Goal: Task Accomplishment & Management: Manage account settings

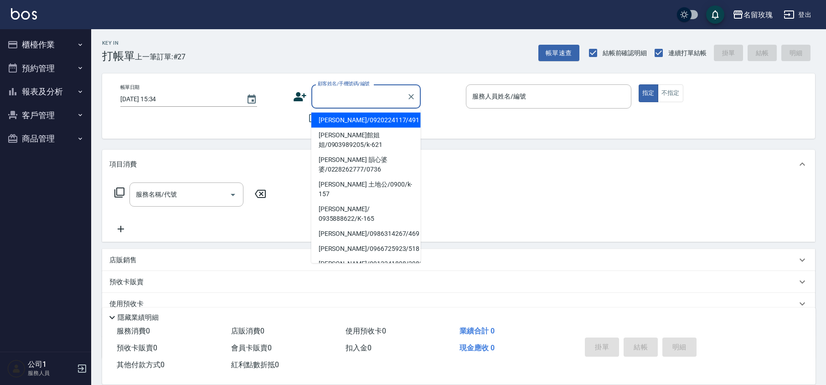
drag, startPoint x: 327, startPoint y: 90, endPoint x: 338, endPoint y: 81, distance: 14.9
click at [331, 90] on div "顧客姓名/手機號碼/編號 顧客姓名/手機號碼/編號" at bounding box center [365, 96] width 109 height 24
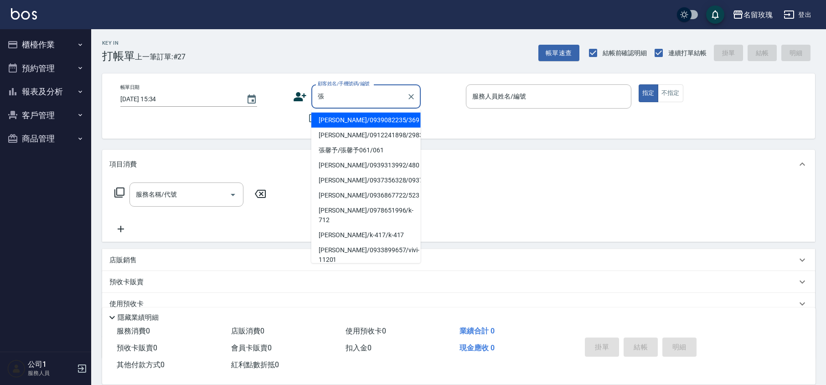
type input "張"
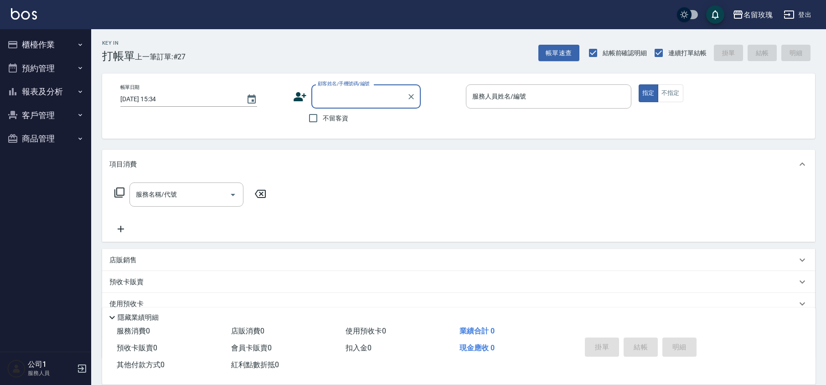
click at [362, 95] on div "顧客姓名/手機號碼/編號 顧客姓名/手機號碼/編號" at bounding box center [365, 96] width 109 height 24
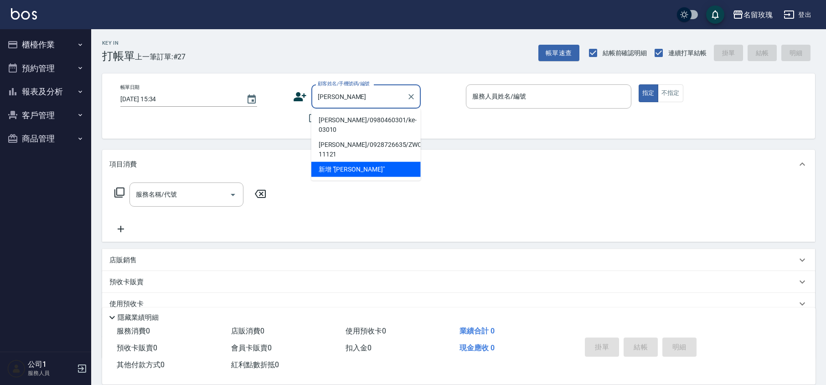
click at [353, 116] on li "[PERSON_NAME]/0980460301/ke-03010" at bounding box center [365, 125] width 109 height 25
type input "[PERSON_NAME]/0980460301/ke-03010"
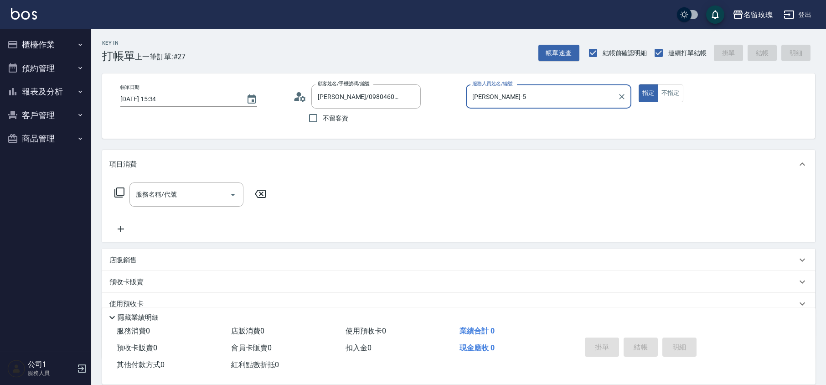
type input "[PERSON_NAME]-5"
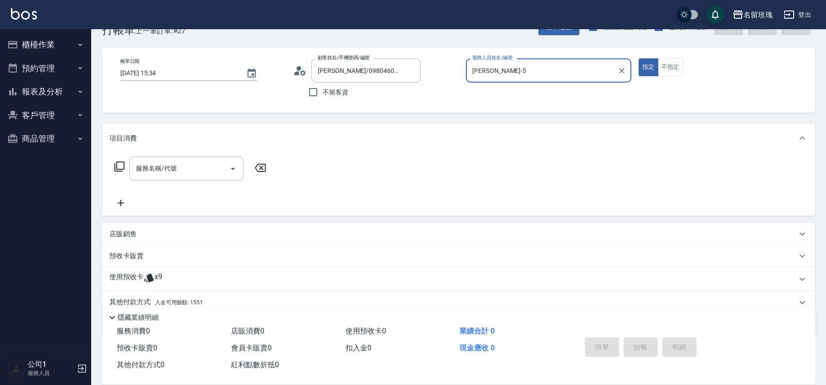
scroll to position [62, 0]
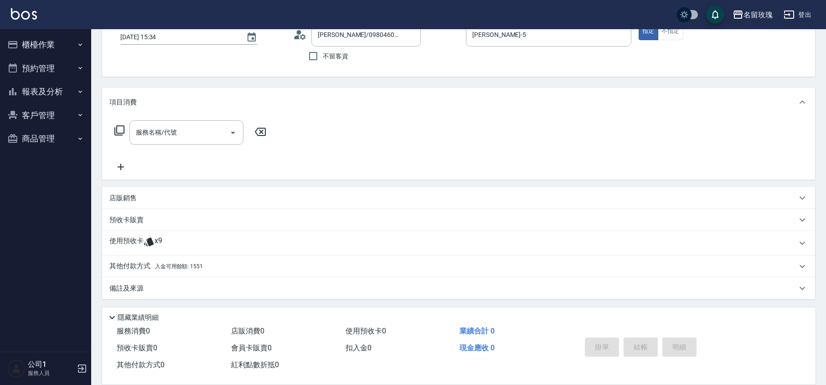
click at [171, 241] on div "使用預收卡 x9" at bounding box center [453, 243] width 688 height 14
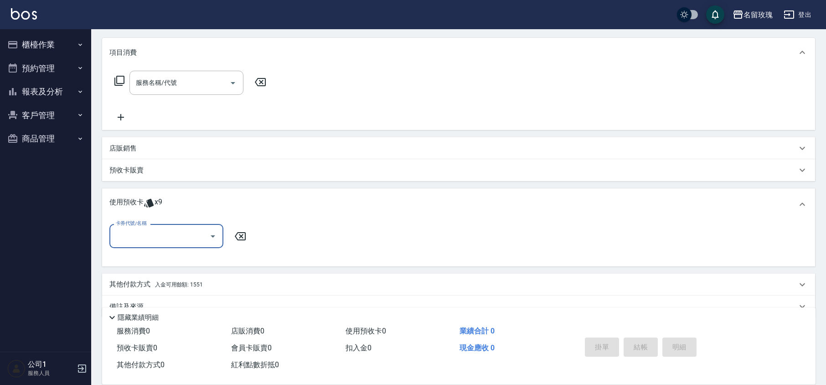
scroll to position [112, 0]
click at [199, 234] on input "卡券代號/名稱" at bounding box center [160, 236] width 92 height 16
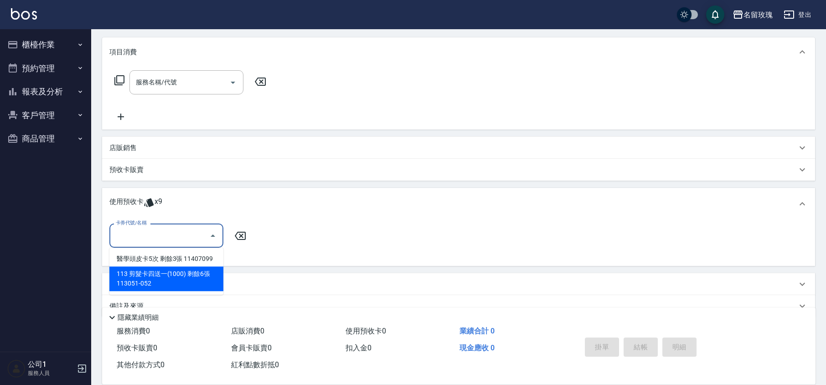
click at [187, 274] on div "113 剪髮卡四送一(1000) 剩餘6張 113051-052" at bounding box center [166, 278] width 114 height 25
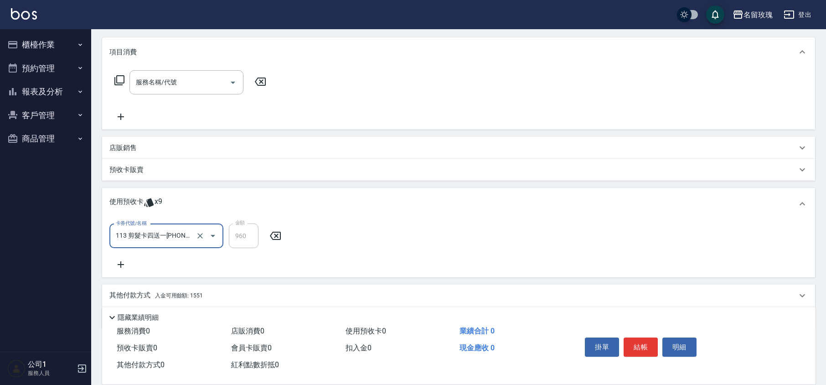
type input "113 剪髮卡四送一[PHONE_NUMBER]"
drag, startPoint x: 245, startPoint y: 262, endPoint x: 249, endPoint y: 265, distance: 5.2
click at [245, 263] on div "卡券代號/名稱 113 剪髮卡四送一[PHONE_NUMBER] 卡券代號/名稱 金額 960 金額" at bounding box center [458, 246] width 699 height 47
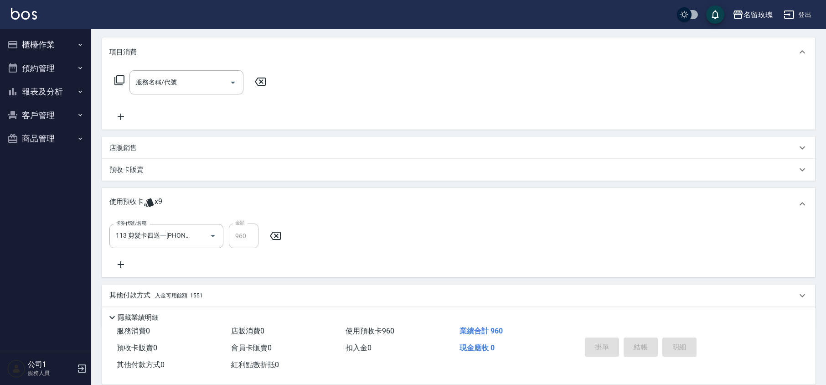
type input "[DATE] 16:44"
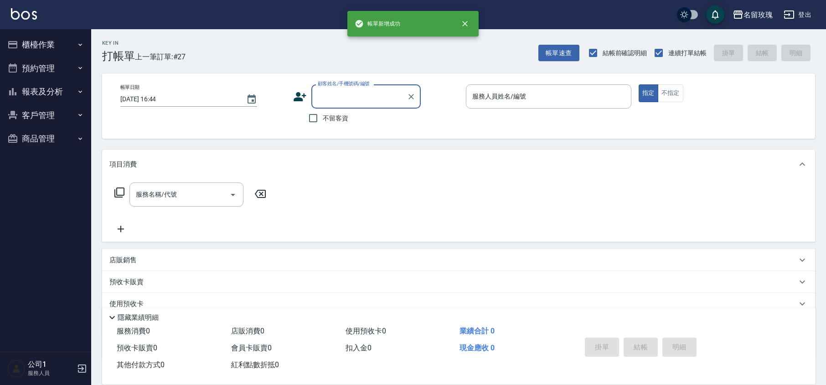
scroll to position [0, 0]
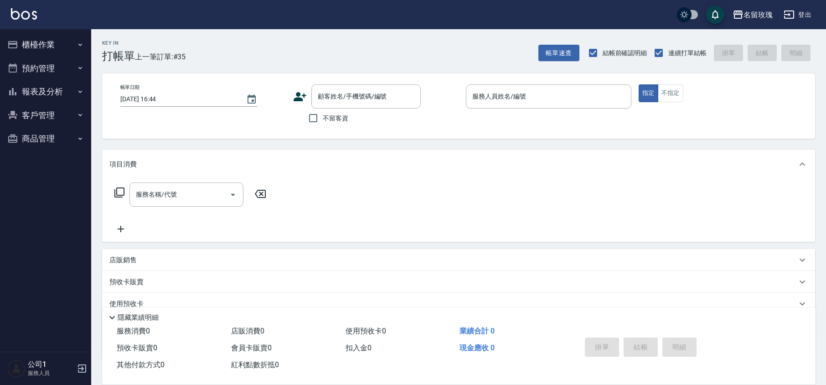
click at [340, 42] on div "Key In 打帳單 上一筆訂單:#35 帳單速查 結帳前確認明細 連續打單結帳 掛單 結帳 明細" at bounding box center [453, 45] width 724 height 33
click at [343, 99] on input "顧客姓名/手機號碼/編號" at bounding box center [360, 96] width 88 height 16
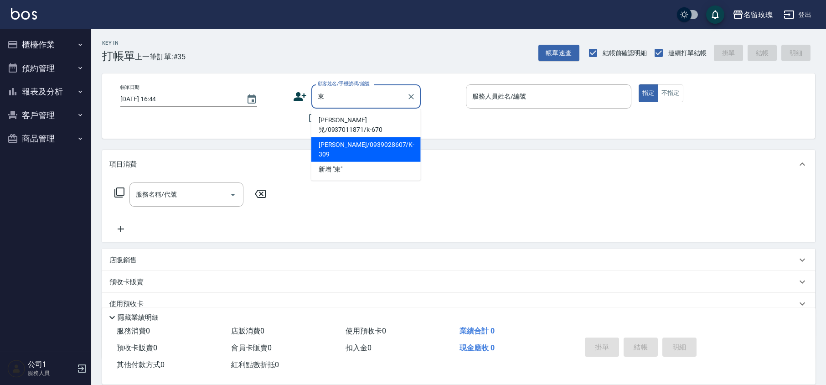
click at [363, 143] on li "[PERSON_NAME]/0939028607/K-309" at bounding box center [365, 149] width 109 height 25
type input "[PERSON_NAME]/0939028607/K-309"
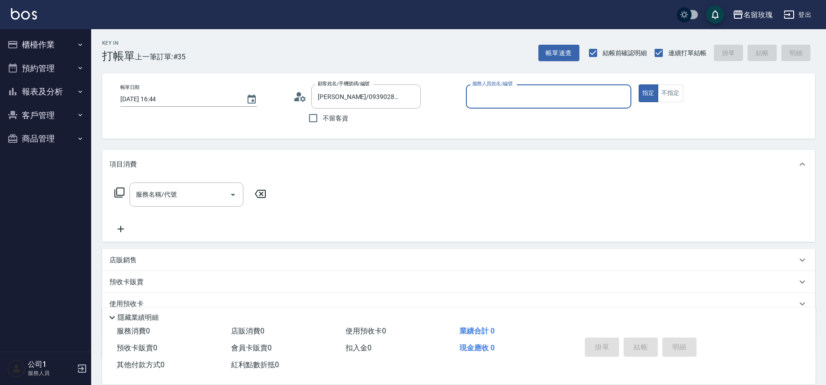
type input "[PERSON_NAME]-5"
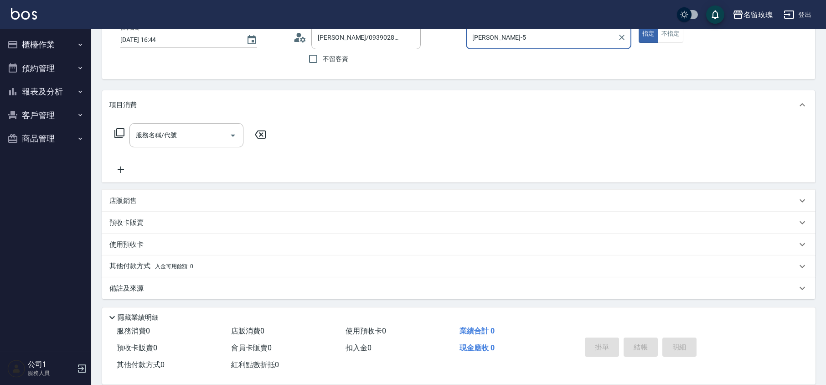
click at [125, 199] on p "店販銷售" at bounding box center [122, 201] width 27 height 10
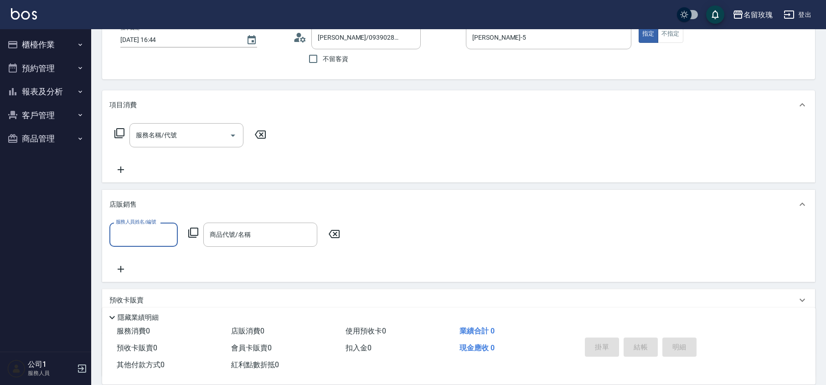
scroll to position [0, 0]
click at [128, 232] on input "服務人員姓名/編號" at bounding box center [144, 235] width 60 height 16
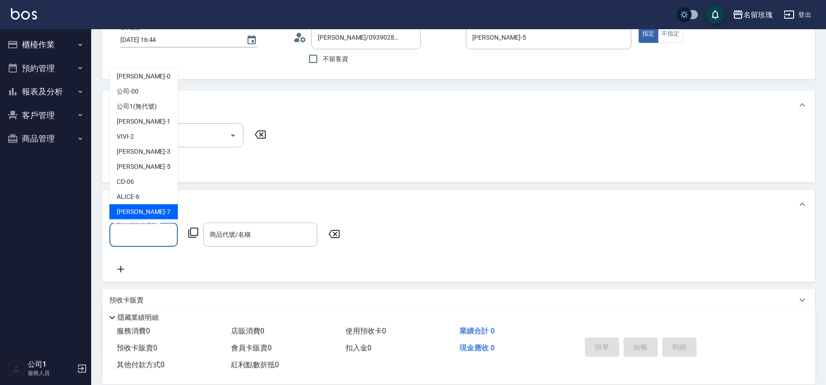
scroll to position [0, 0]
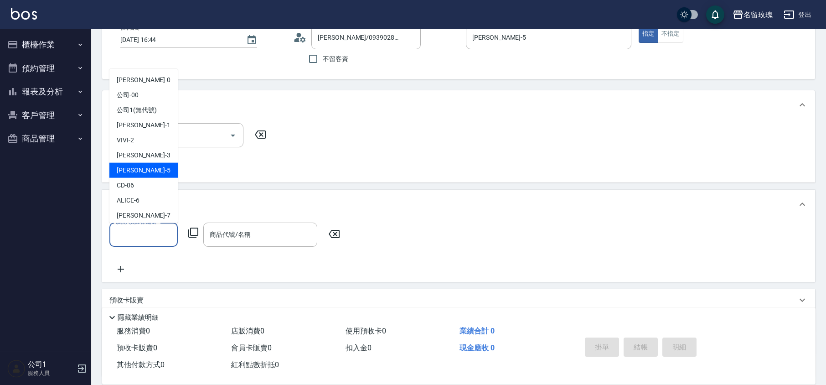
click at [159, 166] on div "KELLY -5" at bounding box center [143, 170] width 68 height 15
type input "[PERSON_NAME]-5"
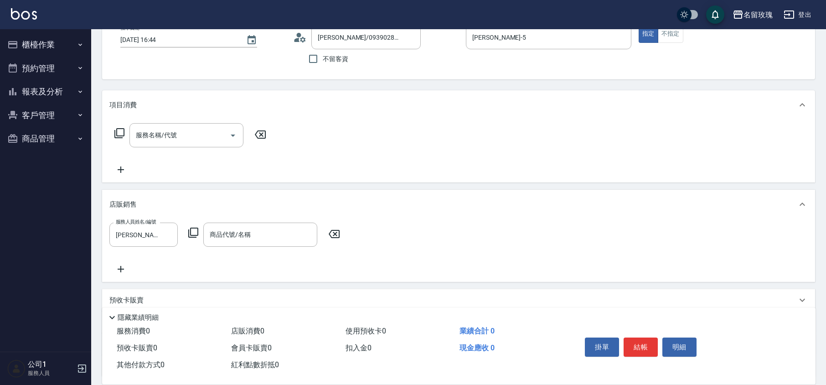
click at [192, 225] on div "服務人員姓名/編號 [PERSON_NAME]-5 服務人員姓名/編號 商品代號/名稱 商品代號/名稱" at bounding box center [227, 235] width 236 height 24
click at [195, 234] on icon at bounding box center [193, 233] width 10 height 10
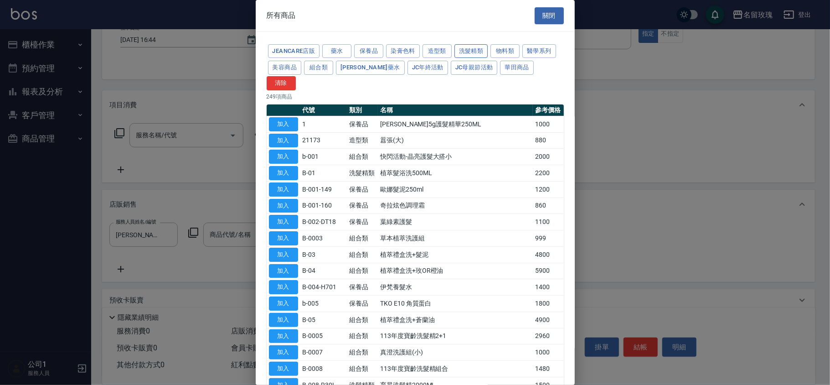
click at [467, 48] on button "洗髮精類" at bounding box center [472, 51] width 34 height 14
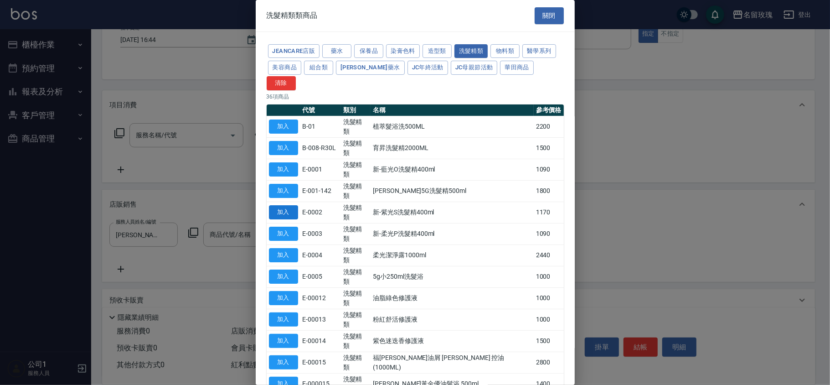
click at [290, 205] on button "加入" at bounding box center [283, 212] width 29 height 14
type input "新-紫光S洗髮精400ml"
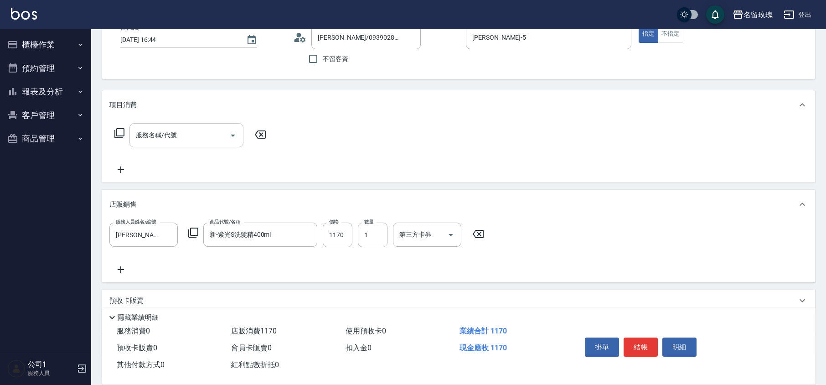
click at [168, 134] on input "服務名稱/代號" at bounding box center [180, 135] width 92 height 16
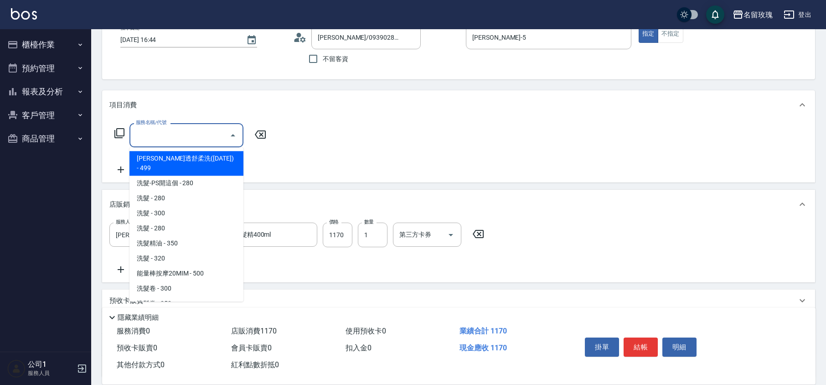
click at [148, 133] on input "服務名稱/代號" at bounding box center [180, 135] width 92 height 16
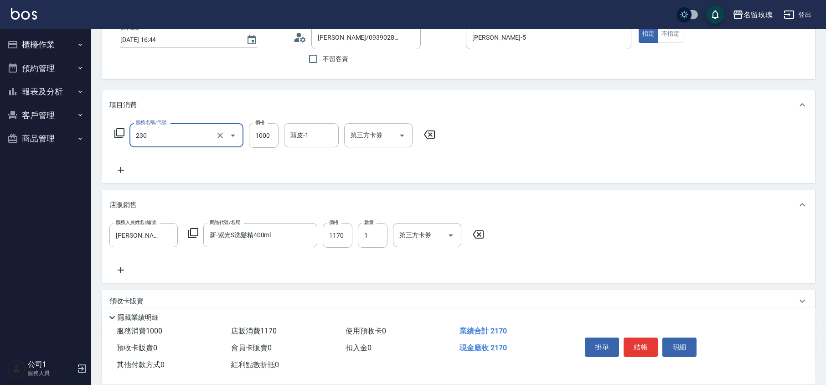
type input "醫學蘆薈護髮(短)(230)"
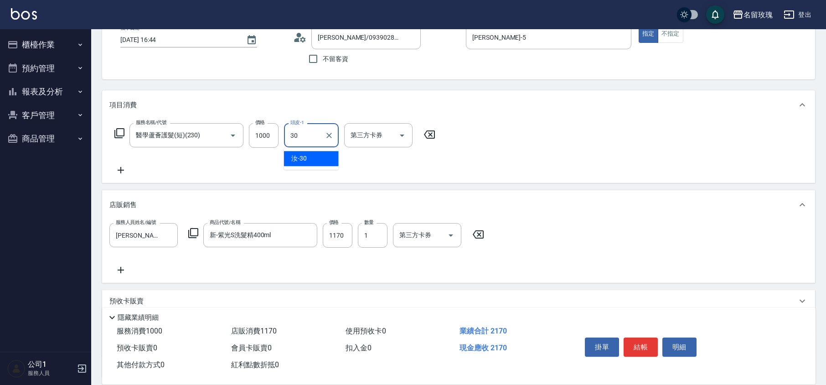
type input "汝-30"
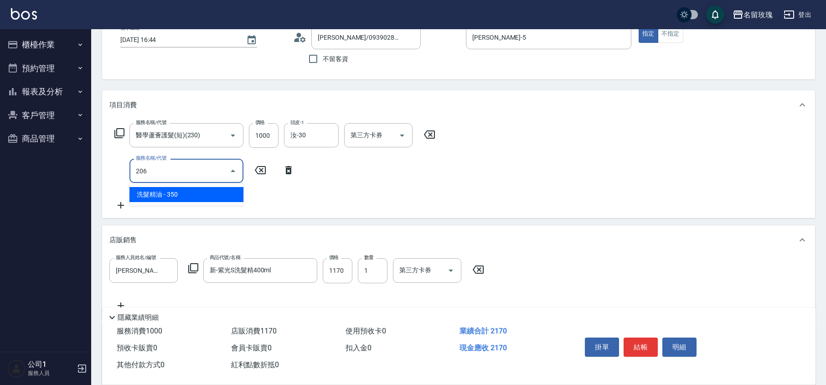
type input "洗髮精油(206)"
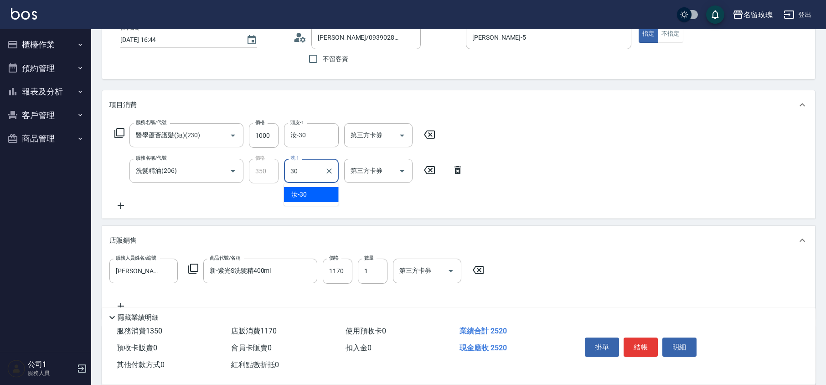
type input "汝-30"
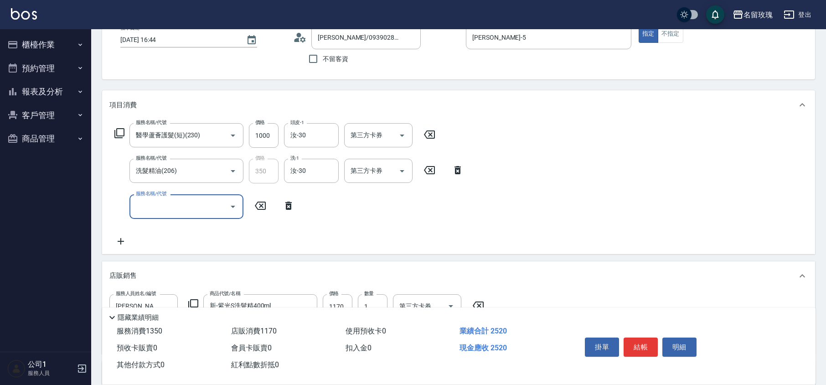
click at [123, 132] on icon at bounding box center [119, 133] width 11 height 11
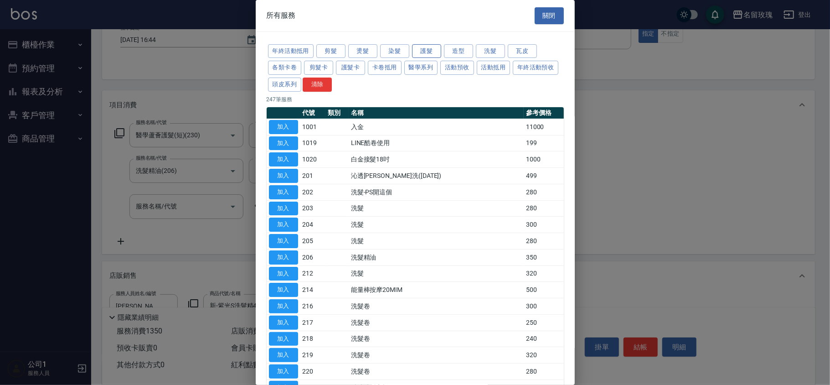
click at [428, 47] on button "護髮" at bounding box center [426, 51] width 29 height 14
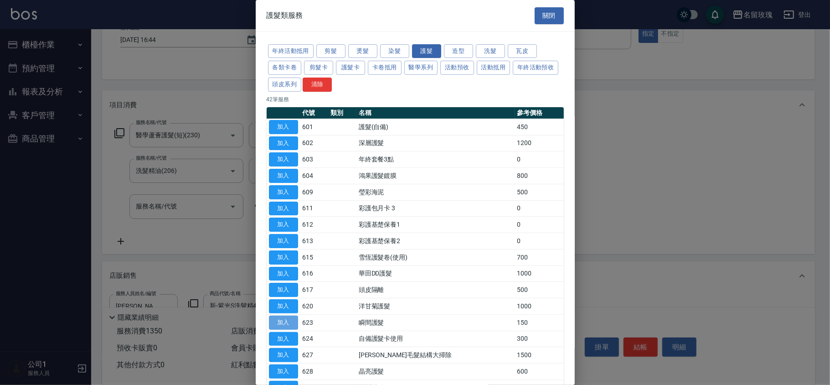
click at [271, 325] on button "加入" at bounding box center [283, 323] width 29 height 14
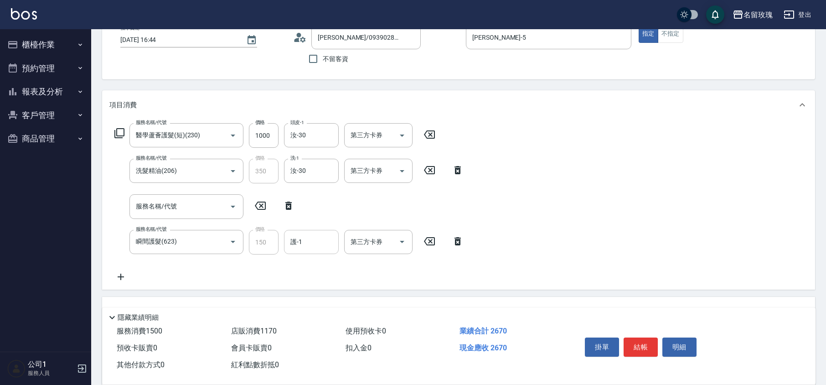
click at [303, 243] on input "護-1" at bounding box center [311, 242] width 47 height 16
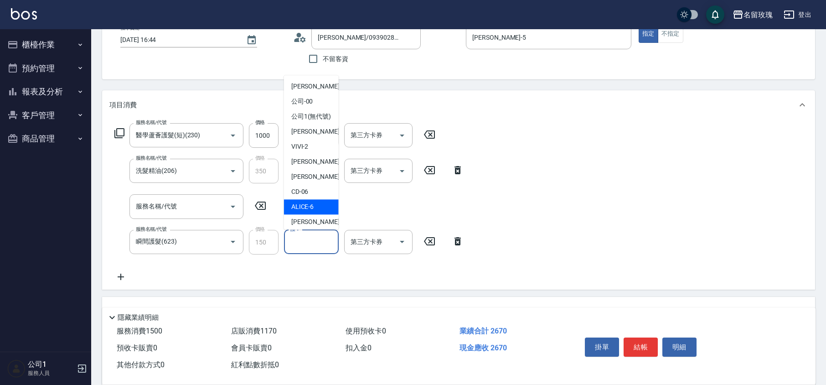
scroll to position [179, 0]
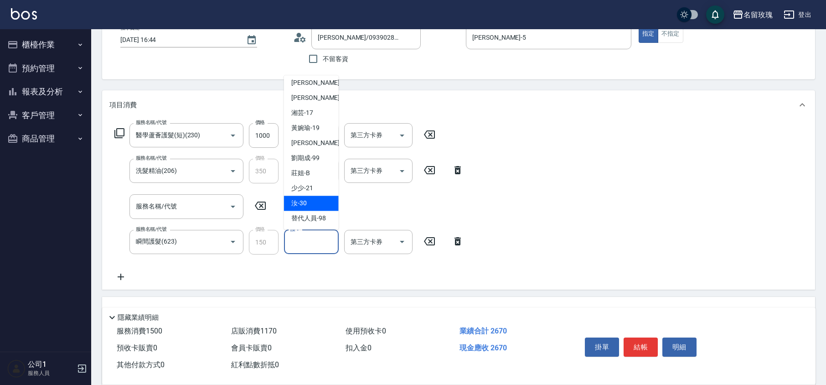
click at [303, 202] on span "汝 -30" at bounding box center [299, 204] width 16 height 10
type input "汝-30"
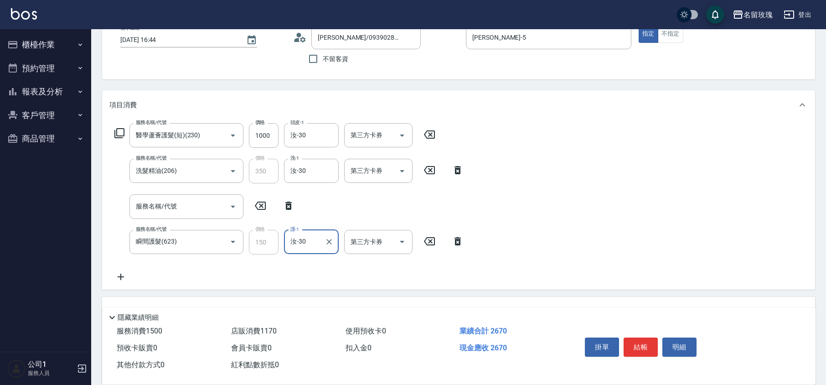
click at [292, 199] on div "服務名稱/代號 服務名稱/代號" at bounding box center [204, 206] width 191 height 24
click at [285, 203] on icon at bounding box center [288, 205] width 23 height 11
type input "瞬間護髮(623)"
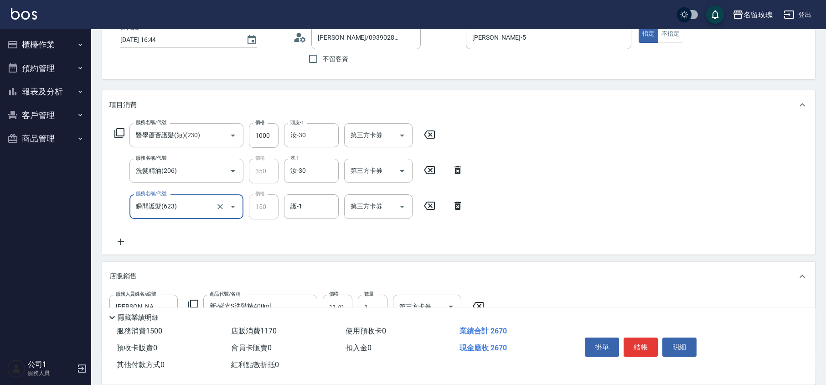
drag, startPoint x: 308, startPoint y: 210, endPoint x: 306, endPoint y: 188, distance: 22.4
click at [310, 210] on input "護-1" at bounding box center [311, 206] width 47 height 16
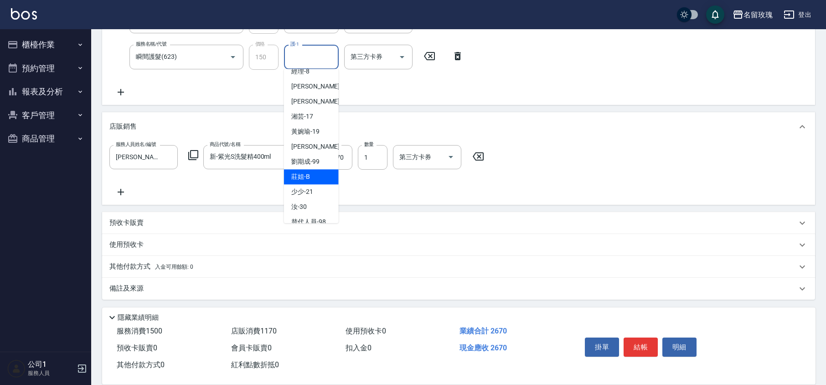
scroll to position [179, 0]
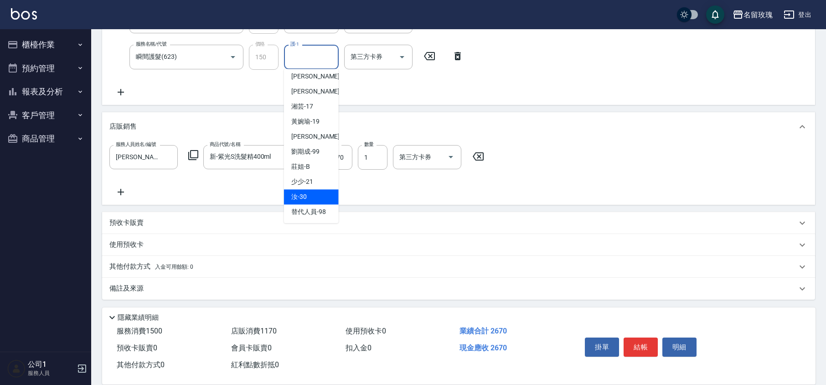
click at [300, 194] on span "汝 -30" at bounding box center [299, 197] width 16 height 10
type input "汝-30"
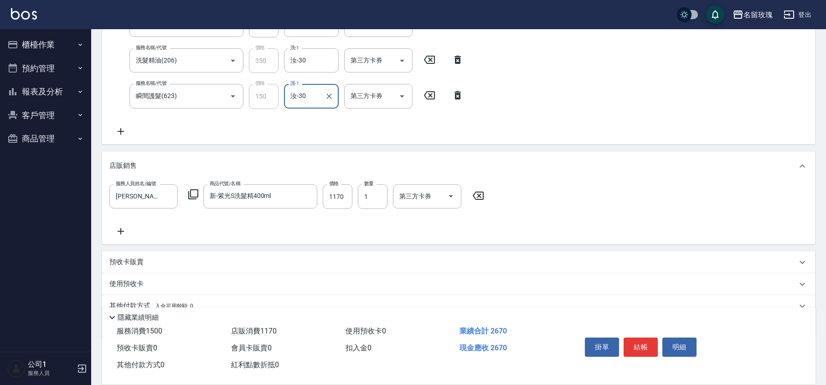
scroll to position [148, 0]
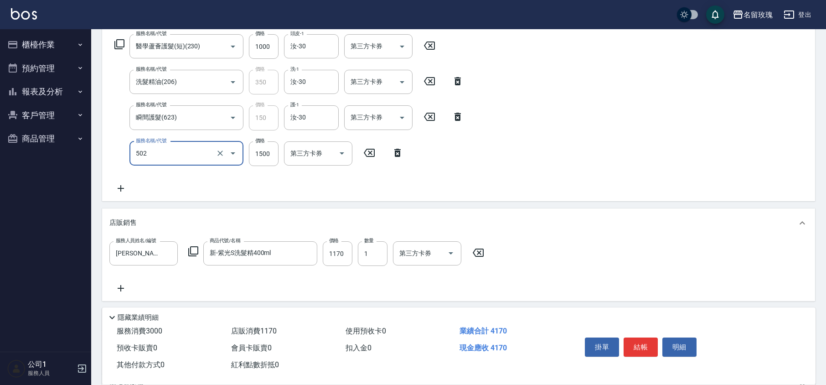
type input "染髮(502)"
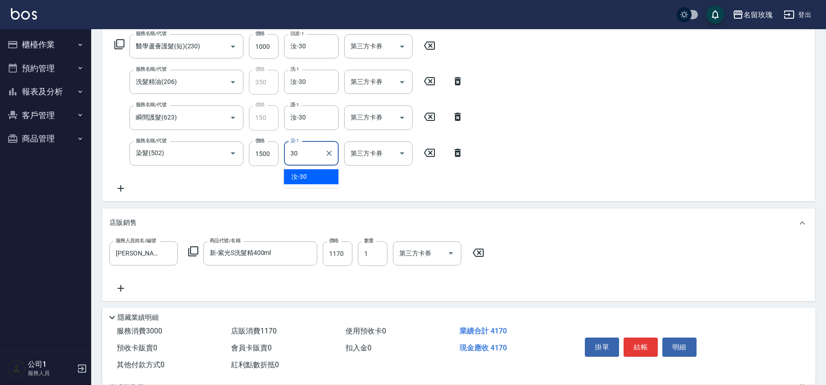
type input "汝-30"
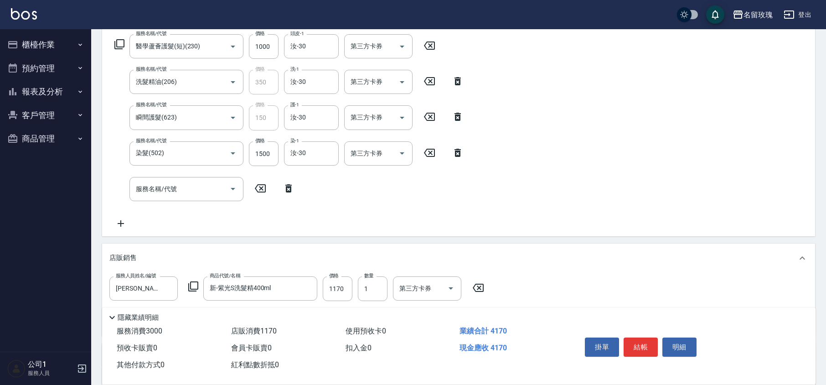
click at [121, 41] on icon at bounding box center [119, 44] width 11 height 11
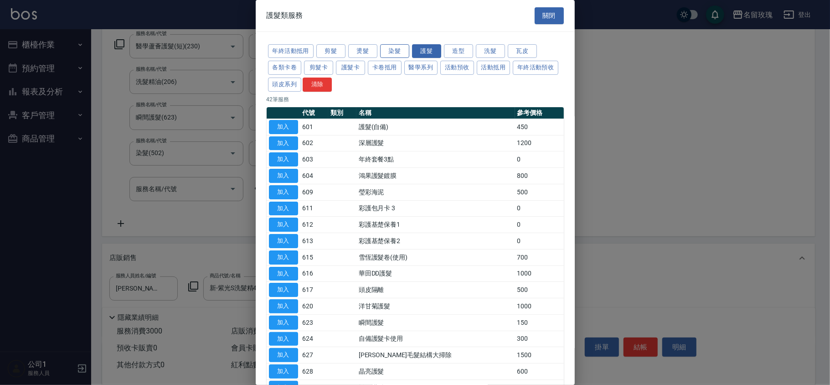
click at [395, 49] on button "染髮" at bounding box center [394, 51] width 29 height 14
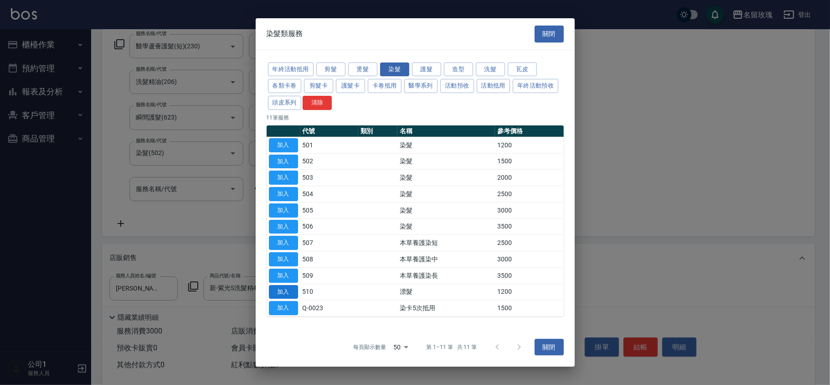
click at [278, 289] on button "加入" at bounding box center [283, 292] width 29 height 14
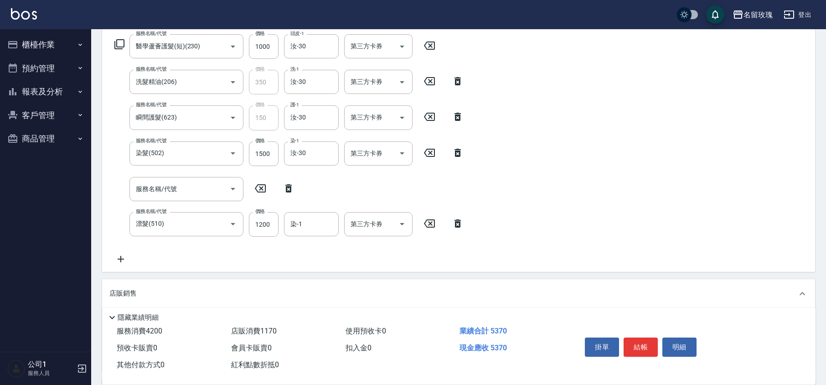
click at [285, 186] on icon at bounding box center [288, 188] width 23 height 11
type input "漂髮(510)"
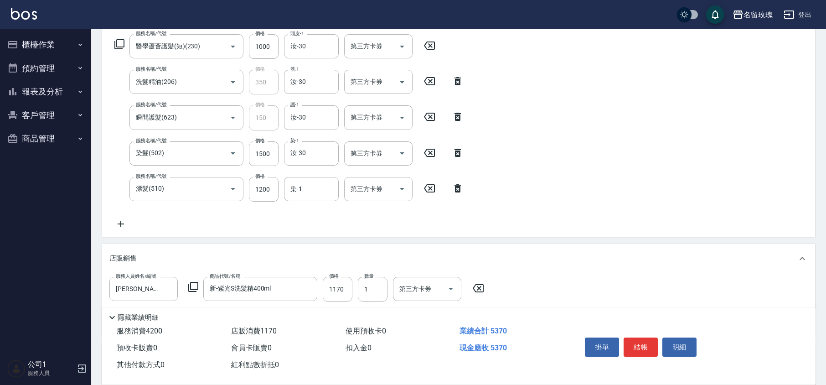
click at [314, 201] on div "染-1 染-1" at bounding box center [314, 189] width 60 height 25
click at [316, 186] on input "染-1" at bounding box center [311, 189] width 47 height 16
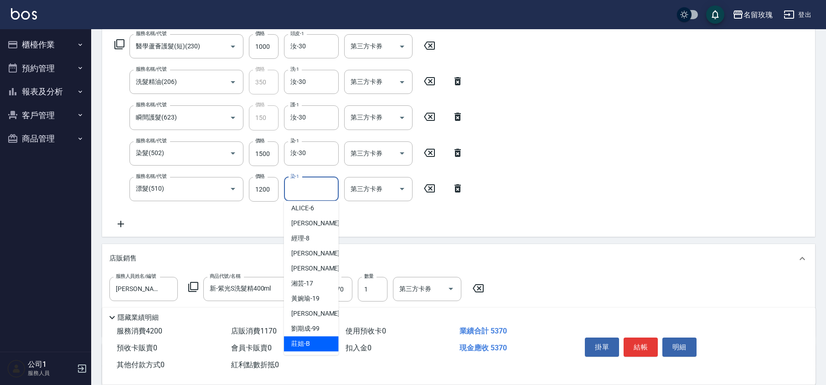
scroll to position [179, 0]
click at [311, 325] on div "汝 -30" at bounding box center [311, 328] width 55 height 15
type input "汝-30"
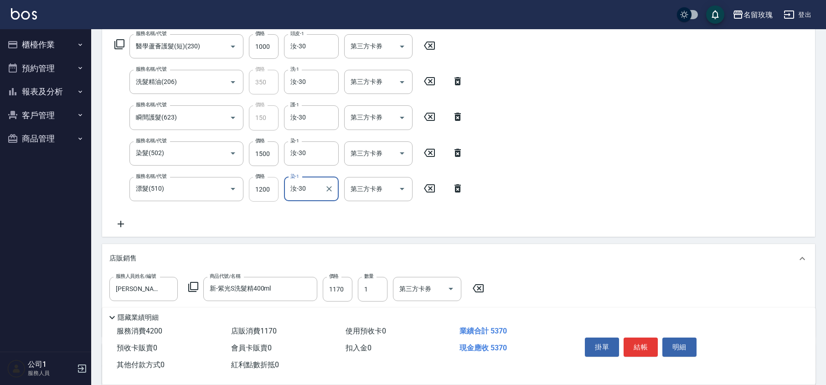
click at [265, 187] on input "1200" at bounding box center [264, 189] width 30 height 25
click at [259, 153] on input "1500" at bounding box center [264, 153] width 30 height 25
type input "1300"
click at [300, 220] on div "服務名稱/代號 醫學蘆薈護髮(短)(230) 服務名稱/代號 價格 1000 價格 頭皮-1 汝-30 頭皮-1 第三方卡券 第三方卡券 服務名稱/代號 洗髮…" at bounding box center [289, 131] width 360 height 195
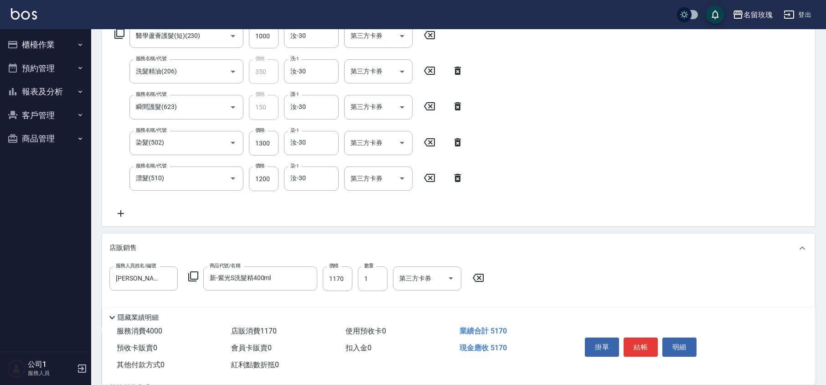
scroll to position [98, 0]
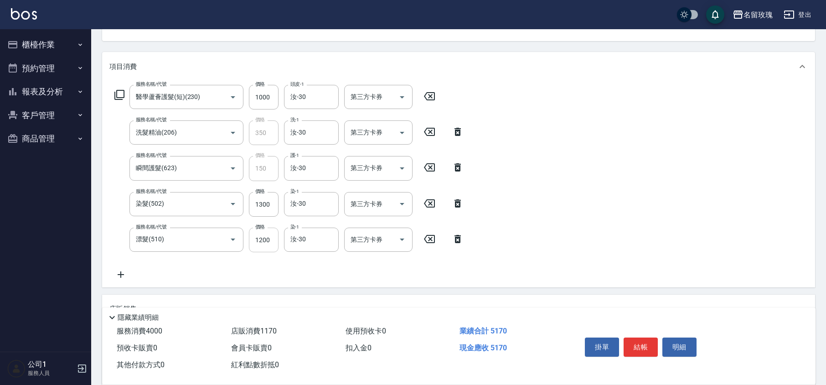
click at [258, 232] on input "1200" at bounding box center [264, 240] width 30 height 25
type input "1000"
click at [270, 207] on input "1300" at bounding box center [264, 204] width 30 height 25
type input "1000"
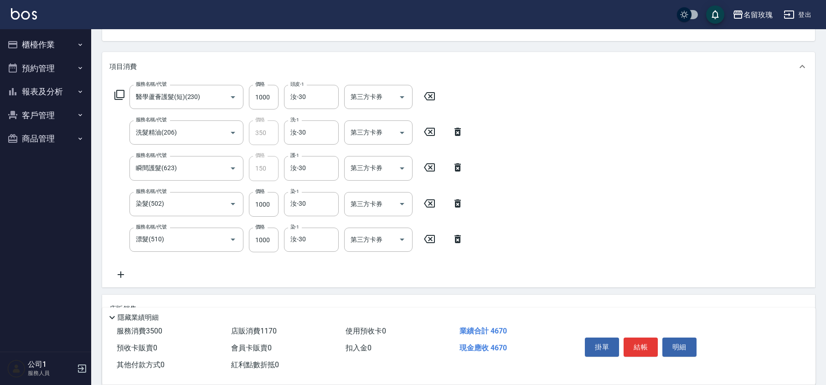
click at [308, 269] on div "服務名稱/代號 醫學蘆薈護髮(短)(230) 服務名稱/代號 價格 1000 價格 頭皮-1 汝-30 頭皮-1 第三方卡券 第三方卡券 服務名稱/代號 洗髮…" at bounding box center [289, 182] width 360 height 195
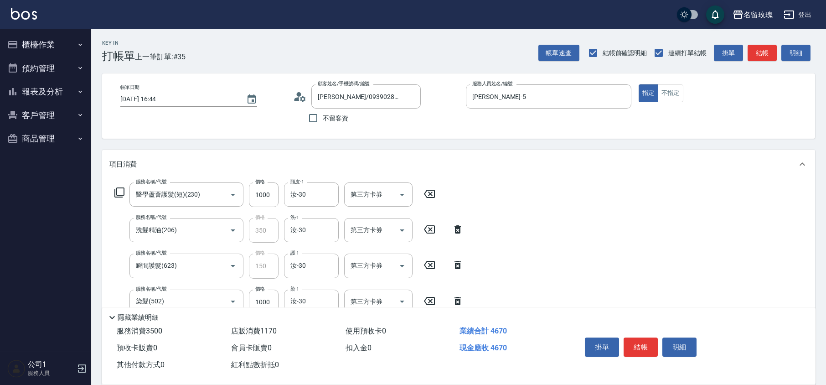
scroll to position [280, 0]
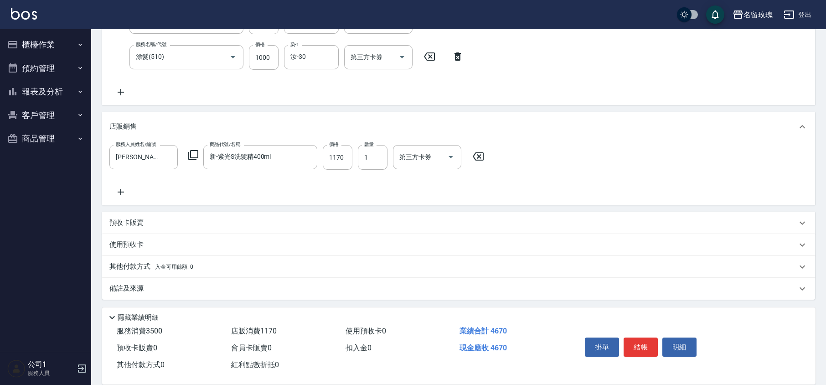
click at [457, 59] on icon at bounding box center [458, 56] width 6 height 8
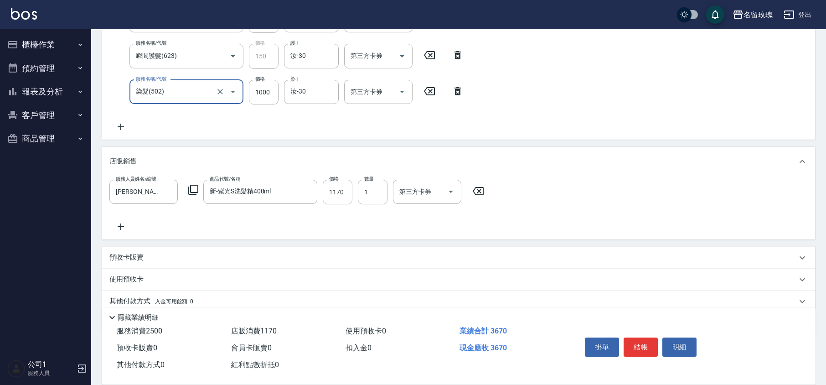
scroll to position [245, 0]
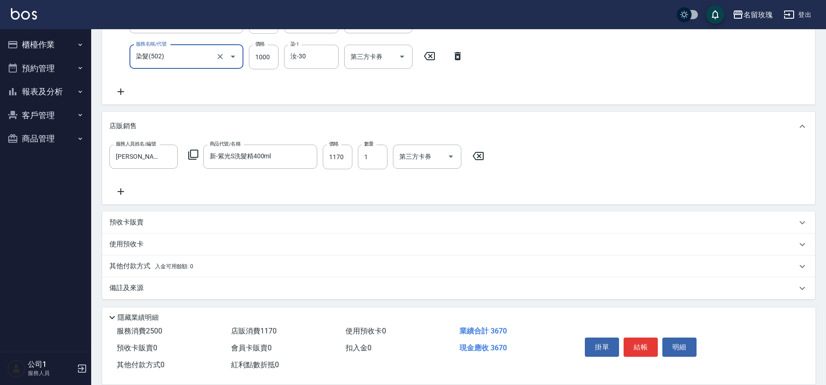
click at [459, 61] on icon at bounding box center [457, 56] width 23 height 11
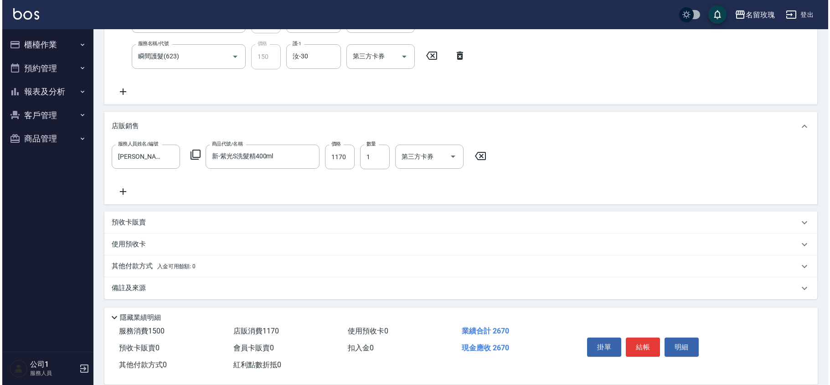
scroll to position [209, 0]
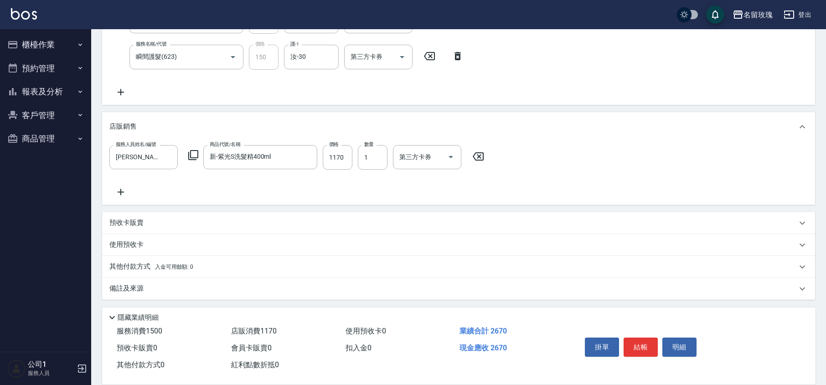
click at [193, 155] on icon at bounding box center [193, 155] width 11 height 11
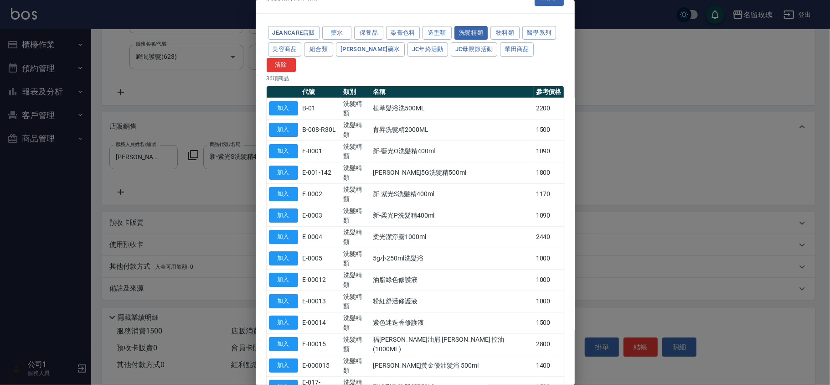
scroll to position [0, 0]
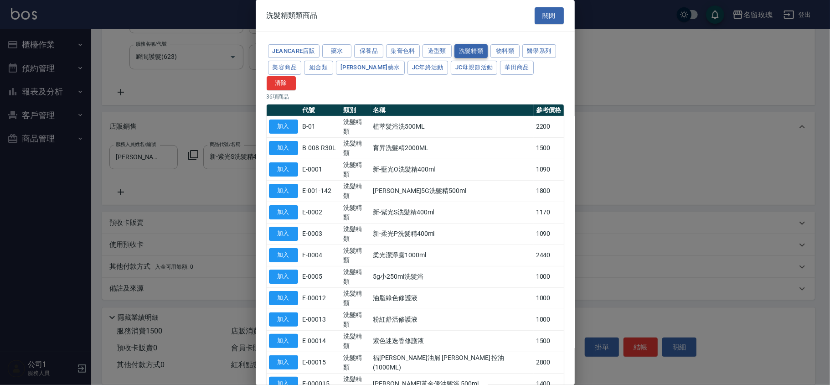
click at [471, 47] on button "洗髮精類" at bounding box center [472, 51] width 34 height 14
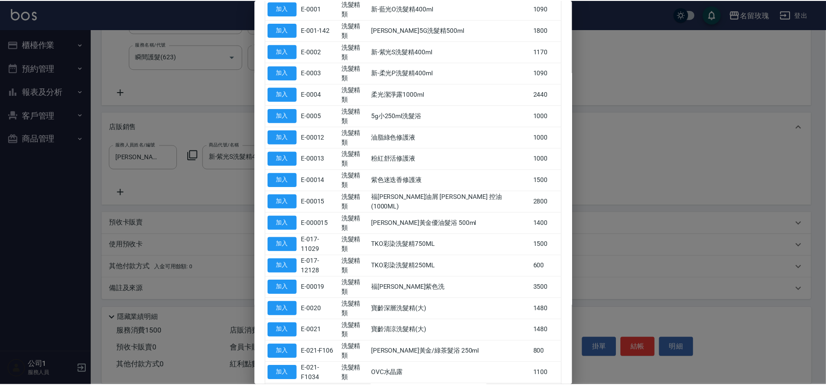
scroll to position [182, 0]
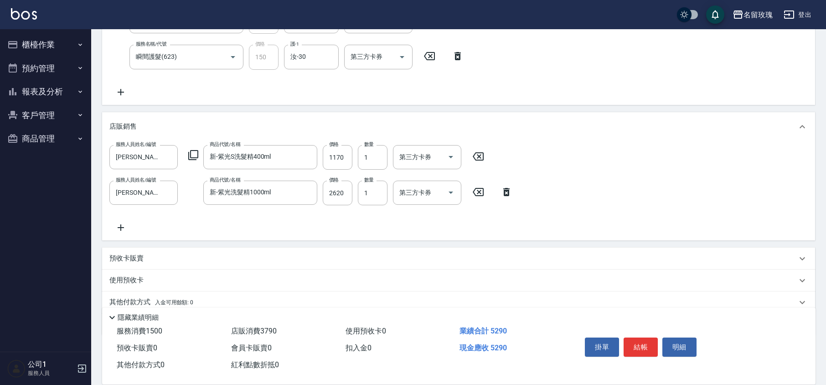
click at [482, 157] on icon at bounding box center [478, 156] width 23 height 11
click at [329, 153] on icon at bounding box center [334, 156] width 23 height 11
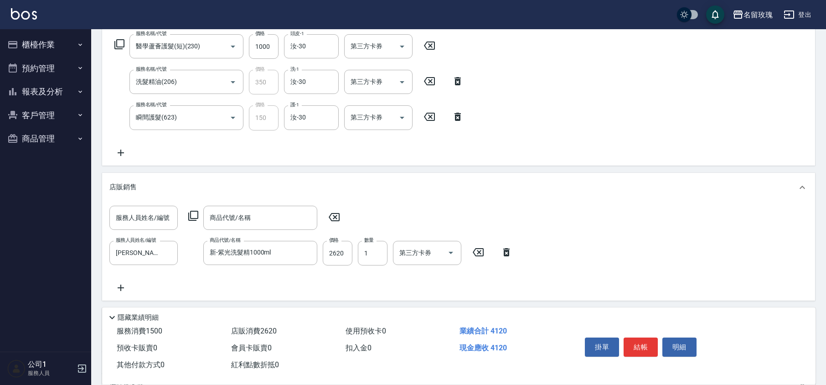
scroll to position [88, 0]
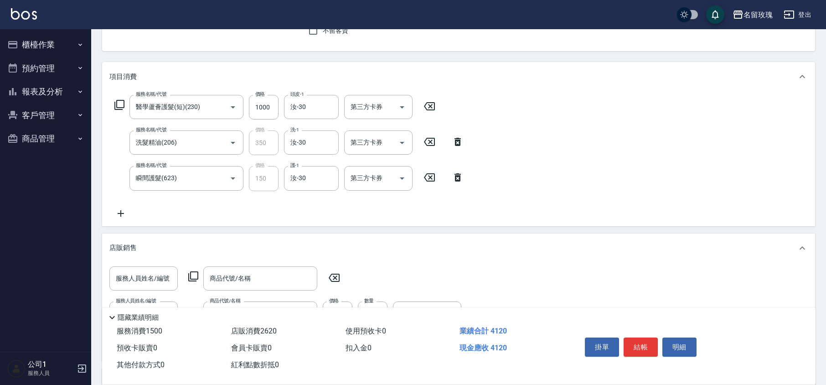
click at [119, 101] on icon at bounding box center [119, 104] width 11 height 11
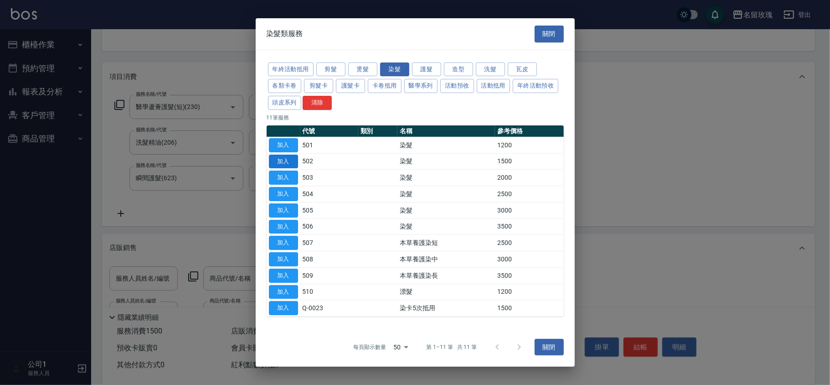
click at [287, 158] on button "加入" at bounding box center [283, 161] width 29 height 14
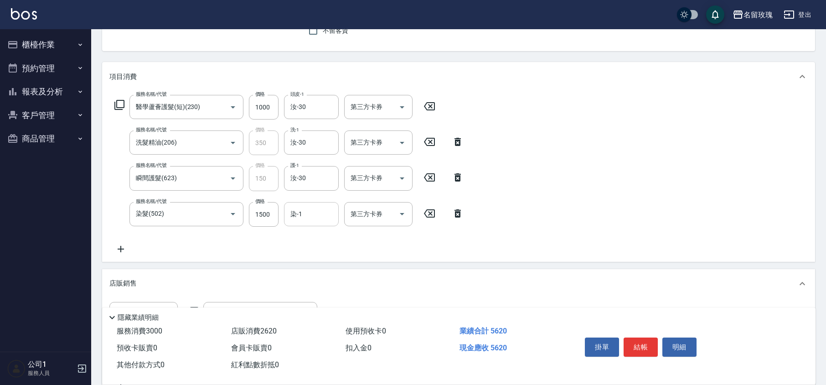
click at [303, 213] on input "染-1" at bounding box center [311, 214] width 47 height 16
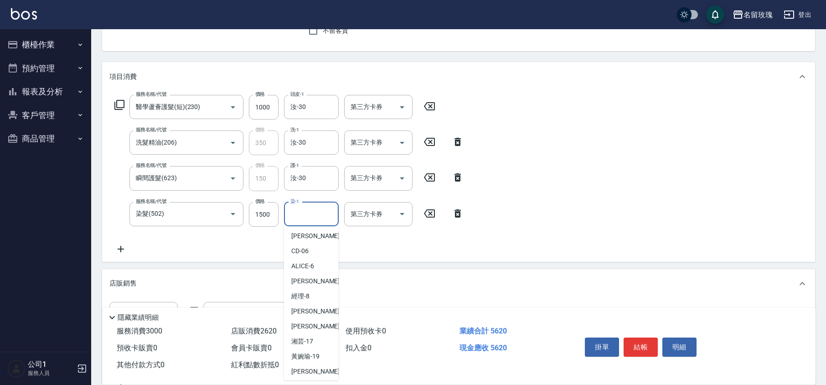
scroll to position [179, 0]
click at [314, 349] on div "汝 -30" at bounding box center [311, 354] width 55 height 15
type input "汝-30"
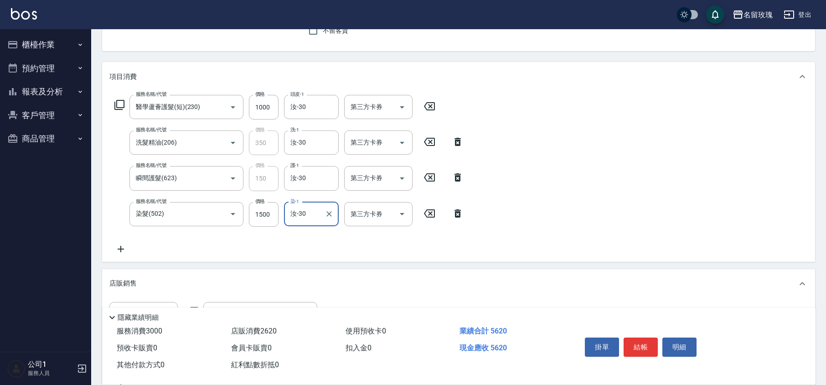
click at [117, 103] on icon at bounding box center [119, 104] width 11 height 11
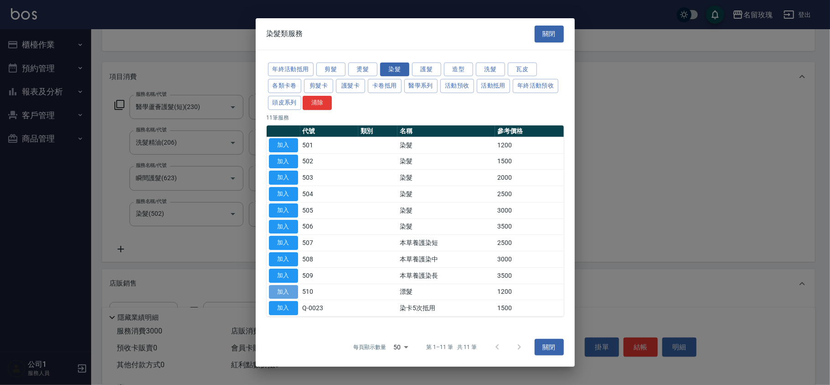
click at [287, 292] on button "加入" at bounding box center [283, 292] width 29 height 14
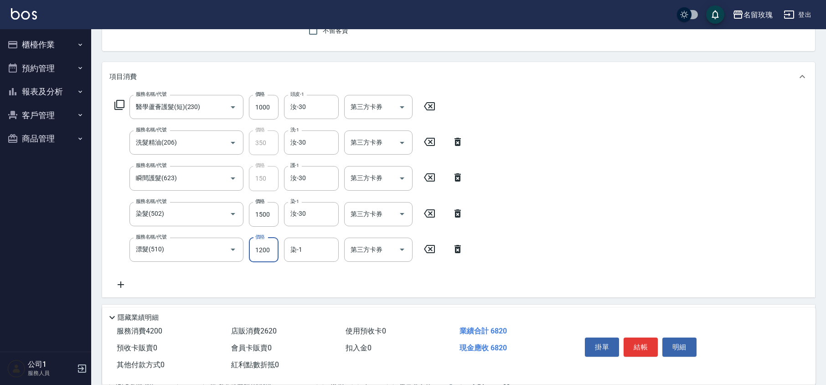
click at [258, 249] on input "1200" at bounding box center [264, 250] width 30 height 25
type input "500"
type input "汝-30"
click at [264, 219] on input "1500" at bounding box center [264, 214] width 30 height 25
click at [263, 213] on input "1500" at bounding box center [264, 214] width 30 height 25
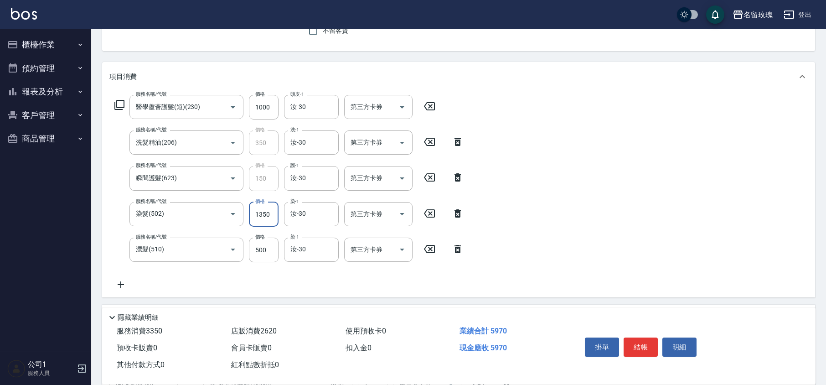
type input "1350"
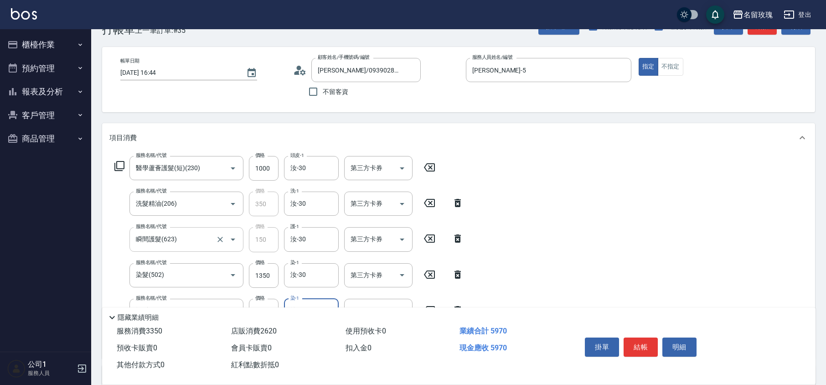
scroll to position [270, 0]
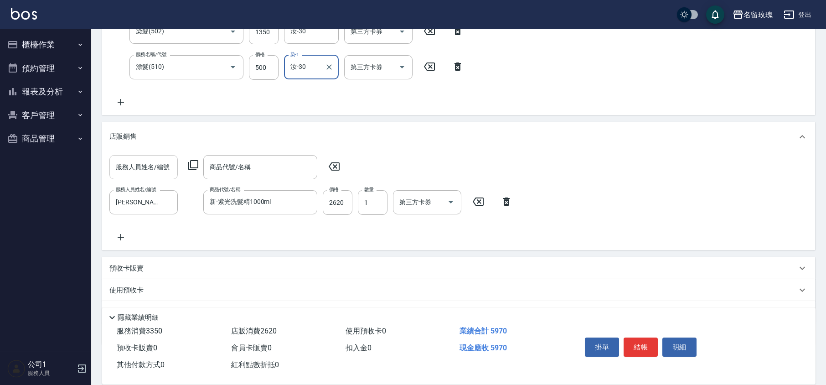
click at [156, 163] on div "服務人員姓名/編號 服務人員姓名/編號" at bounding box center [143, 167] width 68 height 24
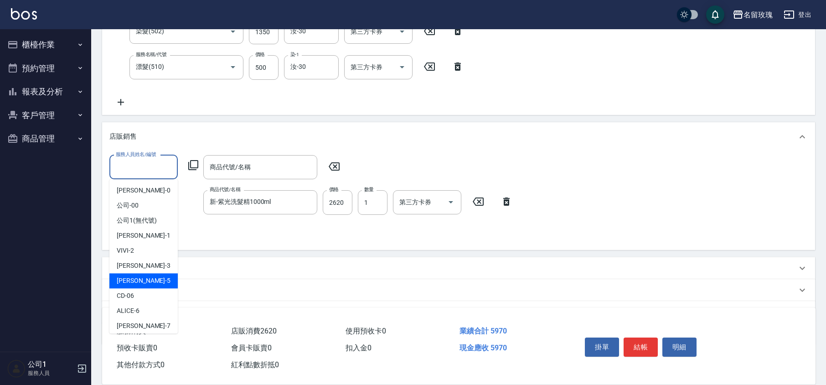
click at [144, 276] on div "KELLY -5" at bounding box center [143, 280] width 68 height 15
type input "[PERSON_NAME]-5"
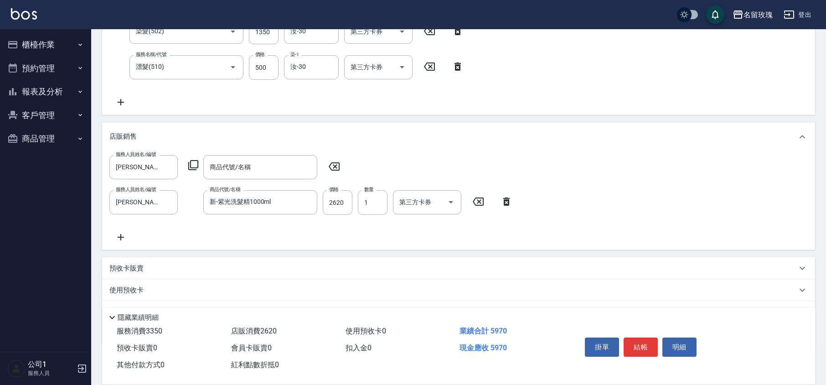
click at [196, 165] on icon at bounding box center [193, 165] width 11 height 11
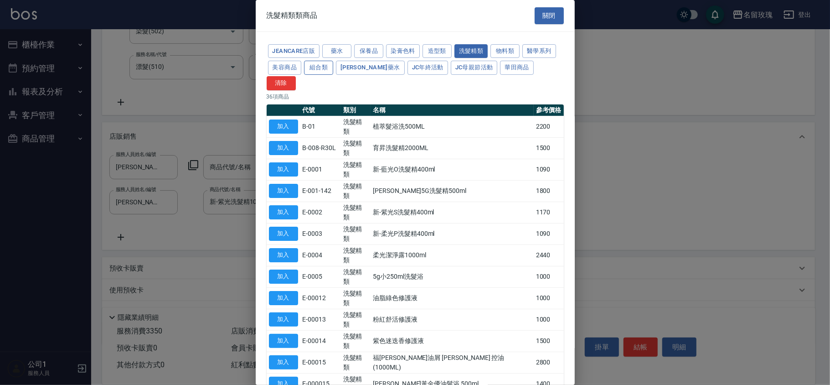
click at [311, 69] on button "組合類" at bounding box center [318, 68] width 29 height 14
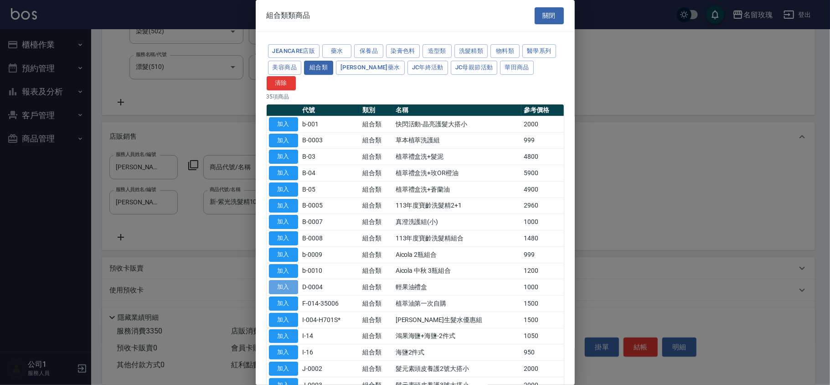
click at [275, 280] on button "加入" at bounding box center [283, 287] width 29 height 14
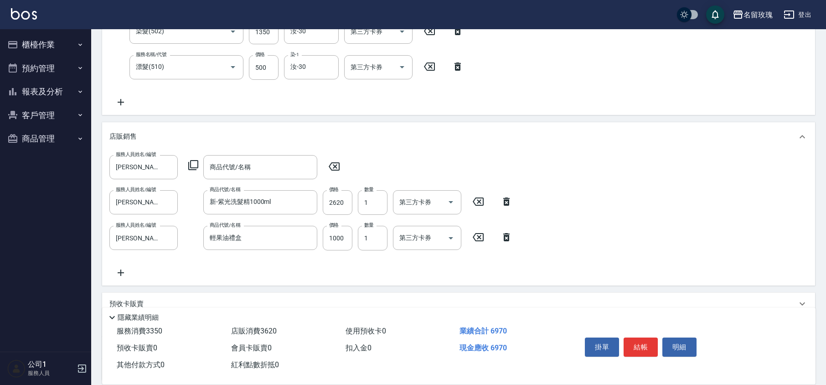
click at [336, 161] on icon at bounding box center [334, 166] width 23 height 11
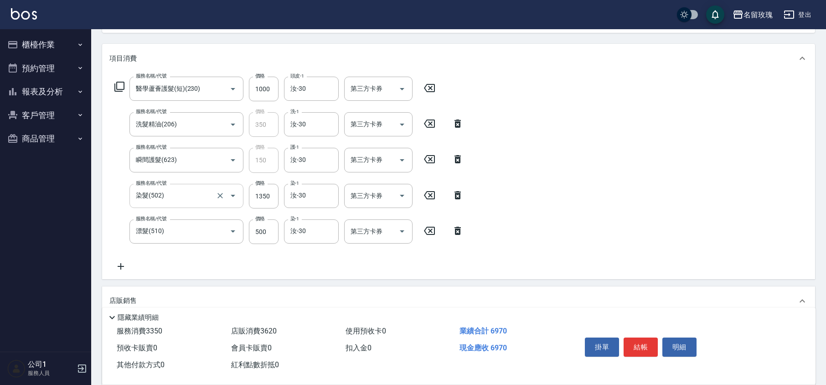
scroll to position [88, 0]
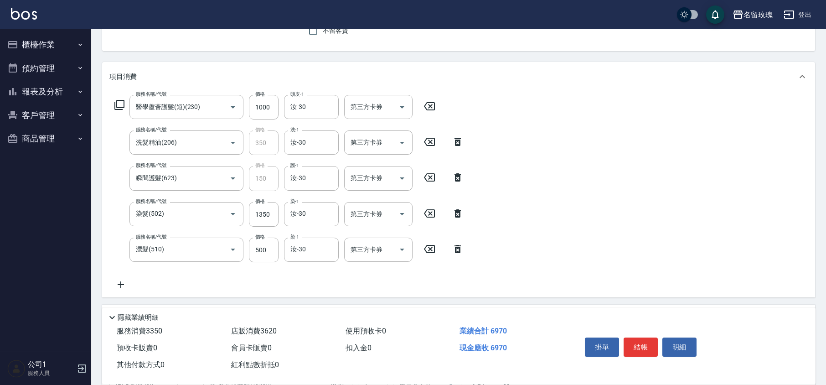
click at [115, 96] on div "服務名稱/代號 醫學蘆薈護髮(短)(230) 服務名稱/代號 價格 1000 價格 頭皮-1 汝-30 頭皮-1 第三方卡券 第三方卡券" at bounding box center [275, 107] width 332 height 25
click at [119, 105] on icon at bounding box center [119, 104] width 11 height 11
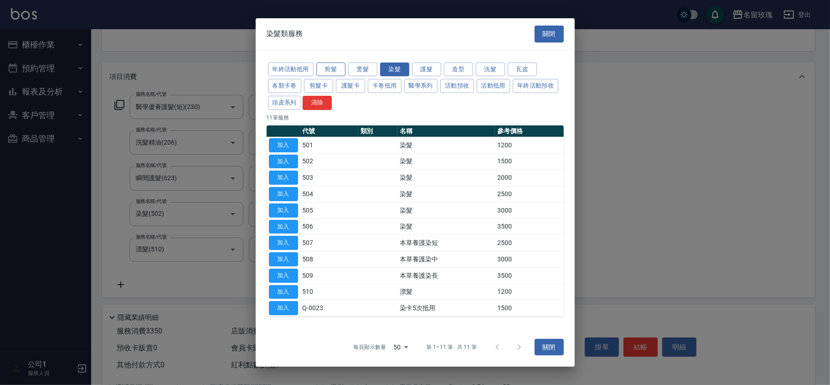
click at [331, 66] on button "剪髮" at bounding box center [331, 69] width 29 height 14
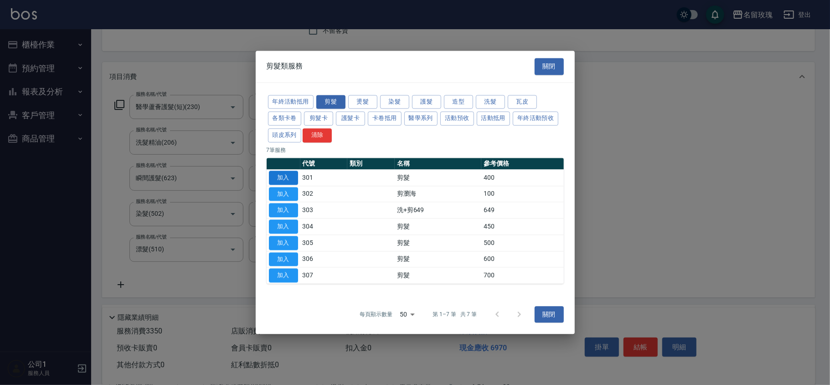
click at [283, 176] on button "加入" at bounding box center [283, 178] width 29 height 14
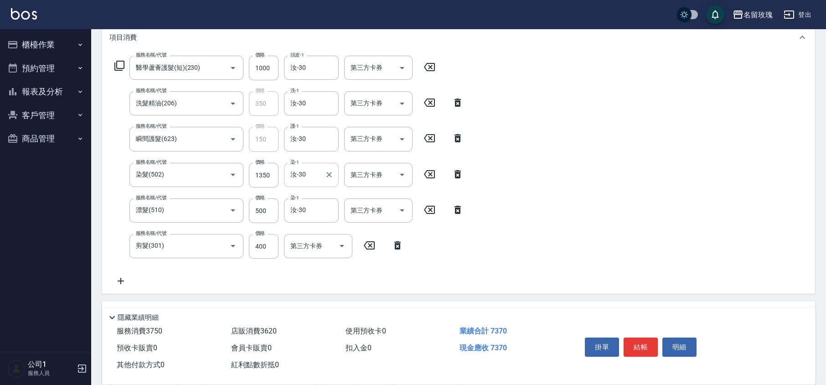
scroll to position [148, 0]
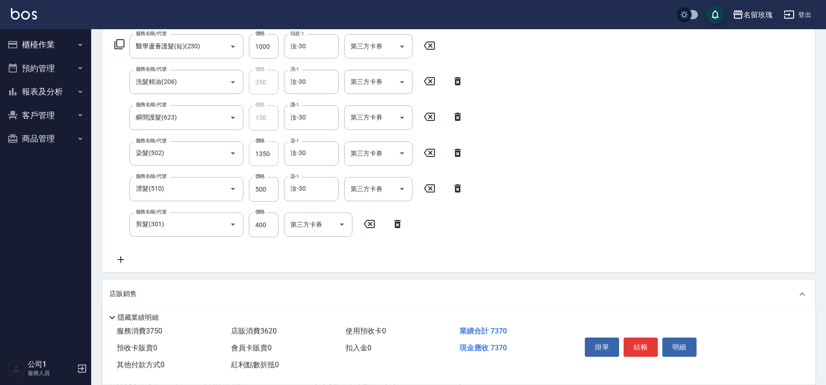
click at [276, 160] on input "1350" at bounding box center [264, 153] width 30 height 25
click at [258, 155] on input "1350" at bounding box center [264, 153] width 30 height 25
type input "1400"
click at [299, 254] on div "服務名稱/代號 醫學蘆薈護髮(短)(230) 服務名稱/代號 價格 1000 價格 頭皮-1 汝-30 頭皮-1 第三方卡券 第三方卡券 服務名稱/代號 洗髮…" at bounding box center [289, 149] width 360 height 231
click at [303, 258] on div "服務名稱/代號 醫學蘆薈護髮(短)(230) 服務名稱/代號 價格 1000 價格 頭皮-1 汝-30 頭皮-1 第三方卡券 第三方卡券 服務名稱/代號 洗髮…" at bounding box center [289, 149] width 360 height 231
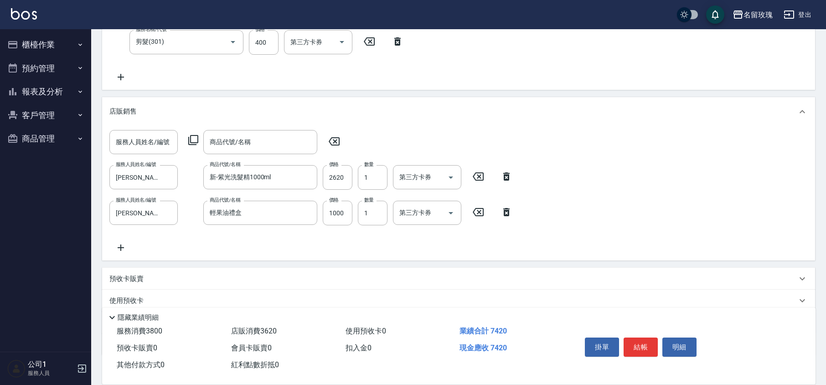
scroll to position [387, 0]
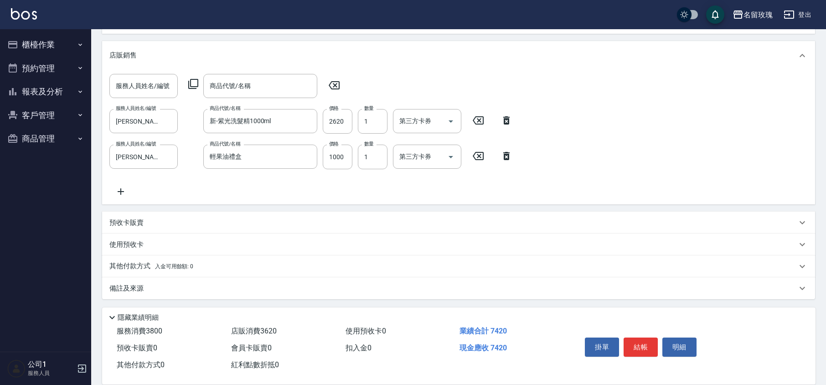
click at [381, 194] on div "服務人員姓名/編號 服務人員姓名/編號 商品代號/名稱 商品代號/名稱 服務人員姓名/編號 [PERSON_NAME]-5 服務人員姓名/編號 商品代號/名稱…" at bounding box center [458, 135] width 699 height 123
type input "[DATE] 17:20"
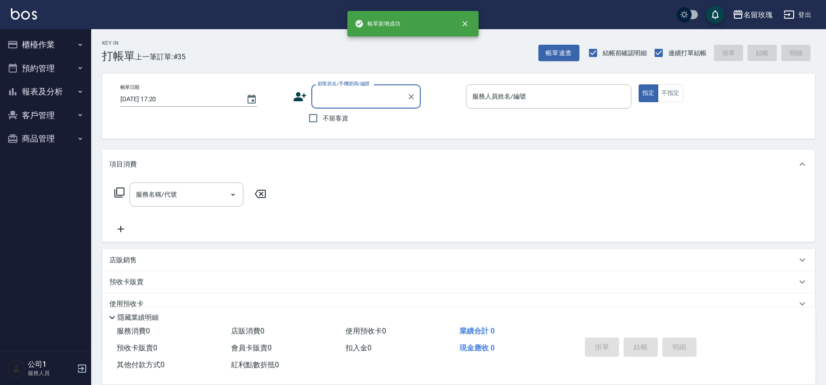
scroll to position [0, 0]
click at [50, 39] on button "櫃檯作業" at bounding box center [46, 45] width 84 height 24
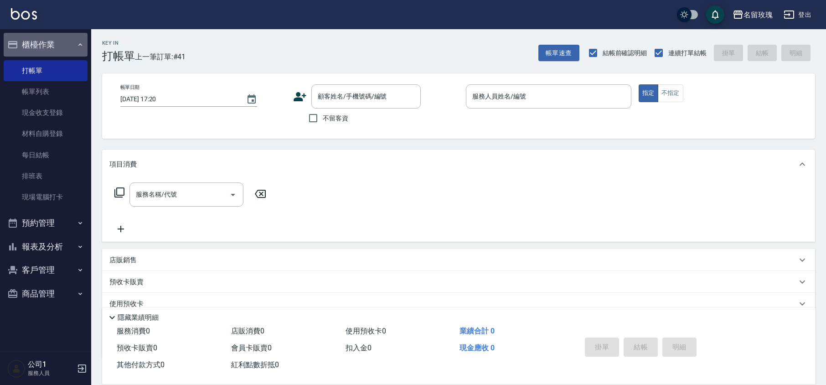
click at [57, 41] on button "櫃檯作業" at bounding box center [46, 45] width 84 height 24
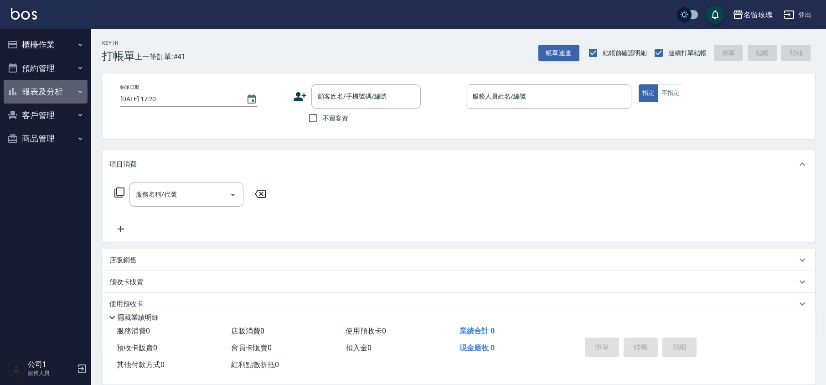
click at [50, 84] on button "報表及分析" at bounding box center [46, 92] width 84 height 24
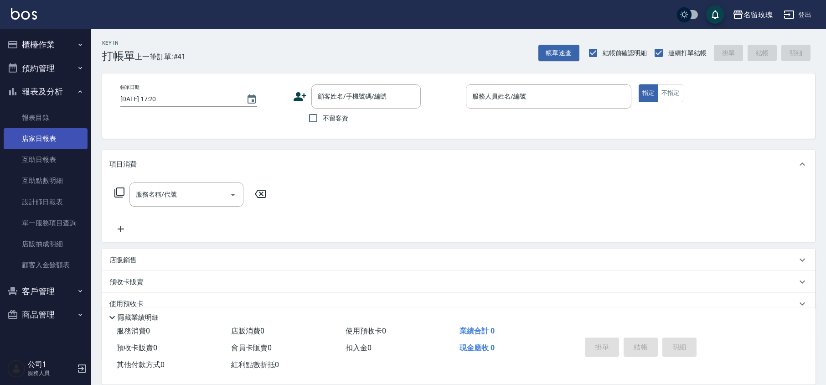
click at [50, 159] on link "互助日報表" at bounding box center [46, 159] width 84 height 21
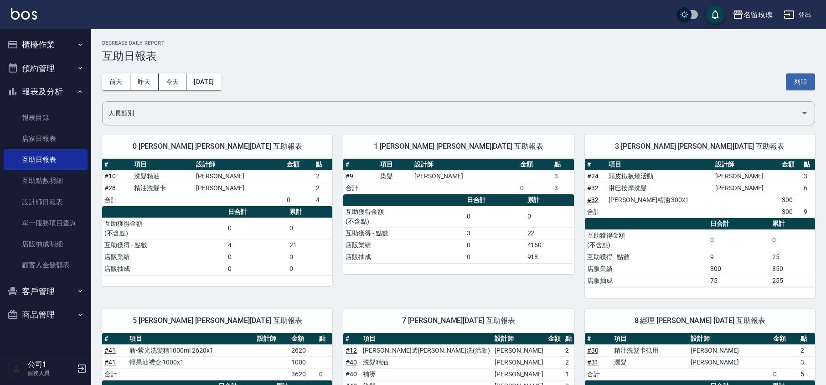
click at [330, 53] on h3 "互助日報表" at bounding box center [458, 56] width 713 height 13
click at [141, 88] on button "昨天" at bounding box center [144, 81] width 28 height 17
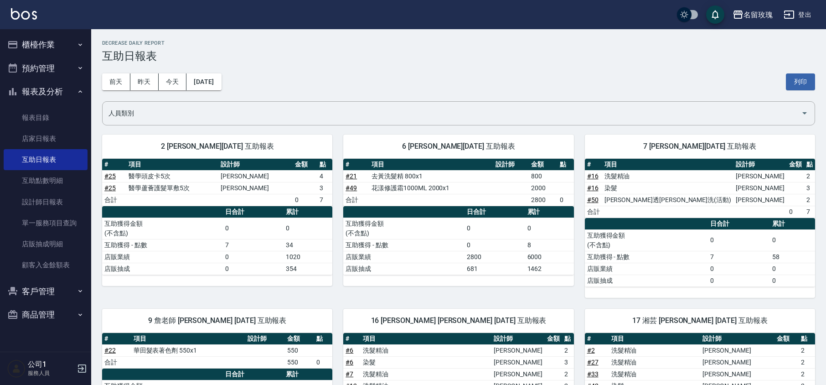
click at [327, 76] on div "[DATE] [DATE] [DATE] [DATE] 列印" at bounding box center [458, 81] width 713 height 39
click at [42, 83] on button "報表及分析" at bounding box center [46, 92] width 84 height 24
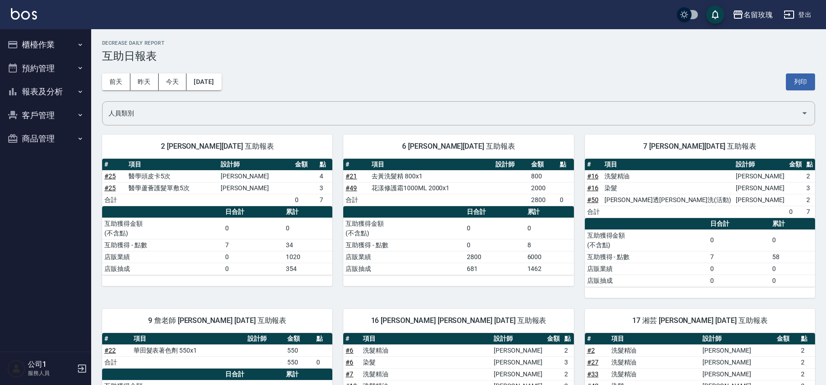
click at [55, 46] on button "櫃檯作業" at bounding box center [46, 45] width 84 height 24
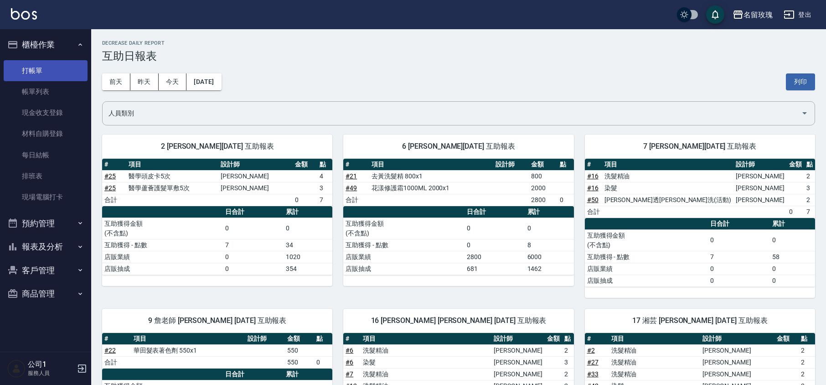
click at [48, 70] on link "打帳單" at bounding box center [46, 70] width 84 height 21
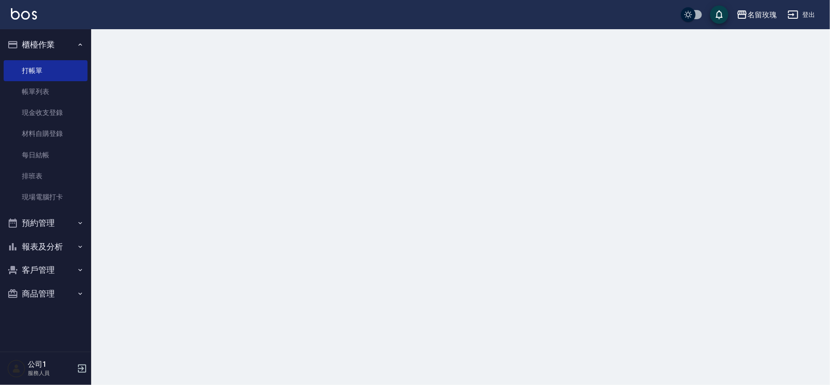
click at [64, 49] on button "櫃檯作業" at bounding box center [46, 45] width 84 height 24
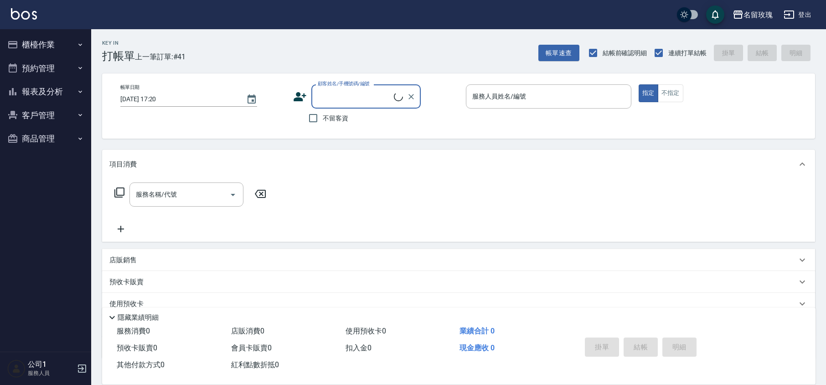
click at [223, 44] on div "Key In 打帳單 上一筆訂單:#41 帳單速查 結帳前確認明細 連續打單結帳 掛單 結帳 明細" at bounding box center [453, 45] width 724 height 33
click at [343, 102] on input "顧客姓名/手機號碼/編號" at bounding box center [360, 96] width 88 height 16
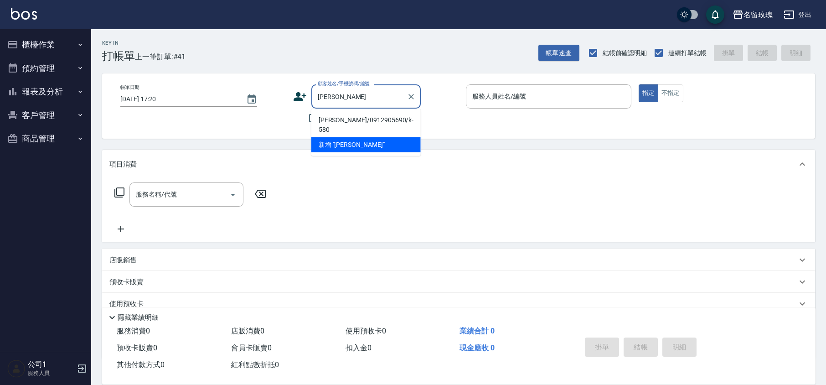
click at [358, 123] on li "[PERSON_NAME]/0912905690/k-580" at bounding box center [365, 125] width 109 height 25
type input "[PERSON_NAME]/0912905690/k-580"
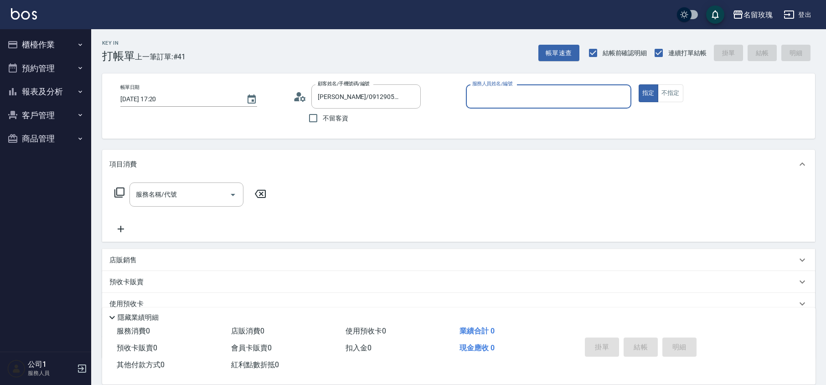
type input "[PERSON_NAME]-5"
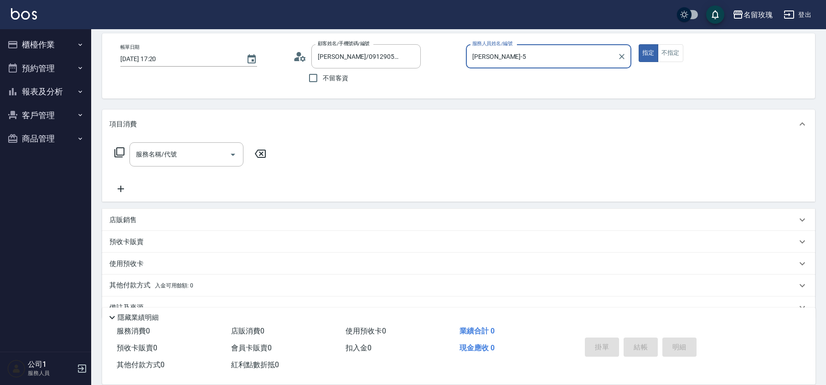
scroll to position [59, 0]
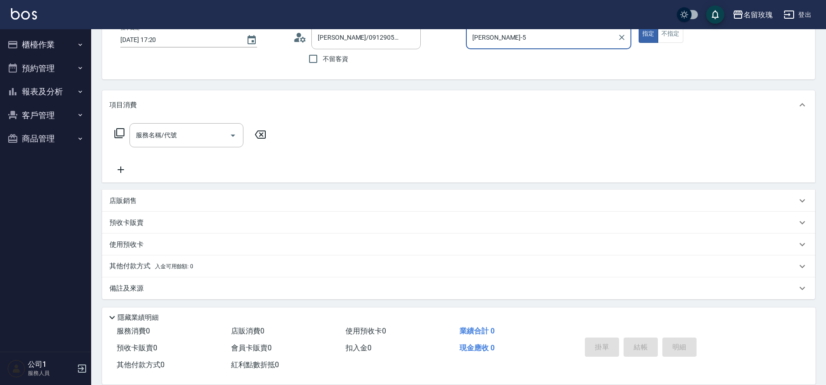
click at [147, 130] on div "服務名稱/代號 服務名稱/代號" at bounding box center [187, 135] width 114 height 24
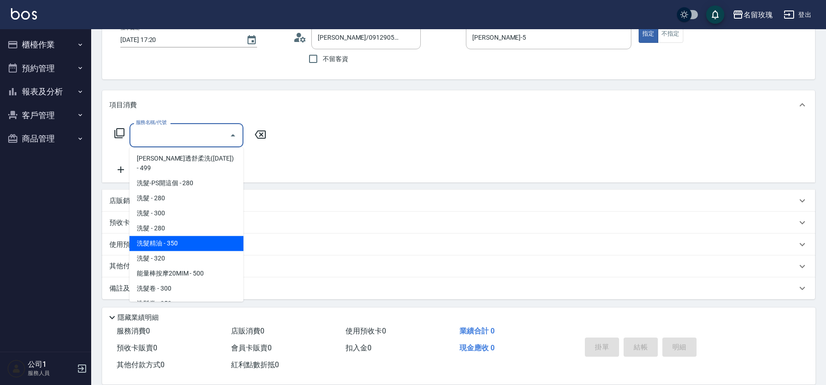
click at [180, 236] on span "洗髮精油 - 350" at bounding box center [187, 243] width 114 height 15
type input "洗髮精油(206)"
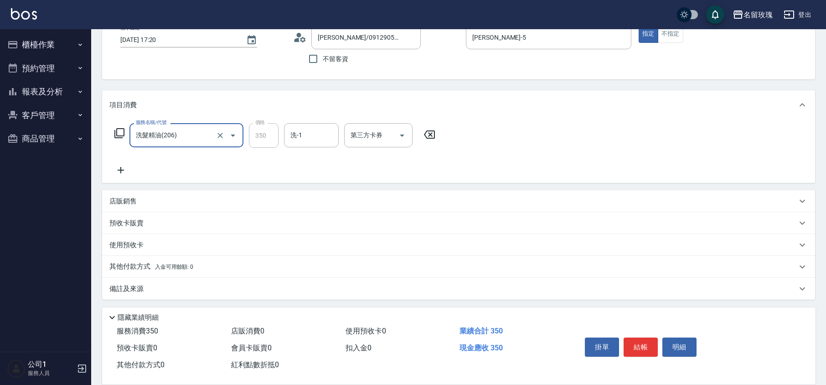
click at [302, 148] on div "服務名稱/代號 洗髮精油(206) 服務名稱/代號 價格 350 價格 洗-1 洗-1 第三方卡券 第三方卡券" at bounding box center [275, 149] width 332 height 52
click at [317, 137] on input "洗-1" at bounding box center [311, 135] width 47 height 16
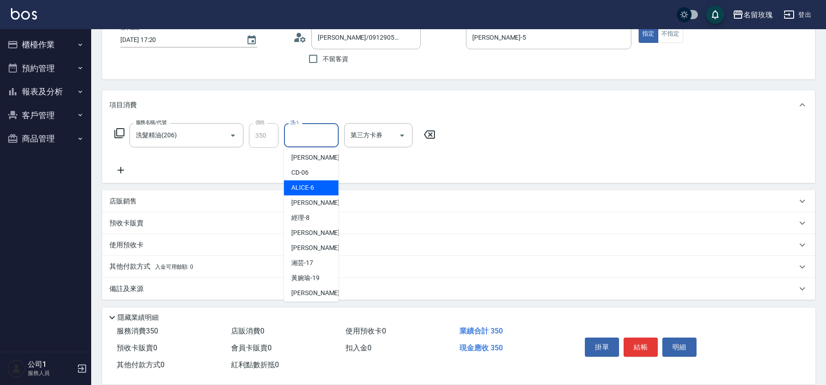
scroll to position [179, 0]
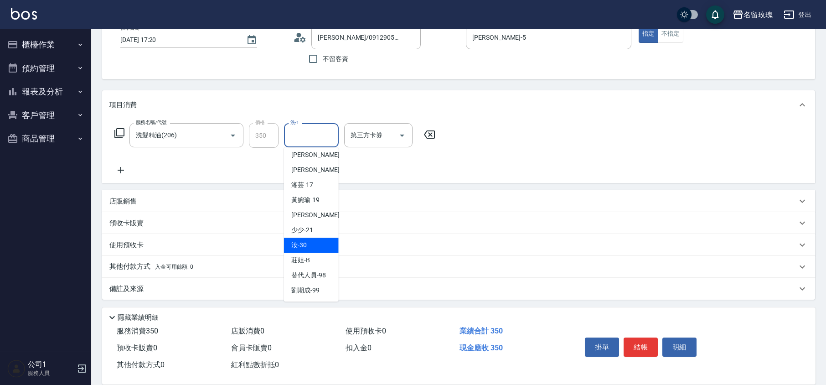
click at [303, 244] on span "汝 -30" at bounding box center [299, 245] width 16 height 10
type input "汝-30"
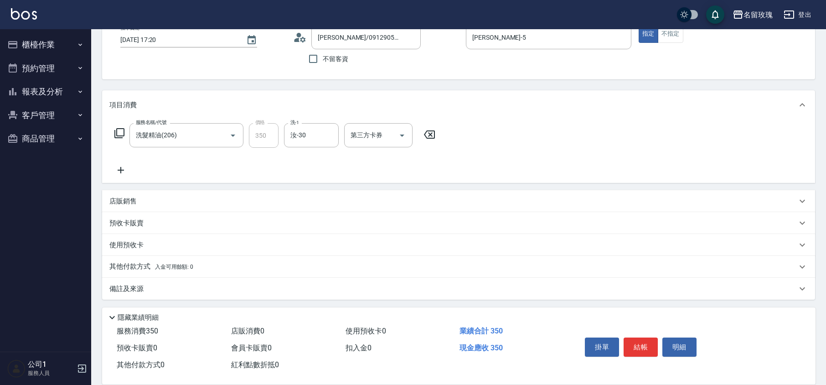
click at [305, 163] on div "服務名稱/代號 洗髮精油(206) 服務名稱/代號 價格 350 價格 洗-1 汝-30 洗-1 第三方卡券 第三方卡券" at bounding box center [275, 149] width 332 height 52
type input "[DATE] 17:21"
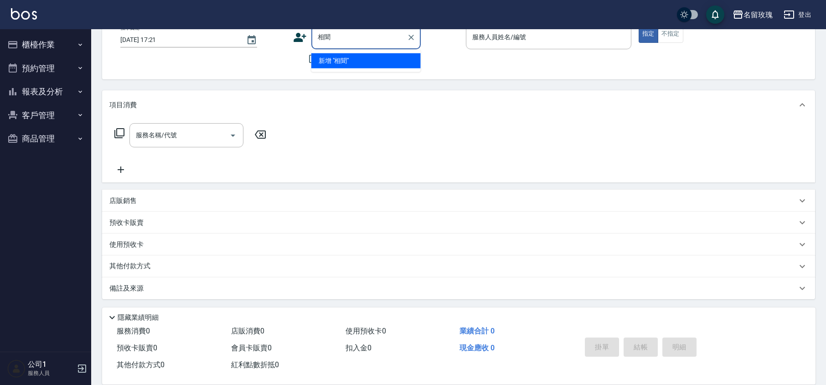
type input "相"
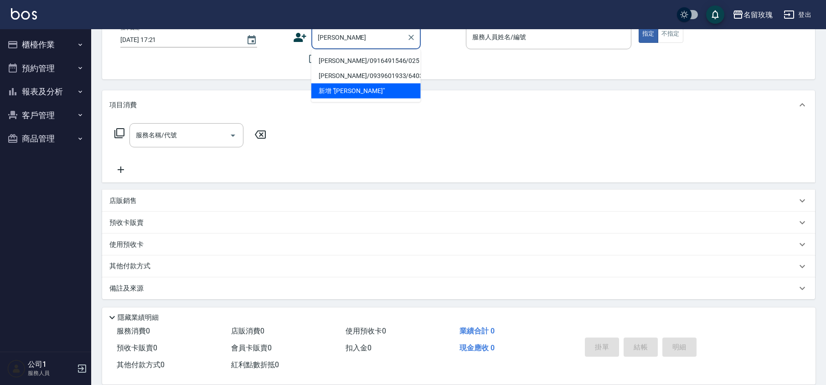
click at [381, 65] on li "[PERSON_NAME]/0916491546/025" at bounding box center [365, 60] width 109 height 15
type input "[PERSON_NAME]/0916491546/025"
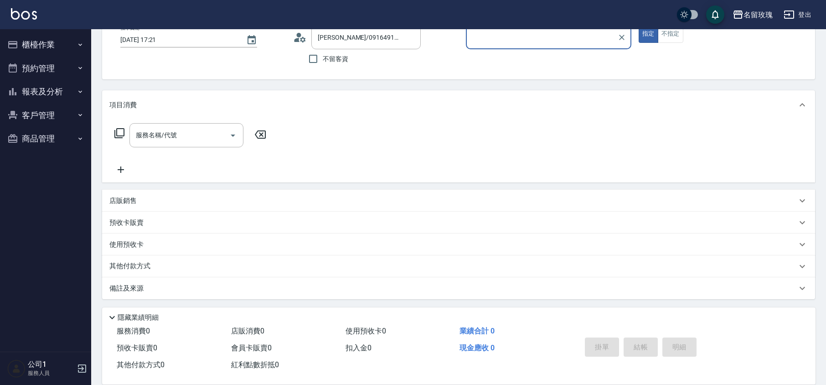
type input "[PERSON_NAME]-5"
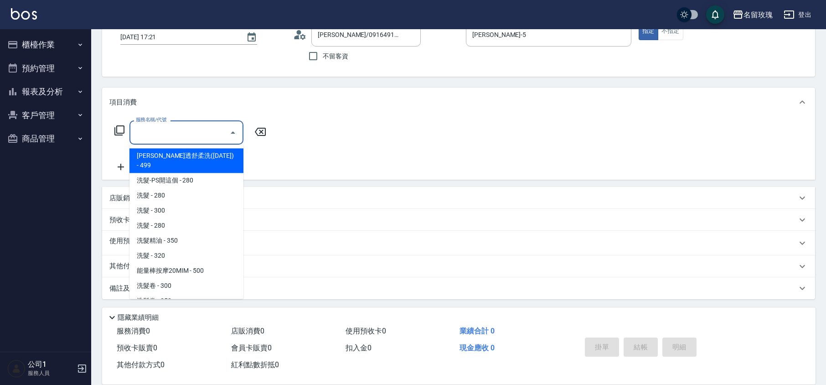
click at [163, 138] on input "服務名稱/代號" at bounding box center [180, 133] width 92 height 16
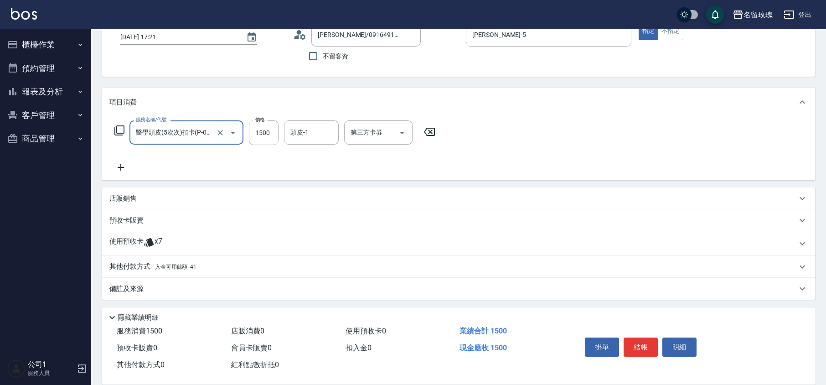
type input "醫學頭皮(5次次)扣卡(P-0004)"
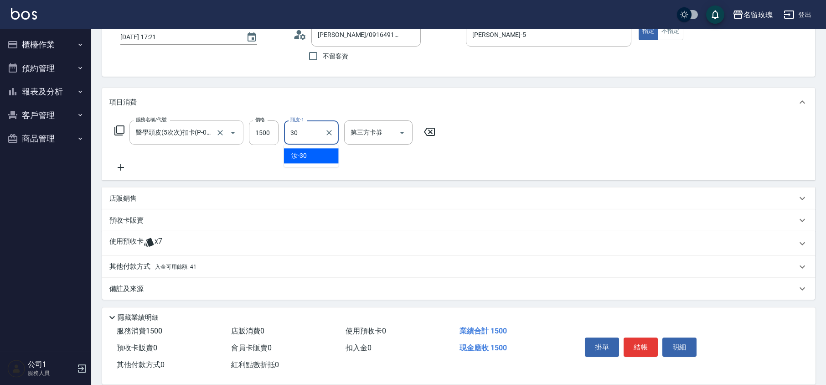
type input "汝-30"
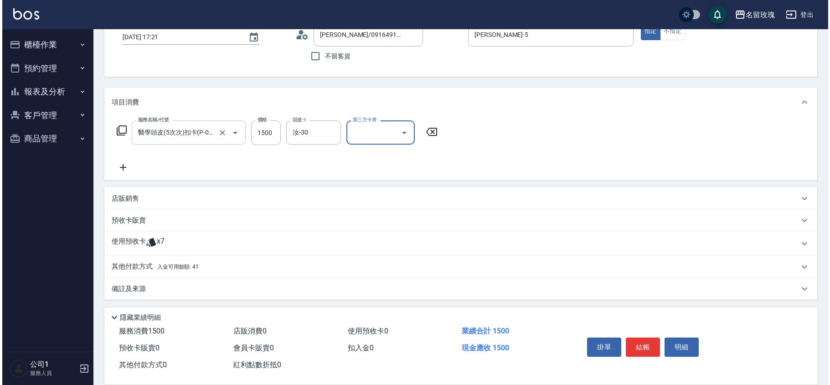
scroll to position [0, 0]
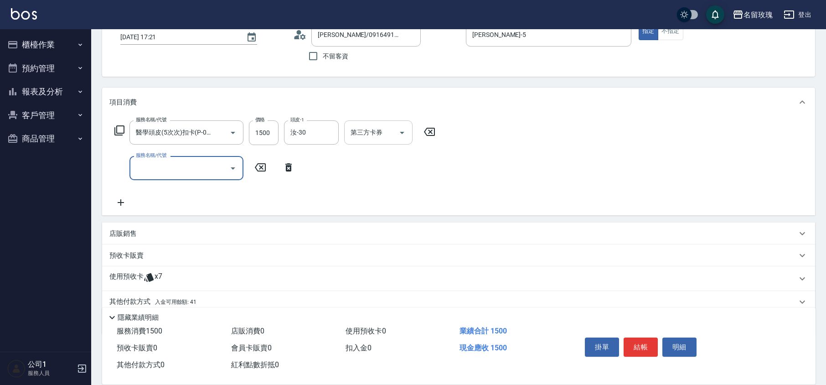
click at [402, 137] on icon "Open" at bounding box center [402, 132] width 11 height 11
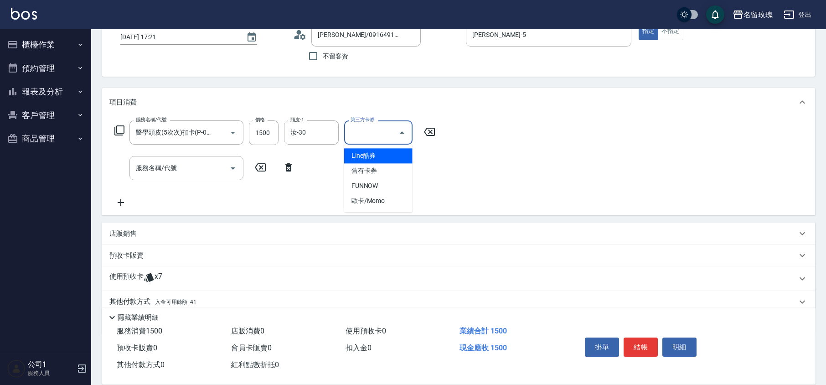
click at [380, 168] on span "舊有卡券" at bounding box center [378, 170] width 68 height 15
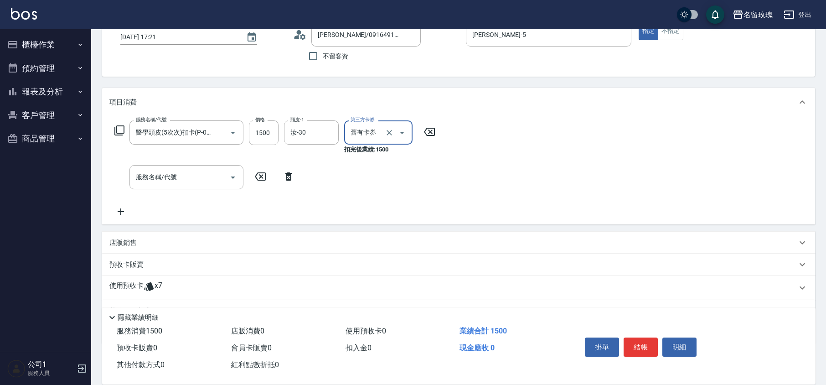
type input "舊有卡券"
click at [118, 132] on icon at bounding box center [119, 130] width 11 height 11
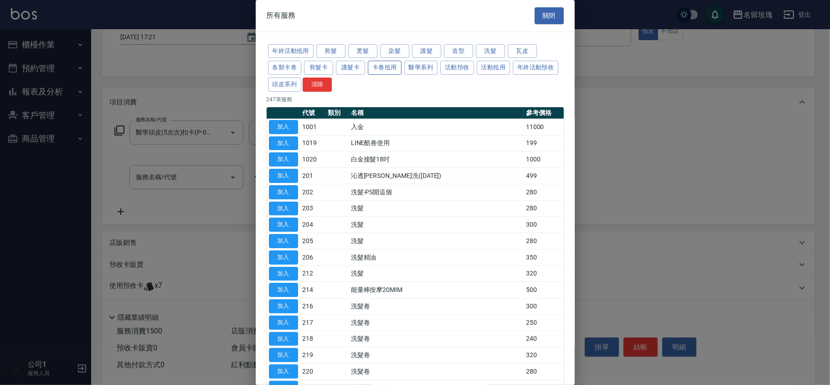
click at [389, 66] on button "卡卷抵用" at bounding box center [385, 68] width 34 height 14
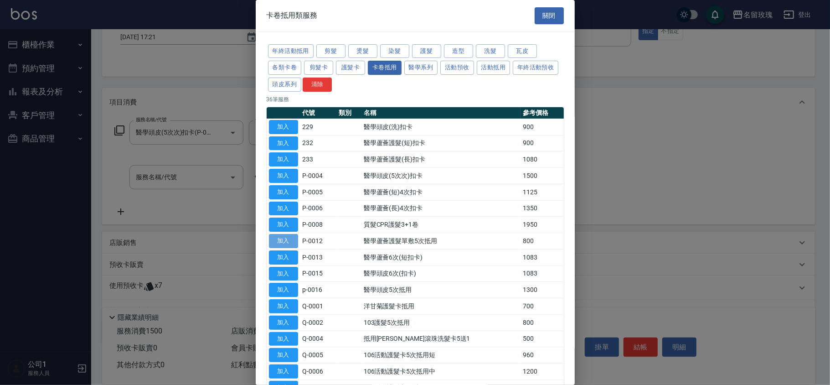
click at [282, 241] on button "加入" at bounding box center [283, 241] width 29 height 14
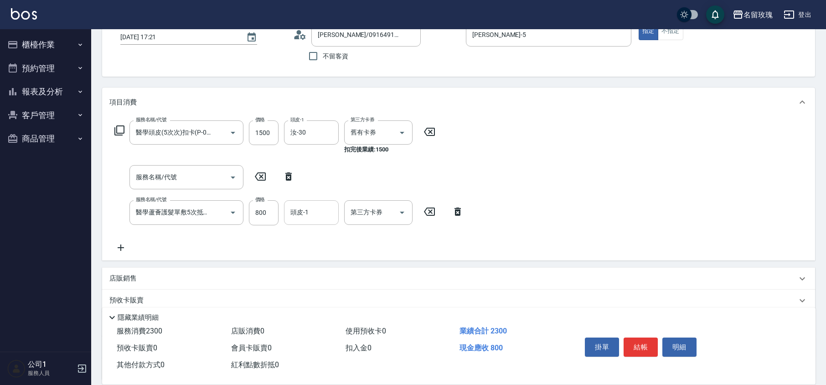
click at [300, 202] on div "頭皮-1" at bounding box center [311, 212] width 55 height 24
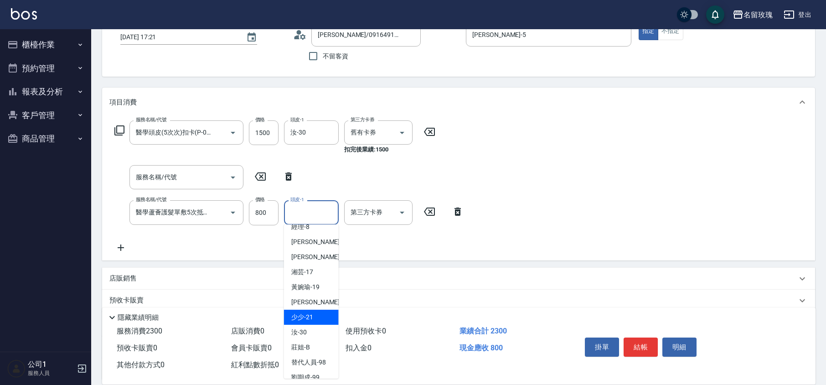
scroll to position [179, 0]
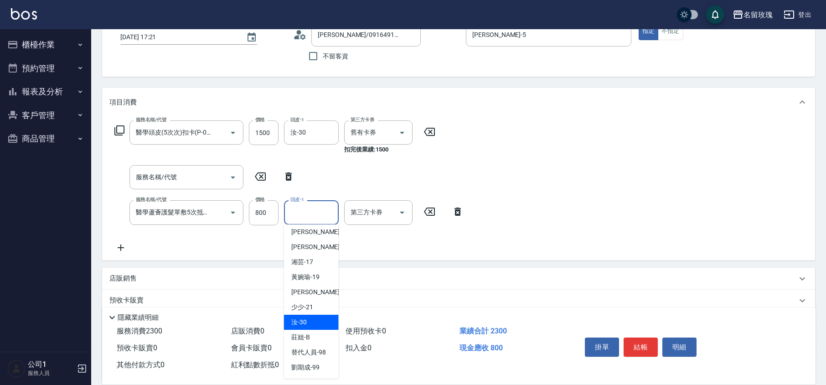
click at [310, 328] on div "汝 -30" at bounding box center [311, 322] width 55 height 15
type input "汝-30"
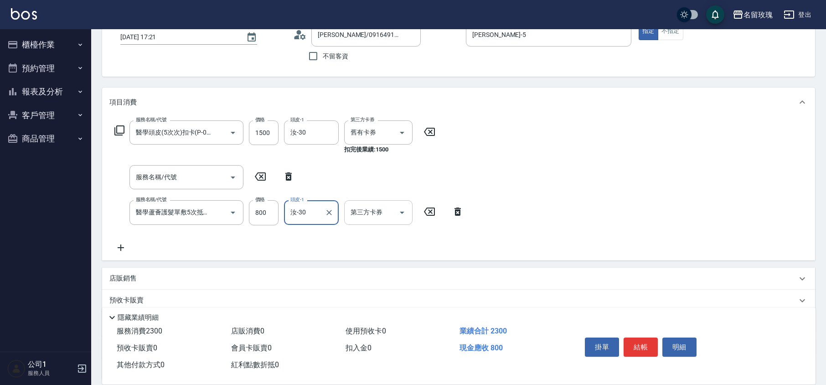
click at [397, 216] on icon "Open" at bounding box center [402, 212] width 11 height 11
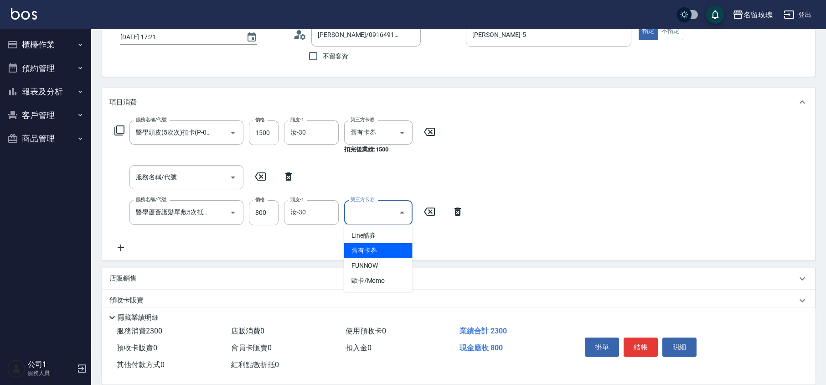
click at [373, 249] on span "舊有卡券" at bounding box center [378, 250] width 68 height 15
type input "舊有卡券"
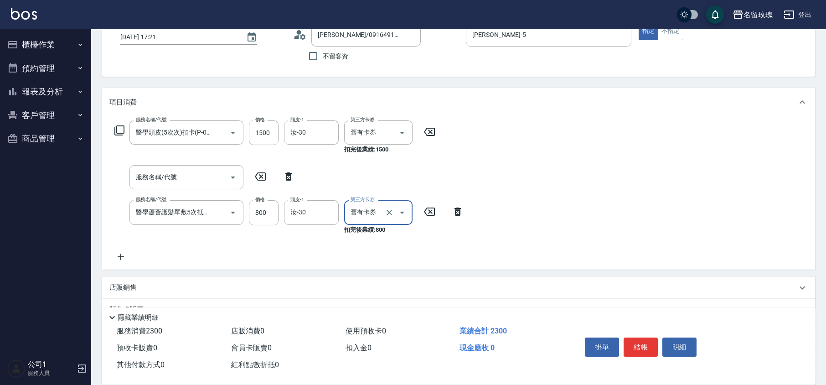
click at [196, 196] on div "服務名稱/代號 醫學頭皮(5次次)扣卡(P-0004) 服務名稱/代號 價格 1500 價格 頭皮-1 汝-30 頭皮-1 第三方卡券 舊有卡券 第三方卡券 …" at bounding box center [289, 190] width 360 height 141
click at [202, 183] on input "服務名稱/代號" at bounding box center [180, 177] width 92 height 16
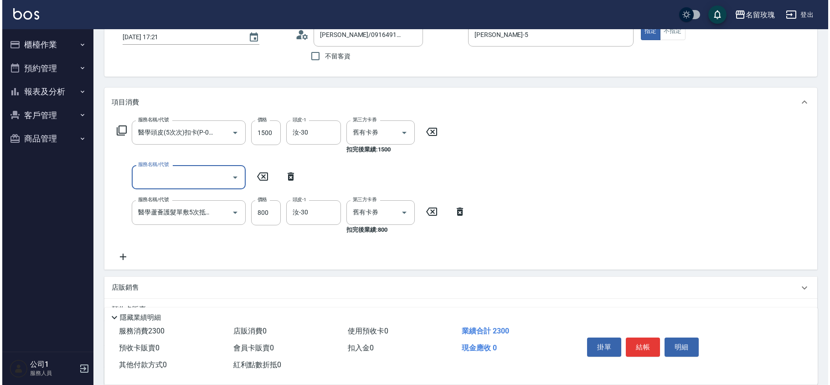
scroll to position [0, 0]
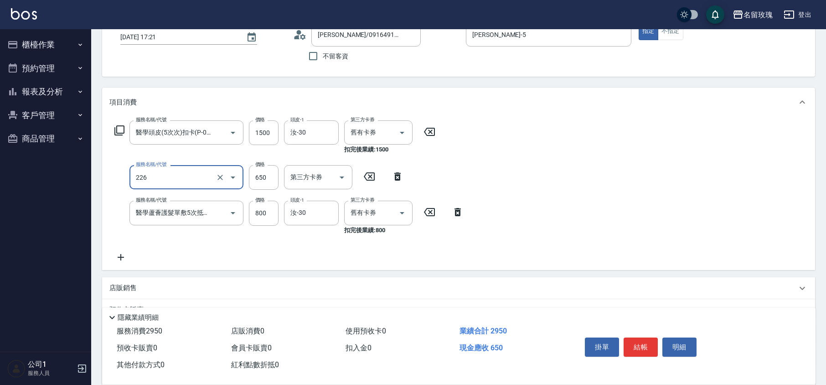
type input "淋巴按摩洗髮卷(226)"
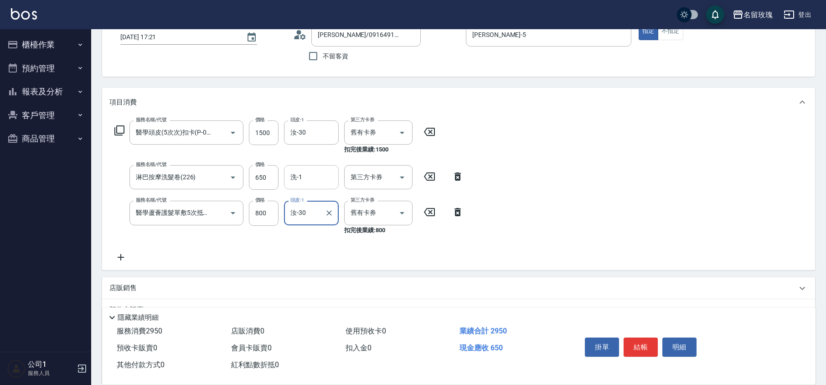
click at [314, 178] on input "洗-1" at bounding box center [311, 177] width 47 height 16
type input "汝-30"
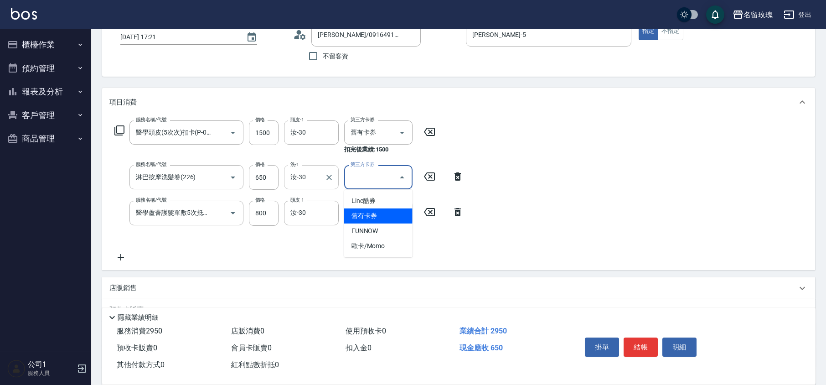
type input "舊有卡券"
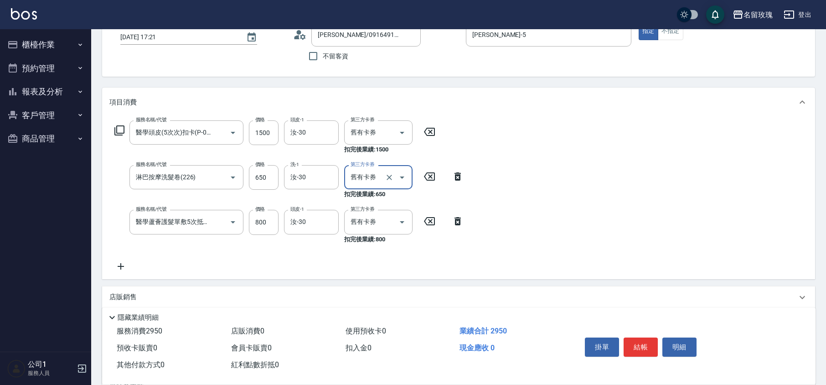
click at [119, 131] on icon at bounding box center [119, 130] width 11 height 11
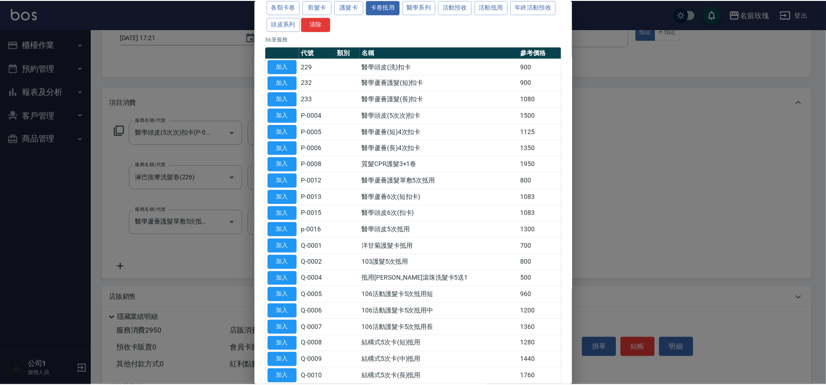
scroll to position [243, 0]
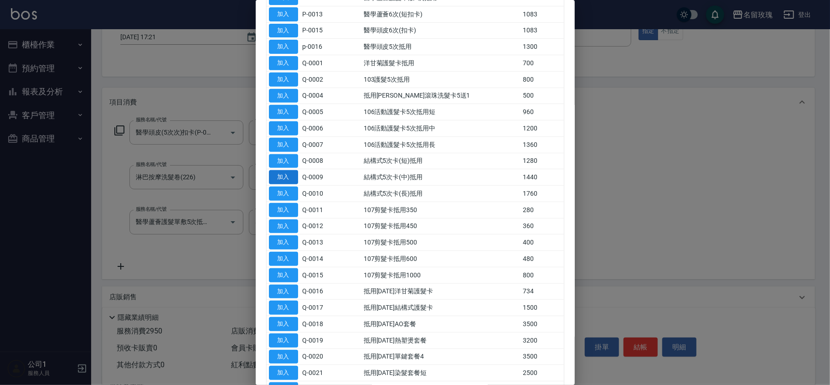
click at [279, 177] on button "加入" at bounding box center [283, 177] width 29 height 14
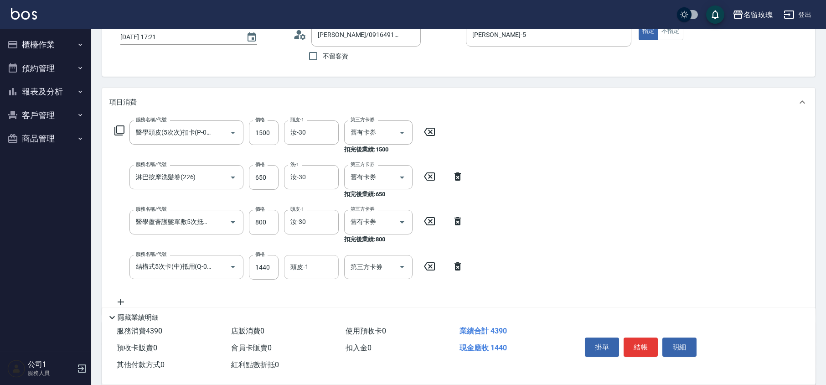
click at [305, 268] on input "頭皮-1" at bounding box center [311, 267] width 47 height 16
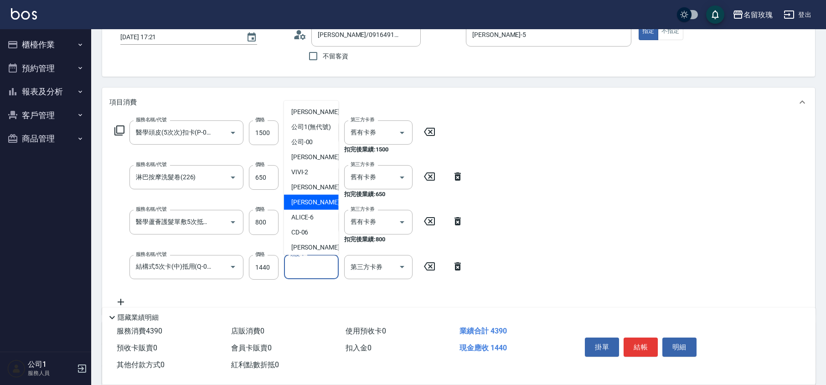
scroll to position [179, 0]
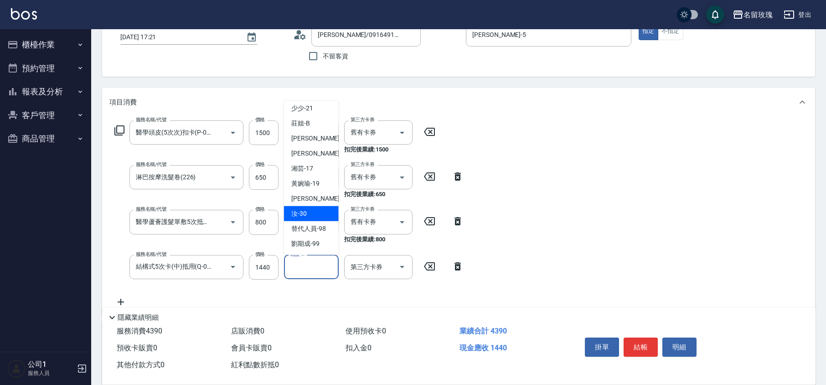
click at [306, 208] on div "汝 -30" at bounding box center [311, 213] width 55 height 15
type input "汝-30"
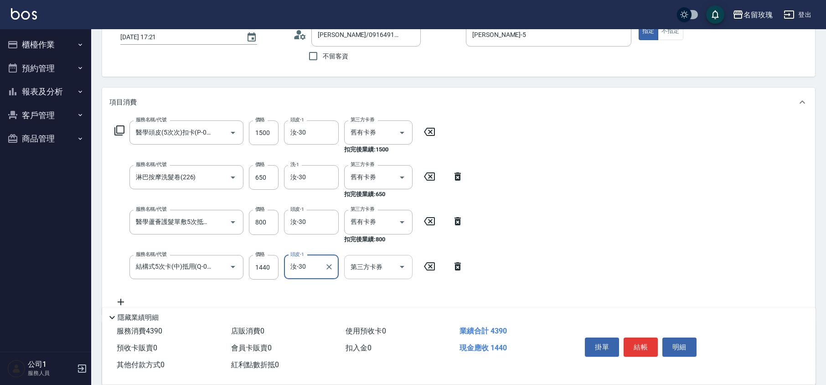
click at [401, 272] on button "Open" at bounding box center [402, 266] width 15 height 15
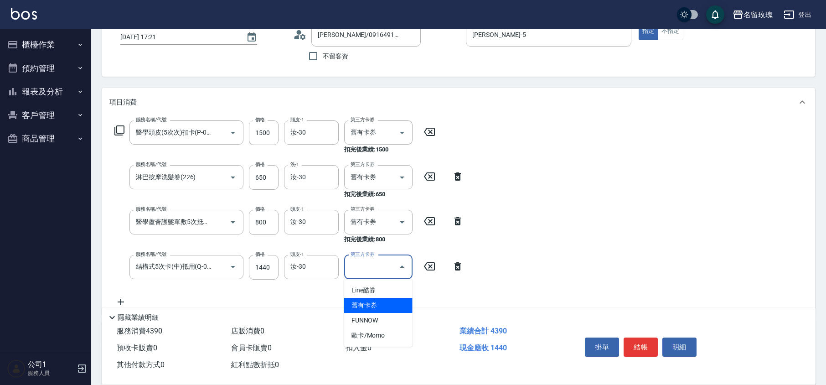
click at [378, 301] on span "舊有卡券" at bounding box center [378, 305] width 68 height 15
type input "舊有卡券"
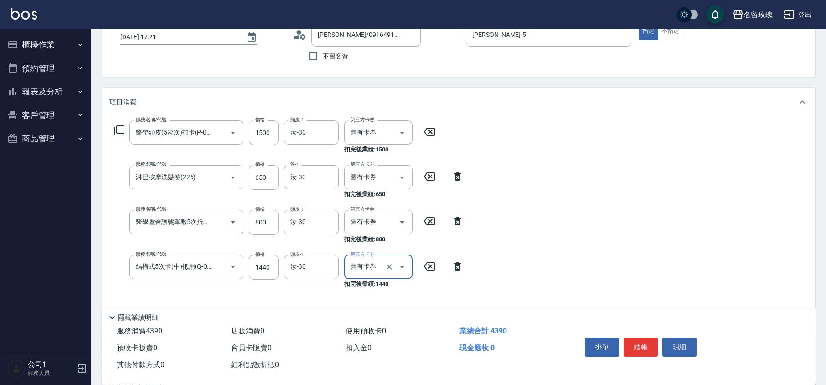
click at [376, 289] on div "服務名稱/代號 醫學頭皮(5次次)扣卡(P-0004) 服務名稱/代號 價格 1500 價格 頭皮-1 汝-30 頭皮-1 第三方卡券 舊有卡券 第三方卡券 …" at bounding box center [289, 218] width 360 height 196
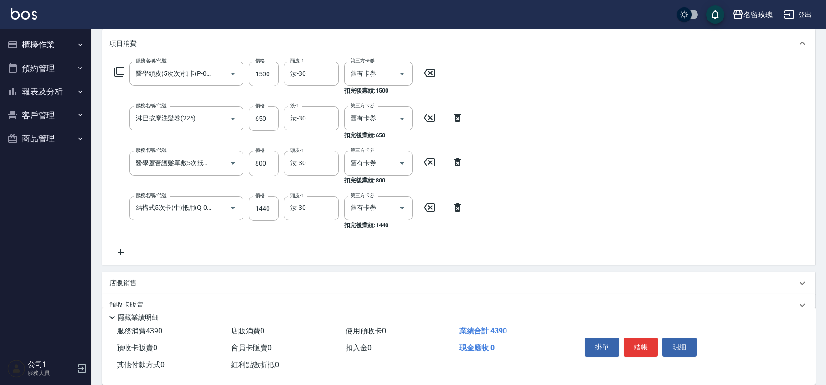
scroll to position [206, 0]
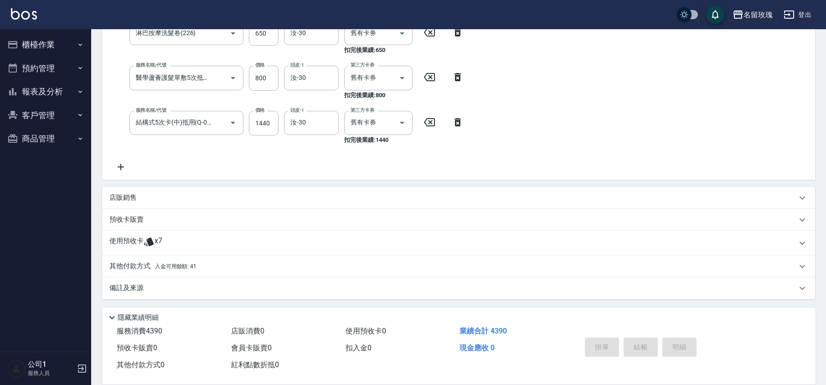
type input "[DATE] 17:22"
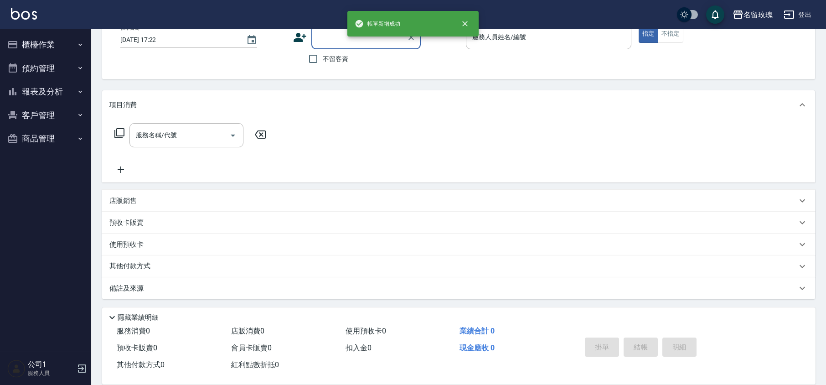
scroll to position [0, 0]
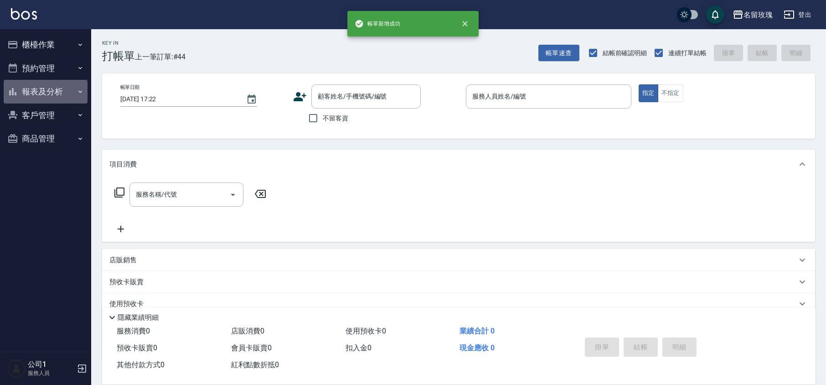
click at [31, 83] on button "報表及分析" at bounding box center [46, 92] width 84 height 24
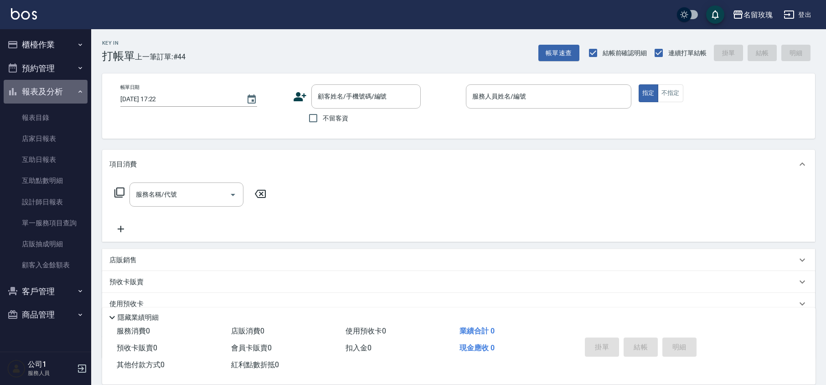
click at [31, 83] on button "報表及分析" at bounding box center [46, 92] width 84 height 24
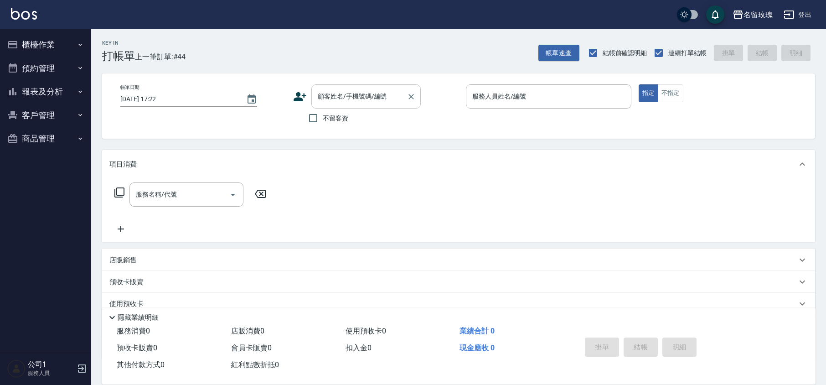
click at [327, 86] on div "顧客姓名/手機號碼/編號" at bounding box center [365, 96] width 109 height 24
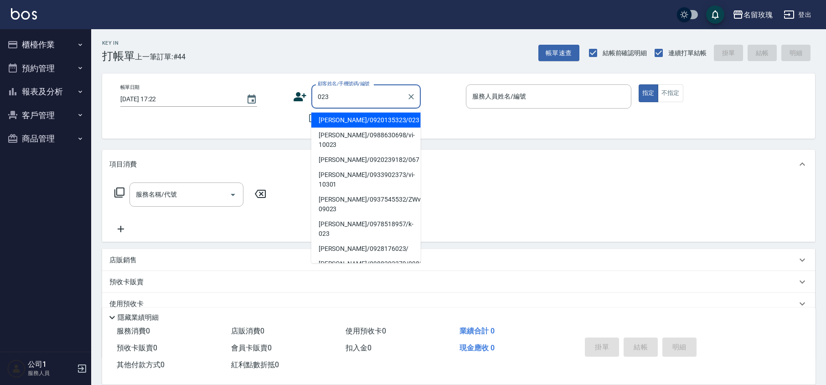
click at [349, 120] on li "[PERSON_NAME]/0920135323/023" at bounding box center [365, 120] width 109 height 15
type input "[PERSON_NAME]/0920135323/023"
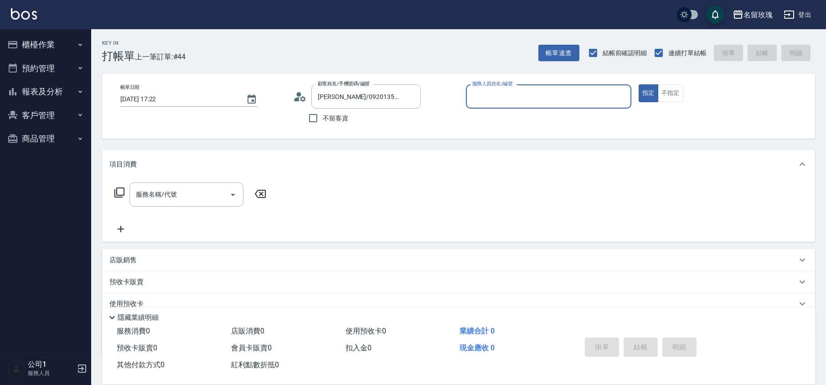
type input "[PERSON_NAME]-5"
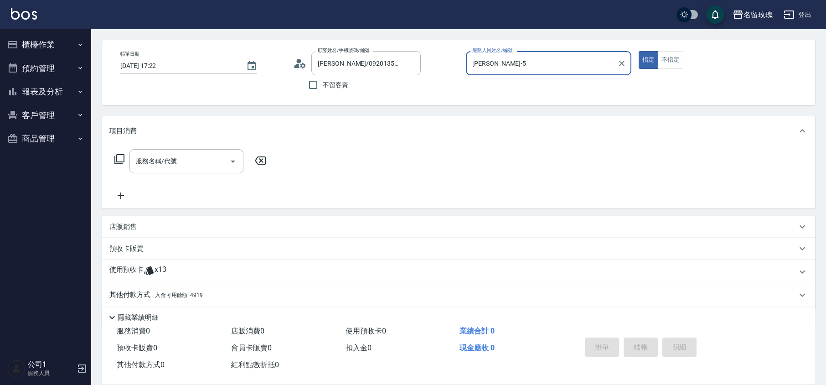
scroll to position [62, 0]
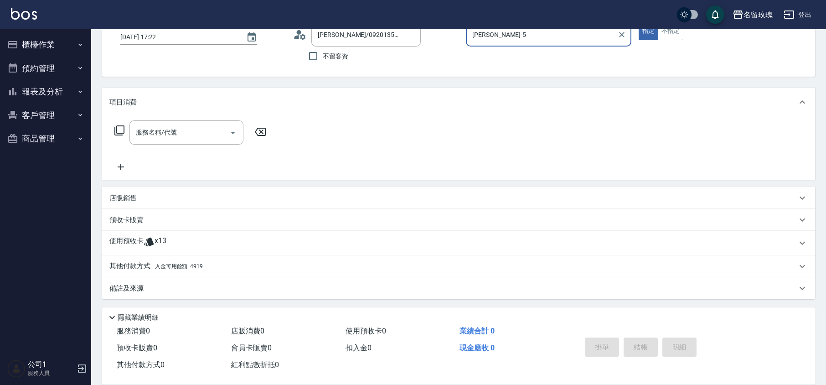
click at [175, 234] on div "使用預收卡 x13" at bounding box center [458, 243] width 713 height 25
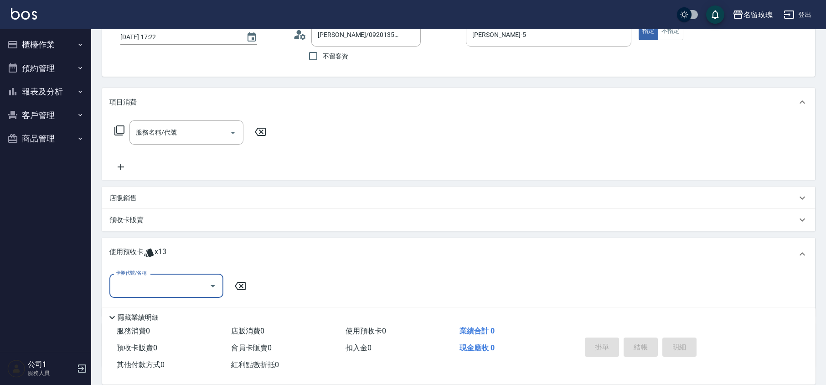
scroll to position [130, 0]
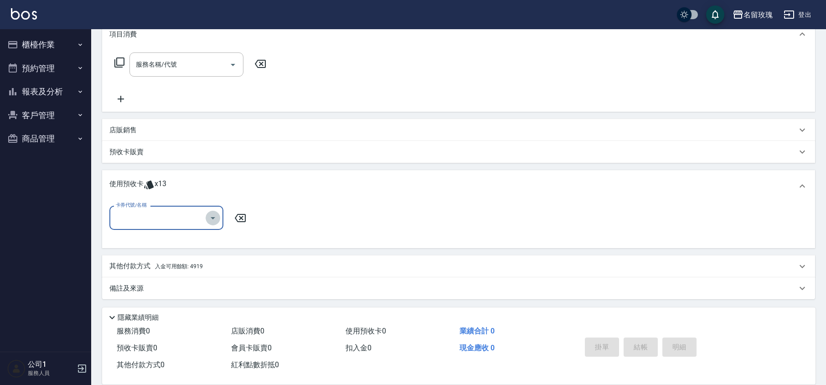
click at [211, 219] on icon "Open" at bounding box center [213, 218] width 11 height 11
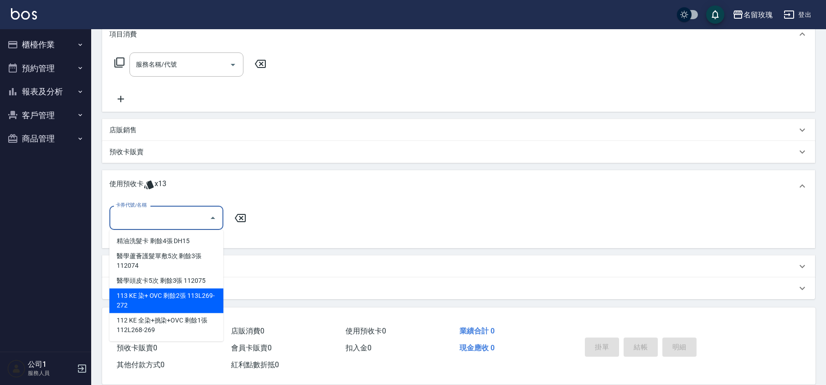
click at [180, 305] on div "113 KE 染+ OVC 剩餘2張 113L269-272" at bounding box center [166, 300] width 114 height 25
type input "113 KE 染+ OVC 113L269-272"
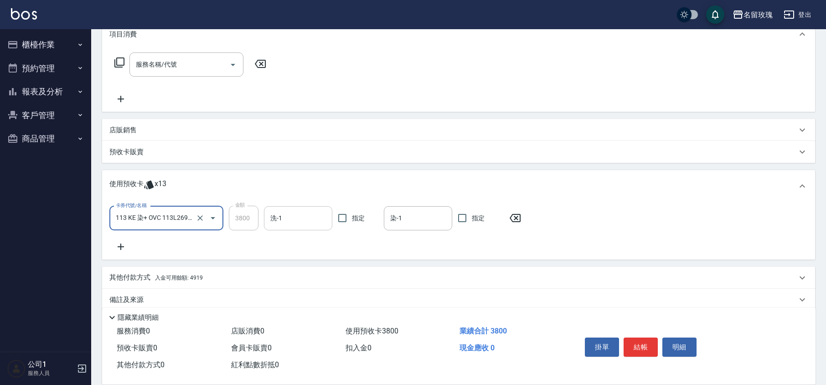
click at [285, 218] on input "洗-1" at bounding box center [298, 218] width 60 height 16
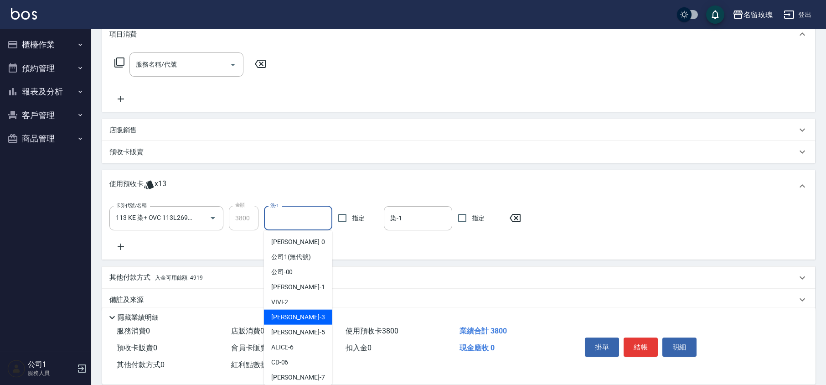
scroll to position [170, 0]
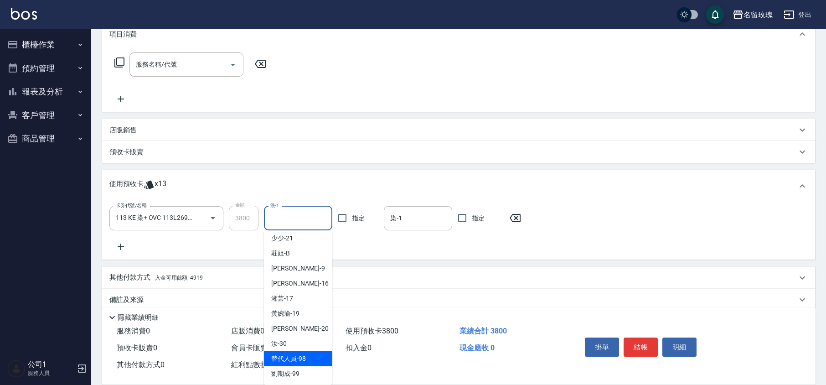
click at [290, 345] on div "汝 -30" at bounding box center [298, 343] width 68 height 15
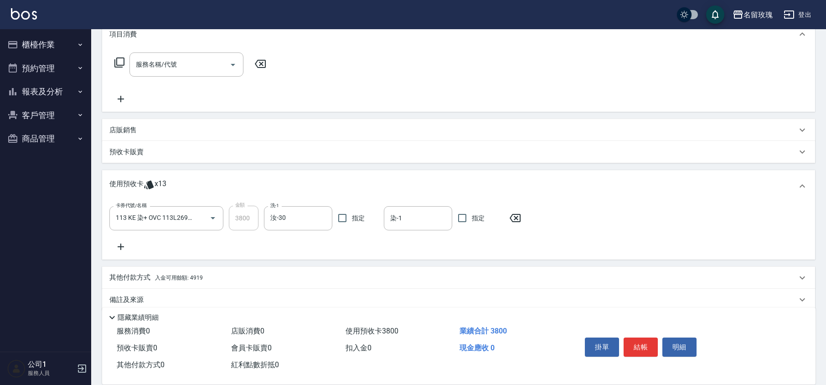
type input "汝-30"
click at [429, 228] on div "卡券代號/名稱 113 KE 染+ OVC 113L269-272 卡券代號/名稱 金額 3800 金額 洗-1 汝-30 洗-1 指定 染-1 染-1 指定" at bounding box center [458, 229] width 699 height 47
click at [429, 224] on input "染-1" at bounding box center [418, 218] width 60 height 16
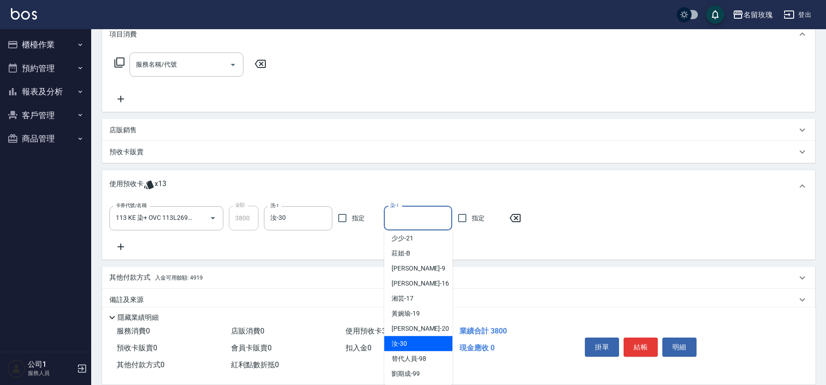
click at [407, 343] on span "汝 -30" at bounding box center [400, 344] width 16 height 10
type input "汝-30"
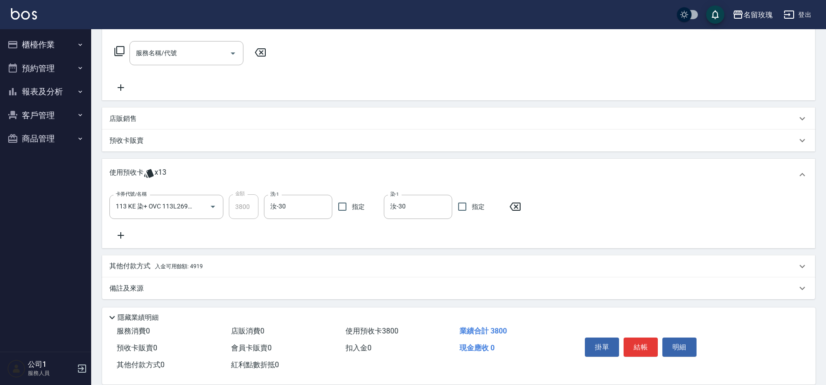
scroll to position [0, 0]
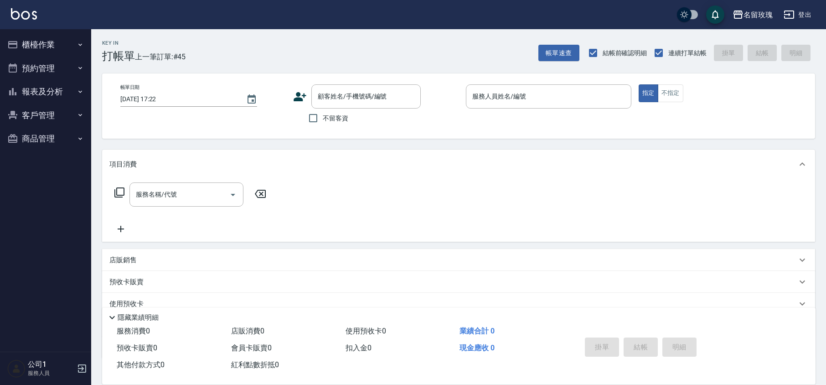
click at [353, 35] on div "Key In 打帳單 上一筆訂單:#45 帳單速查 結帳前確認明細 連續打單結帳 掛單 結帳 明細" at bounding box center [453, 45] width 724 height 33
click at [5, 91] on button "報表及分析" at bounding box center [46, 92] width 84 height 24
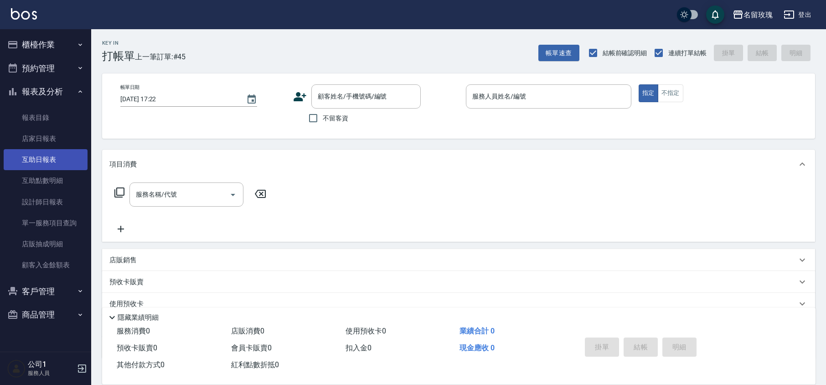
click at [51, 157] on link "互助日報表" at bounding box center [46, 159] width 84 height 21
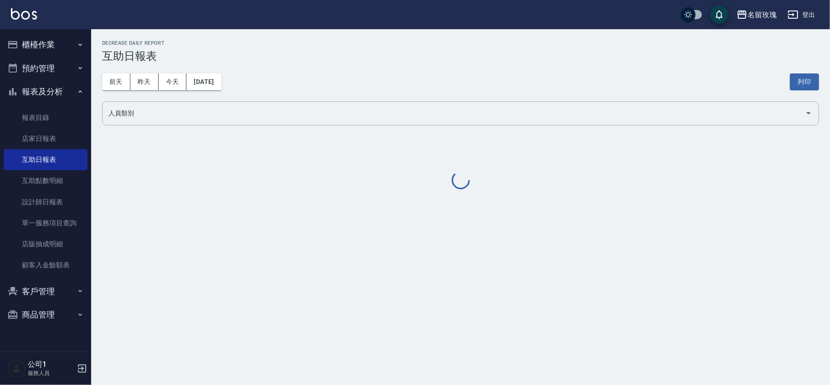
click at [348, 60] on h3 "互助日報表" at bounding box center [460, 56] width 717 height 13
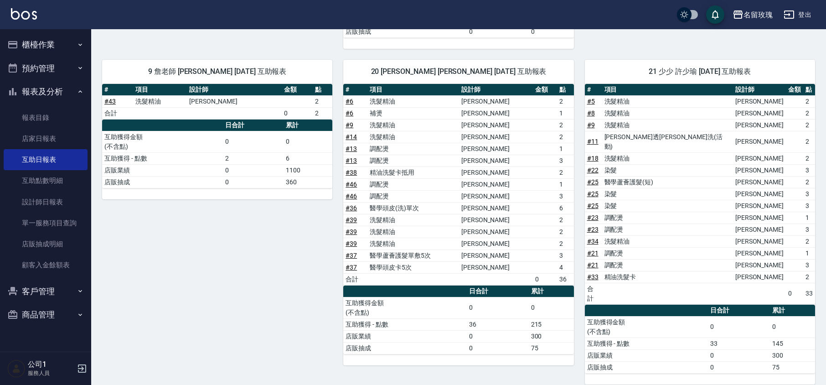
scroll to position [131, 0]
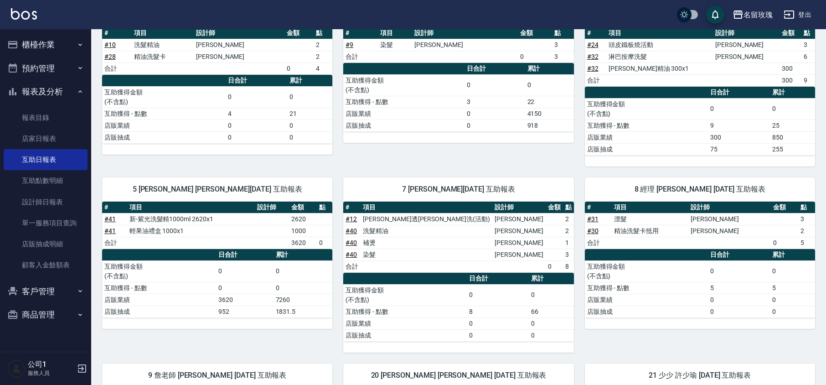
click at [44, 83] on button "報表及分析" at bounding box center [46, 92] width 84 height 24
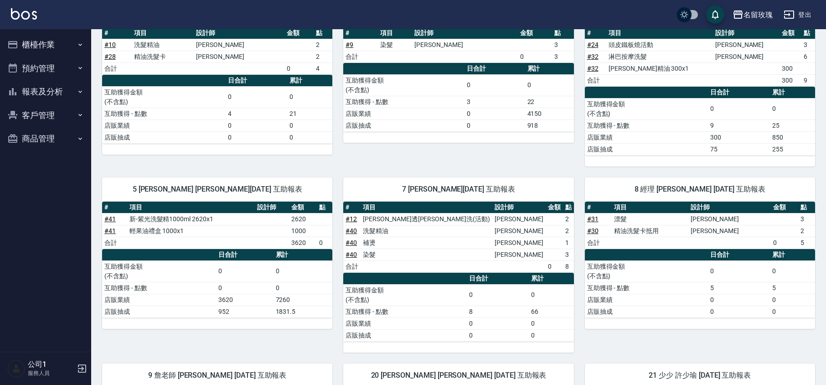
click at [48, 36] on button "櫃檯作業" at bounding box center [46, 45] width 84 height 24
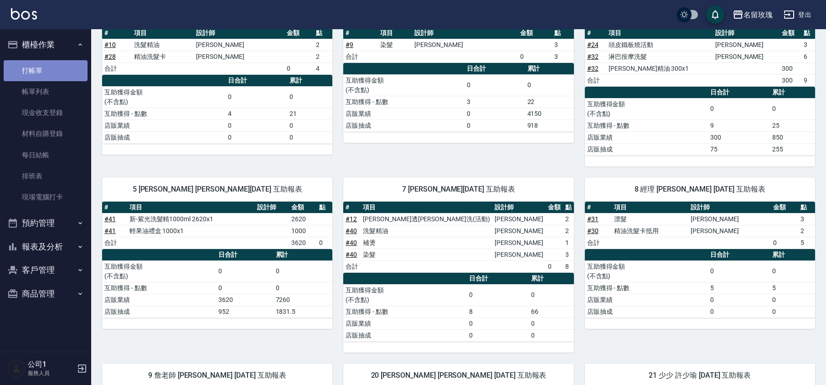
click at [43, 65] on link "打帳單" at bounding box center [46, 70] width 84 height 21
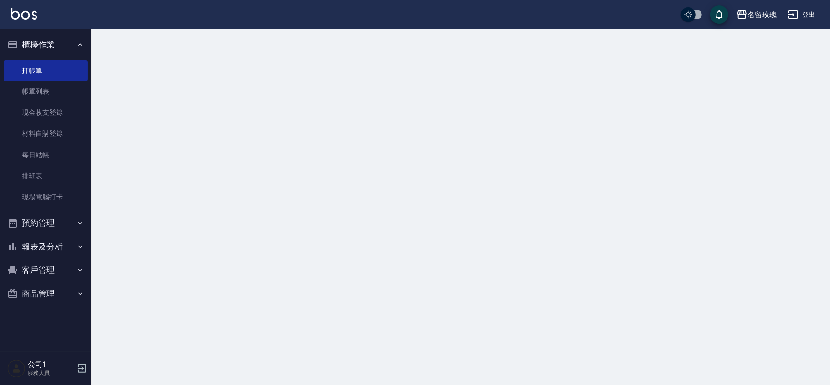
click at [59, 44] on button "櫃檯作業" at bounding box center [46, 45] width 84 height 24
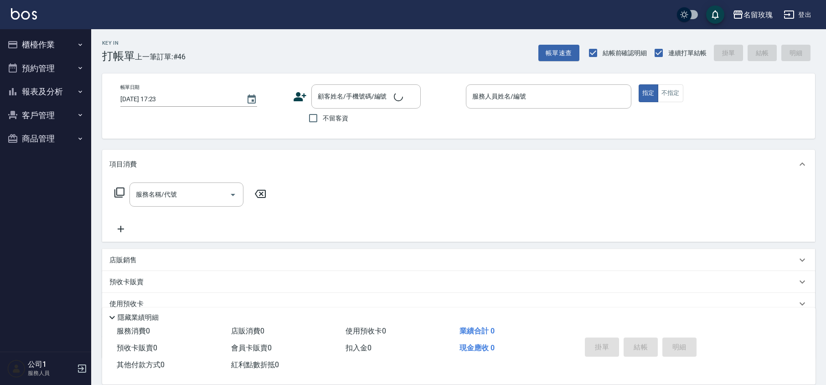
click at [247, 45] on div "Key In 打帳單 上一筆訂單:#46 帳單速查 結帳前確認明細 連續打單結帳 掛單 結帳 明細" at bounding box center [453, 45] width 724 height 33
click at [64, 27] on div "名留玫瑰 登出" at bounding box center [413, 14] width 826 height 29
click at [56, 47] on button "櫃檯作業" at bounding box center [46, 45] width 84 height 24
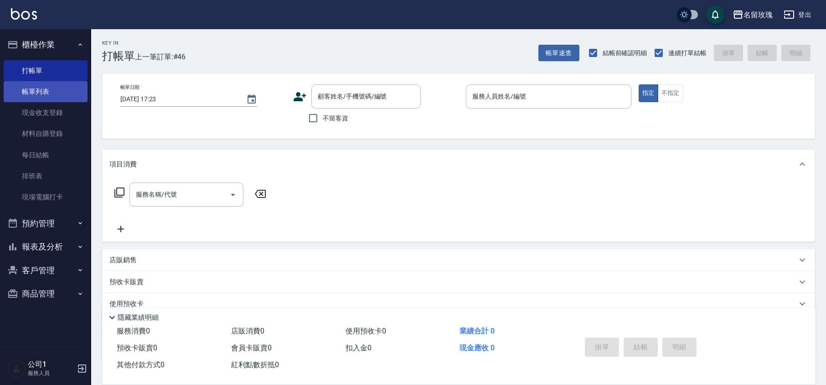
click at [60, 84] on link "帳單列表" at bounding box center [46, 91] width 84 height 21
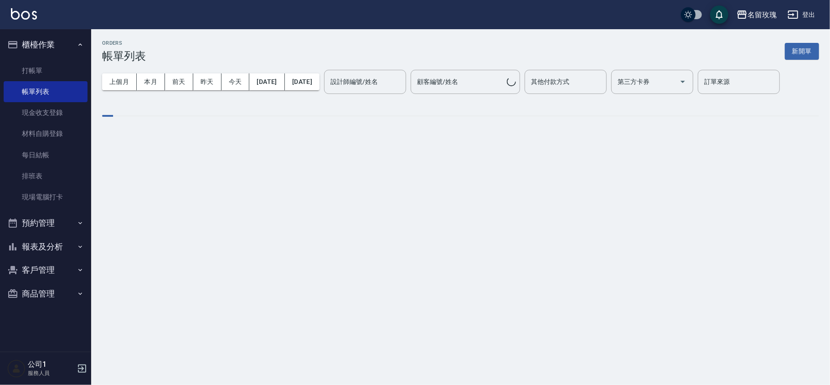
click at [389, 77] on input "設計師編號/姓名" at bounding box center [365, 82] width 74 height 16
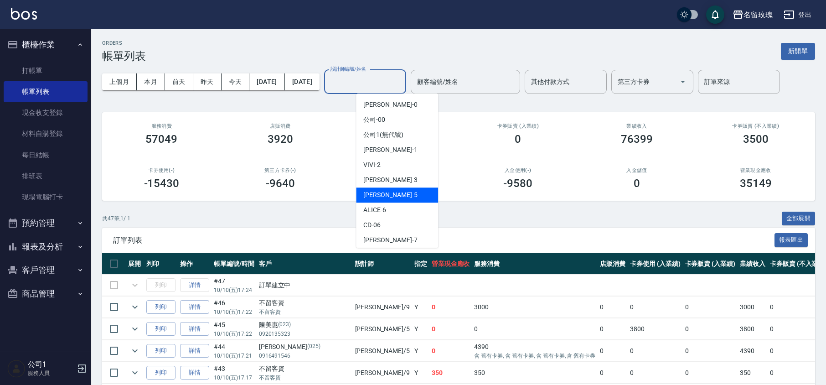
click at [384, 192] on span "KELLY -5" at bounding box center [390, 195] width 54 height 10
type input "[PERSON_NAME]-5"
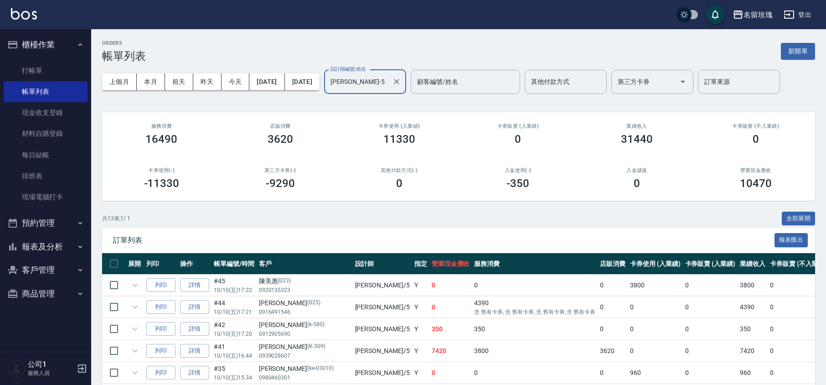
click at [413, 107] on div "ORDERS 帳單列表 新開單 上個月 本月 [DATE] [DATE] [DATE] [DATE] [DATE] 設計師編號/姓名 [PERSON_NAME…" at bounding box center [458, 312] width 735 height 566
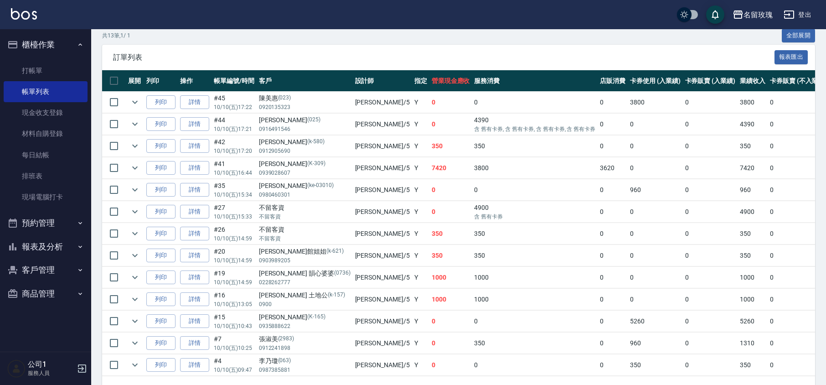
scroll to position [162, 0]
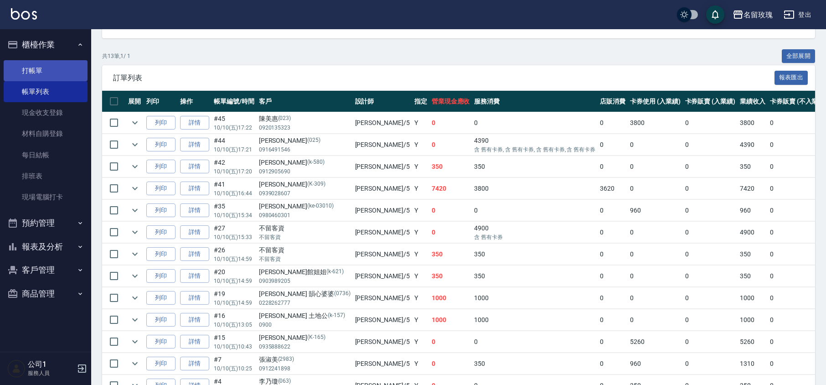
click at [42, 72] on link "打帳單" at bounding box center [46, 70] width 84 height 21
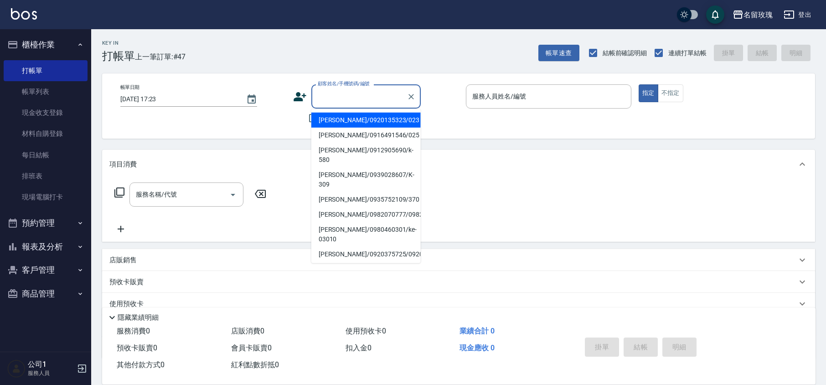
click at [337, 93] on input "顧客姓名/手機號碼/編號" at bounding box center [360, 96] width 88 height 16
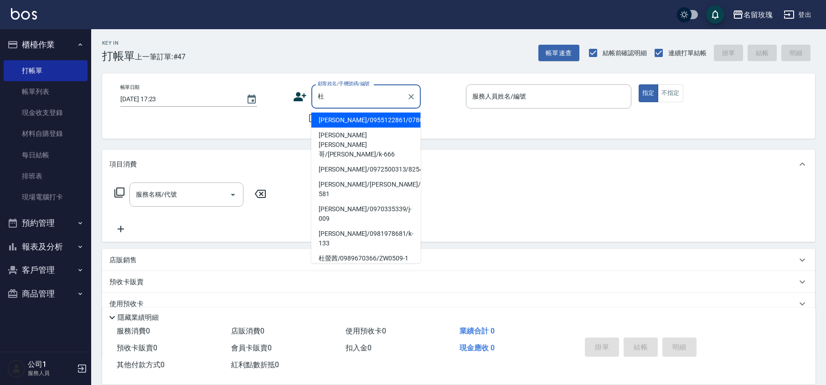
click at [339, 121] on li "[PERSON_NAME]/0955122861/0780" at bounding box center [365, 120] width 109 height 15
type input "[PERSON_NAME]/0955122861/0780"
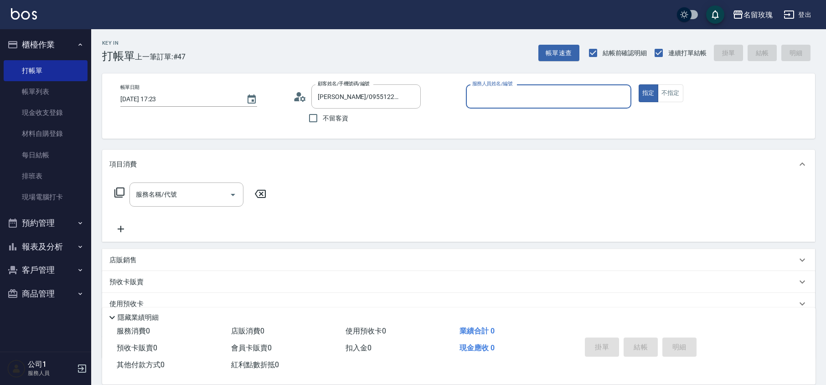
type input "[PERSON_NAME]-5"
click at [167, 196] on input "服務名稱/代號" at bounding box center [180, 195] width 92 height 16
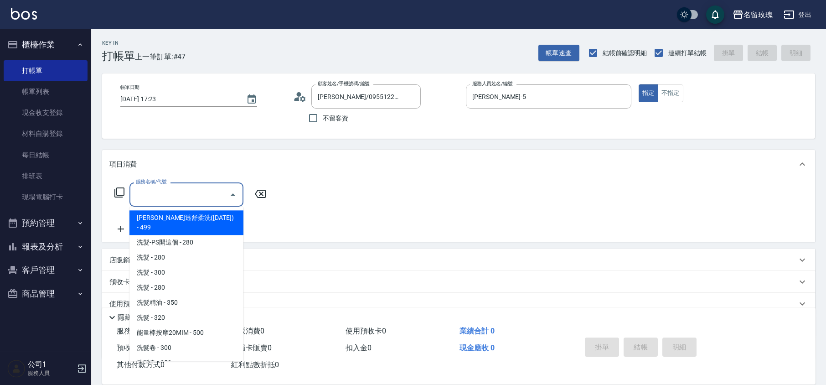
click at [205, 121] on div "帳單日期 [DATE] 17:23 顧客姓名/手機號碼/編號 [PERSON_NAME]/0955122861/0780 顧客姓名/手機號碼/編號 不留客資 …" at bounding box center [458, 105] width 691 height 43
click at [186, 197] on input "服務名稱/代號" at bounding box center [180, 195] width 92 height 16
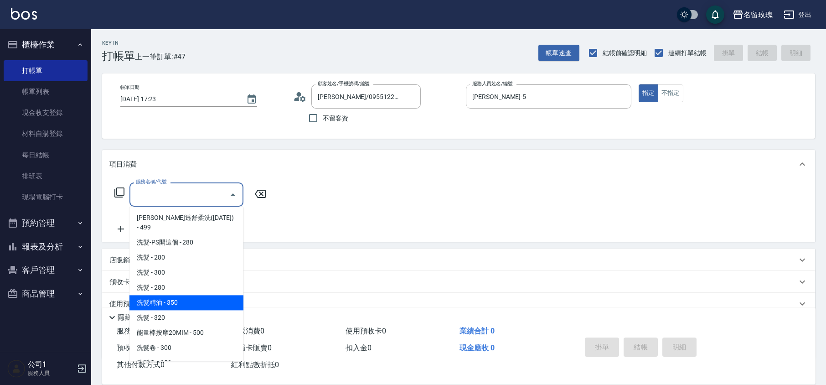
drag, startPoint x: 182, startPoint y: 291, endPoint x: 218, endPoint y: 269, distance: 41.8
click at [183, 295] on span "洗髮精油 - 350" at bounding box center [187, 302] width 114 height 15
type input "洗髮精油(206)"
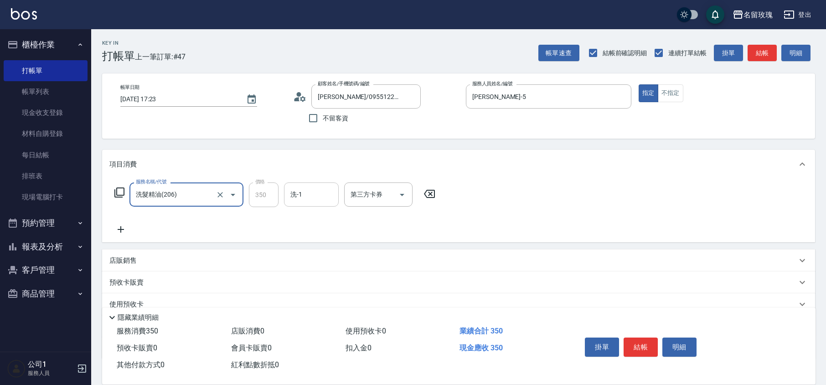
click at [320, 188] on input "洗-1" at bounding box center [311, 195] width 47 height 16
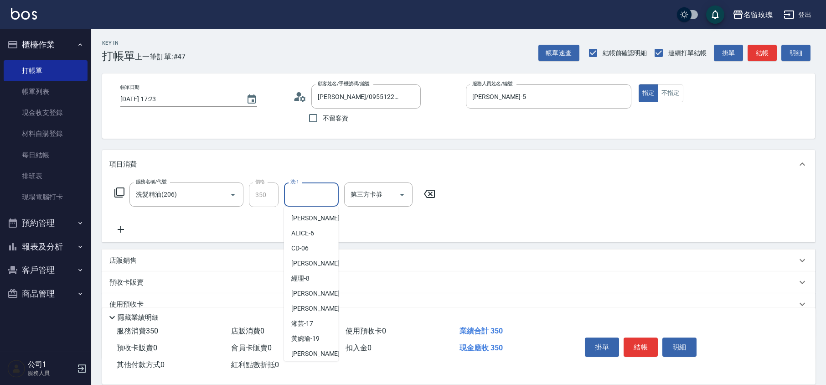
scroll to position [179, 0]
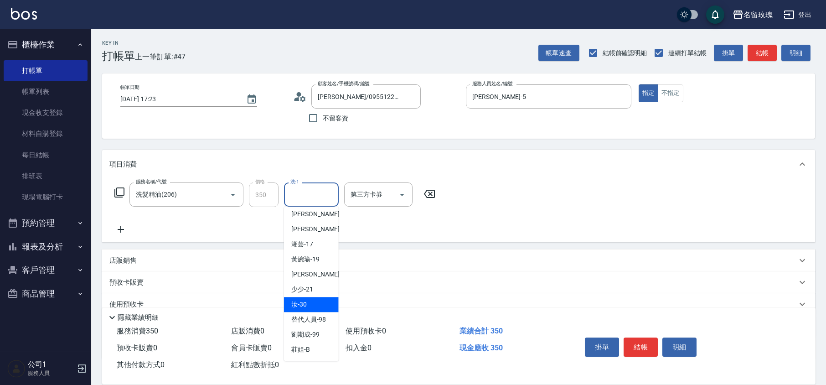
click at [309, 306] on div "汝 -30" at bounding box center [311, 304] width 55 height 15
type input "汝-30"
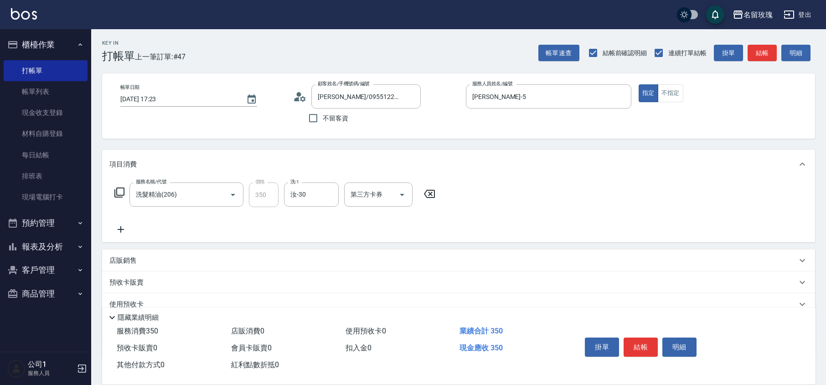
click at [116, 192] on icon at bounding box center [119, 192] width 11 height 11
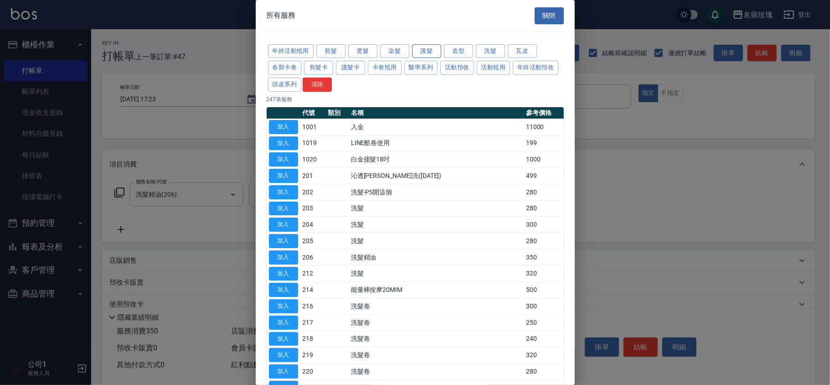
click at [429, 48] on button "護髮" at bounding box center [426, 51] width 29 height 14
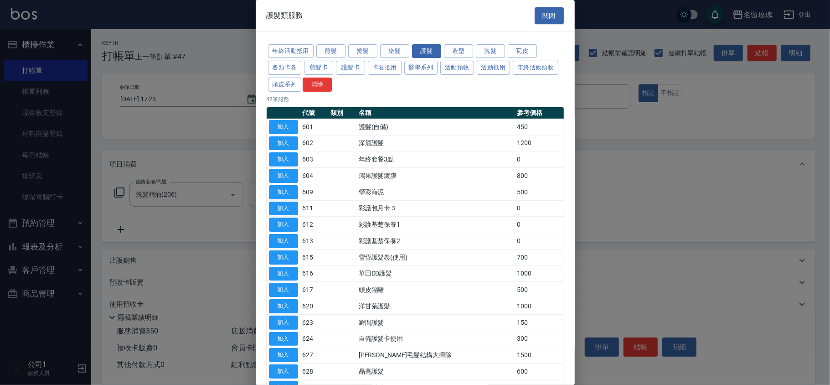
click at [282, 324] on button "加入" at bounding box center [283, 323] width 29 height 14
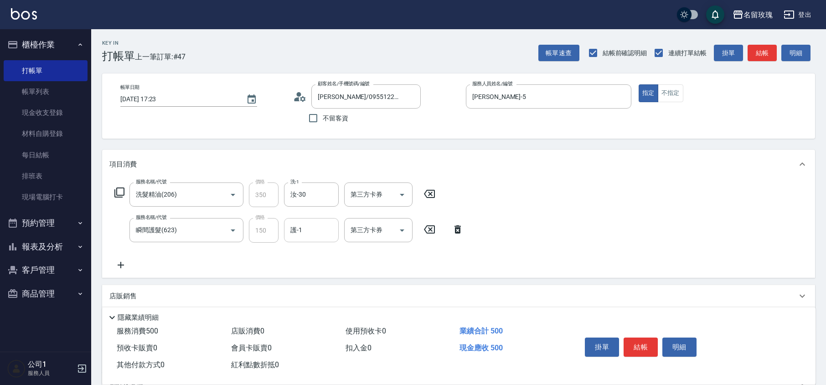
click at [304, 234] on input "護-1" at bounding box center [311, 230] width 47 height 16
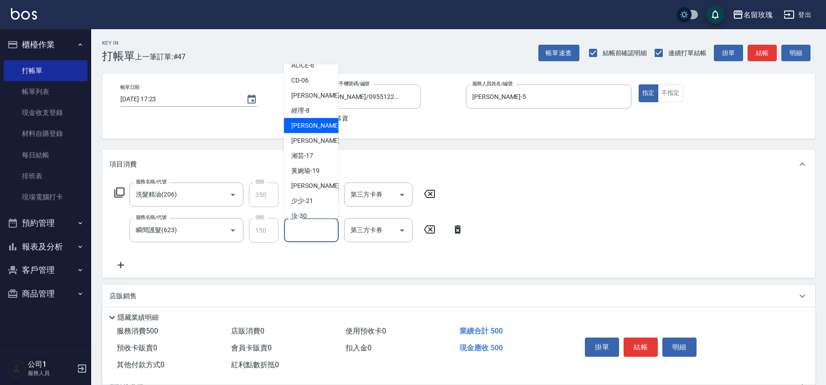
scroll to position [179, 0]
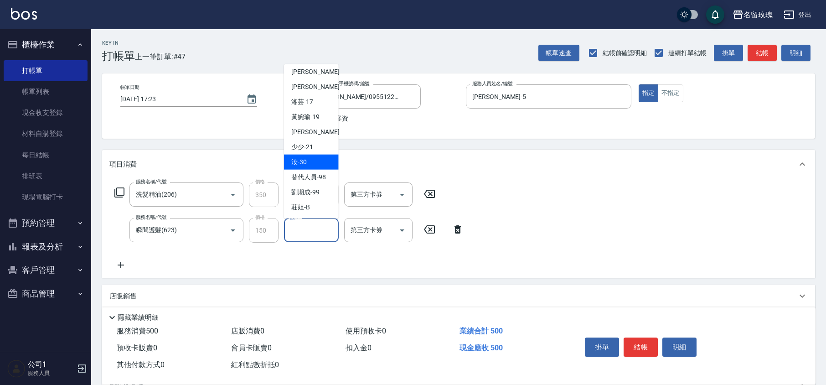
click at [298, 163] on span "汝 -30" at bounding box center [299, 162] width 16 height 10
type input "汝-30"
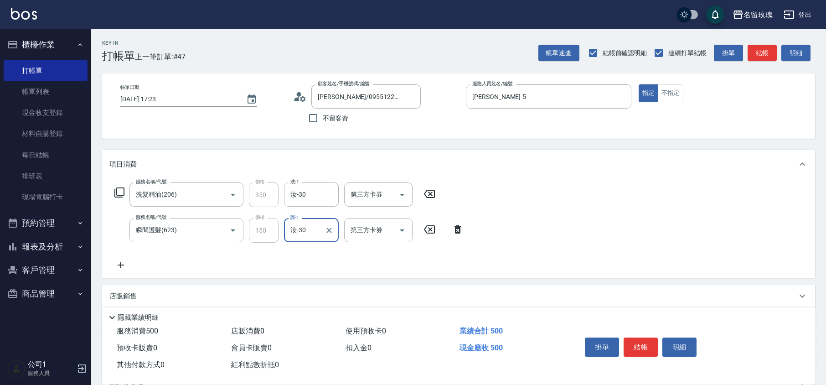
click at [117, 193] on icon at bounding box center [119, 192] width 11 height 11
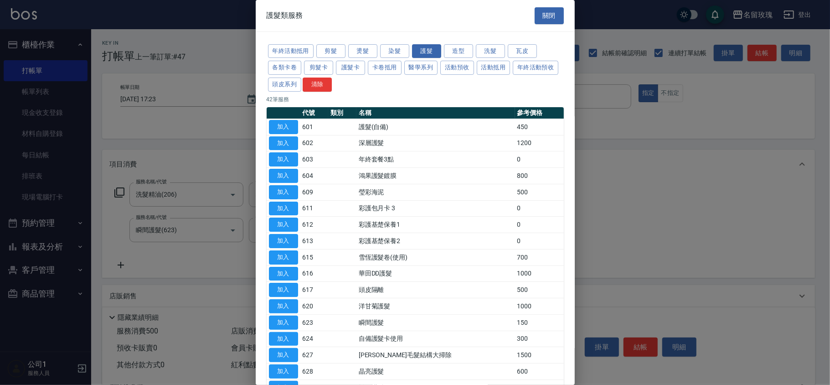
click at [550, 14] on button "關閉" at bounding box center [549, 15] width 29 height 17
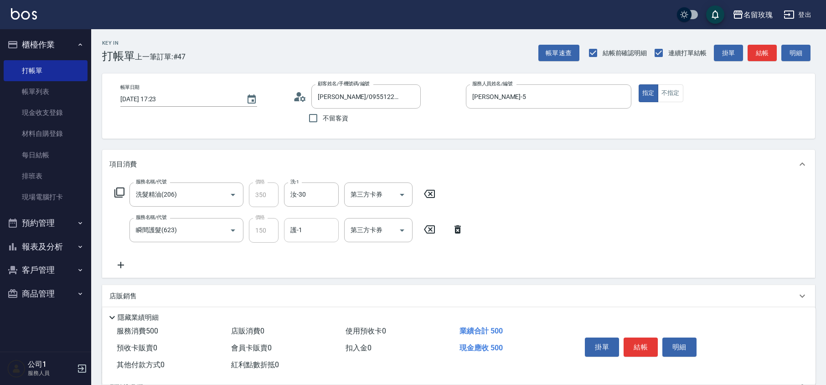
drag, startPoint x: 294, startPoint y: 227, endPoint x: 302, endPoint y: 237, distance: 13.3
click at [294, 227] on input "護-1" at bounding box center [311, 230] width 47 height 16
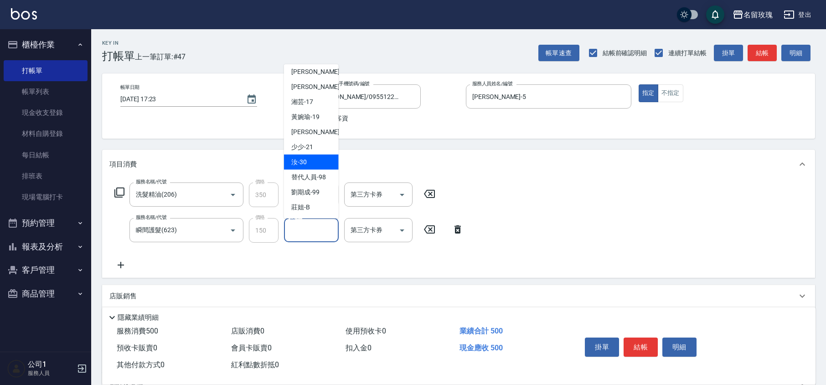
click at [309, 165] on div "汝 -30" at bounding box center [311, 162] width 55 height 15
type input "汝-30"
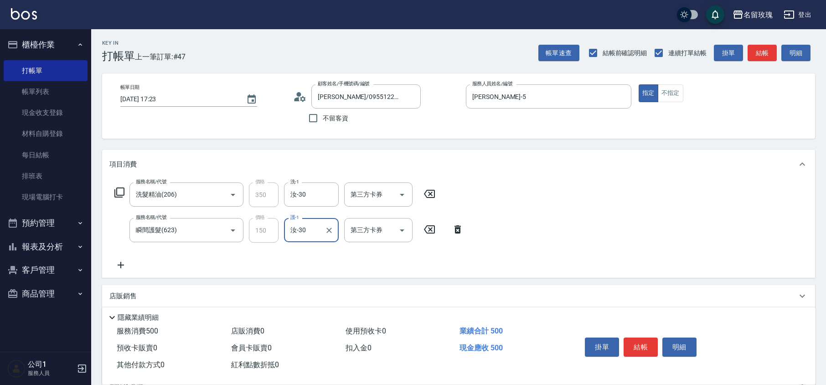
click at [119, 192] on icon at bounding box center [119, 192] width 11 height 11
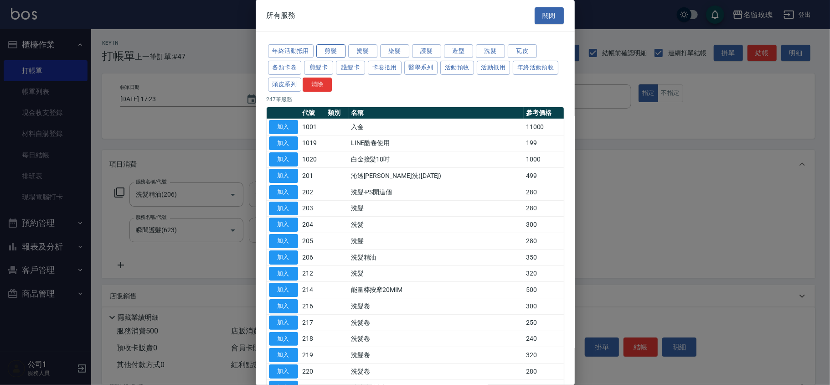
click at [331, 47] on button "剪髮" at bounding box center [331, 51] width 29 height 14
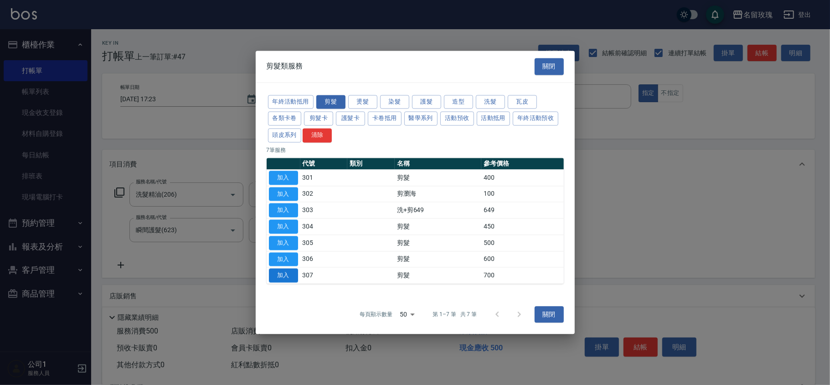
click at [287, 276] on button "加入" at bounding box center [283, 276] width 29 height 14
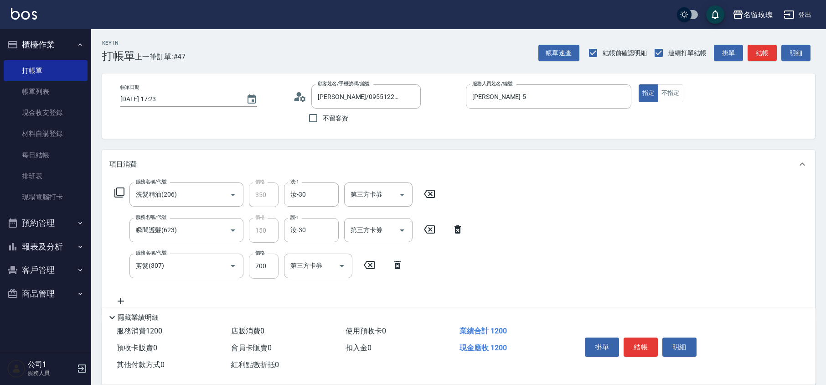
click at [259, 269] on input "700" at bounding box center [264, 266] width 30 height 25
type input "1000"
type input "染髮(502)"
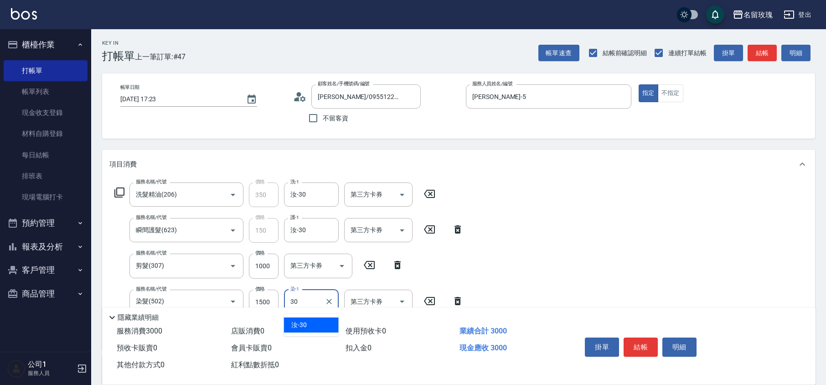
type input "汝-30"
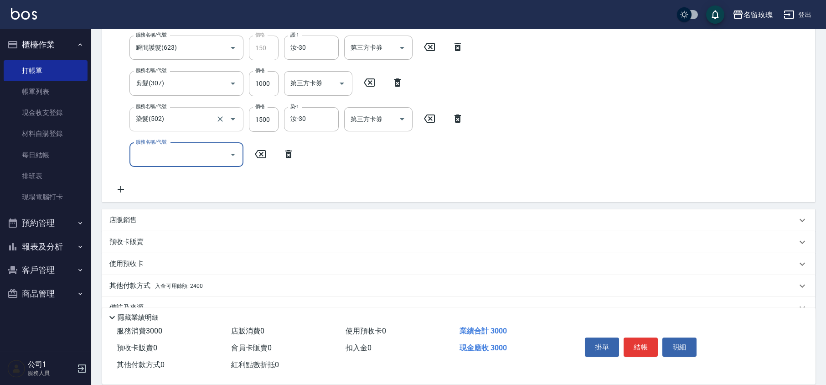
scroll to position [121, 0]
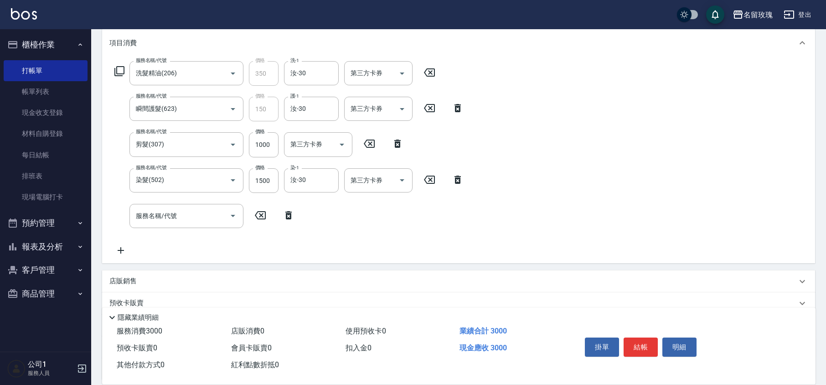
click at [119, 72] on icon at bounding box center [119, 71] width 11 height 11
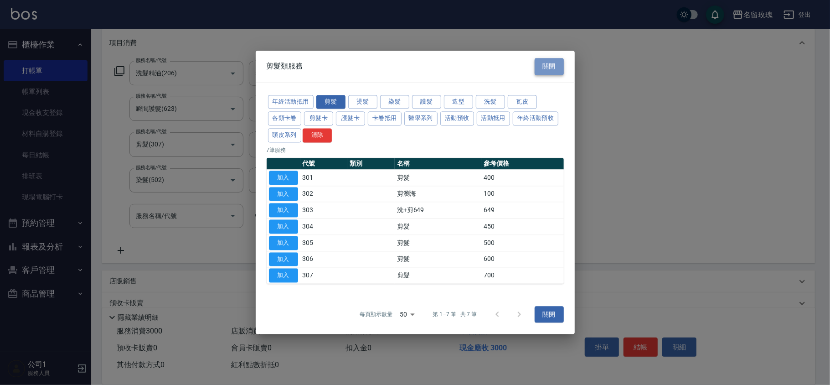
click at [559, 64] on button "關閉" at bounding box center [549, 66] width 29 height 17
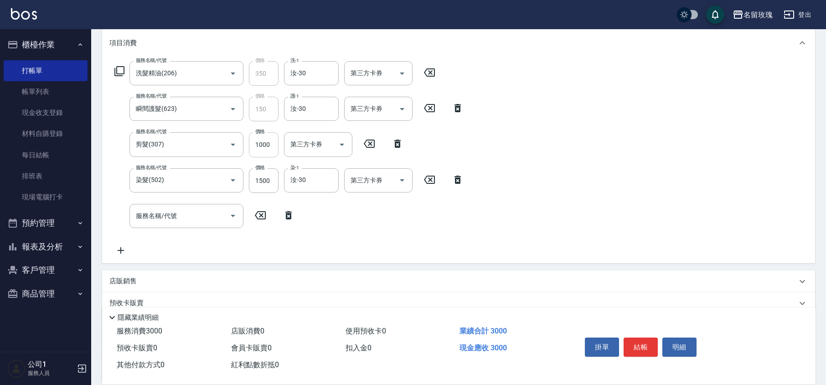
click at [261, 142] on input "1000" at bounding box center [264, 144] width 30 height 25
click at [265, 142] on input "1000" at bounding box center [264, 144] width 30 height 25
click at [161, 164] on label "服務名稱/代號" at bounding box center [151, 167] width 31 height 7
click at [161, 172] on input "染髮(502)" at bounding box center [174, 180] width 80 height 16
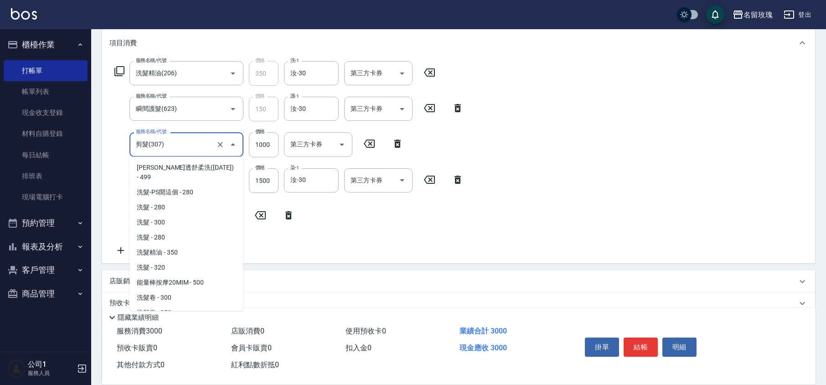
click at [185, 142] on input "剪髮(307)" at bounding box center [174, 144] width 80 height 16
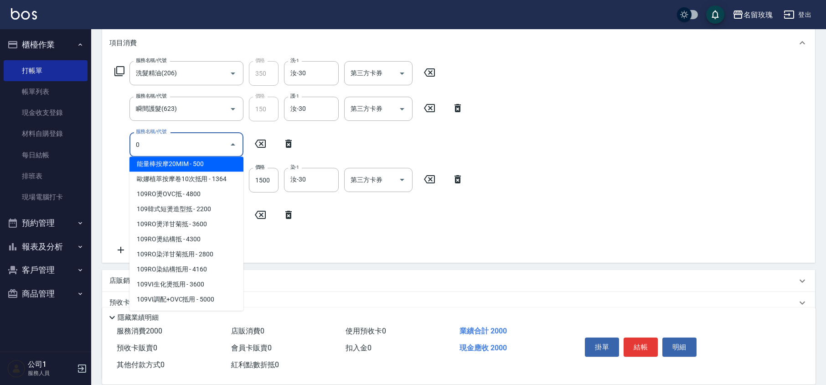
scroll to position [0, 0]
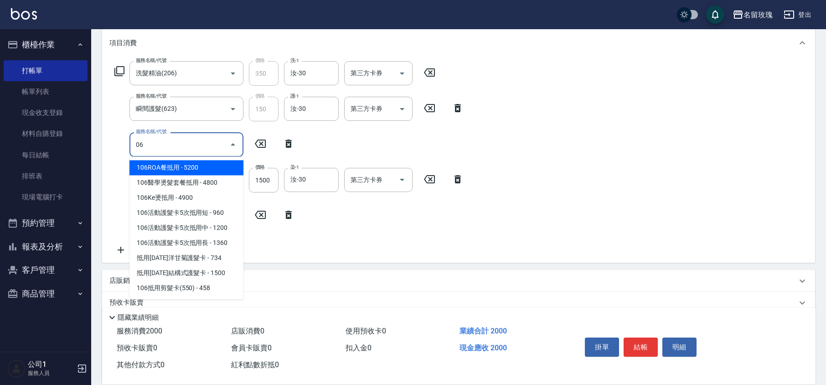
type input "0"
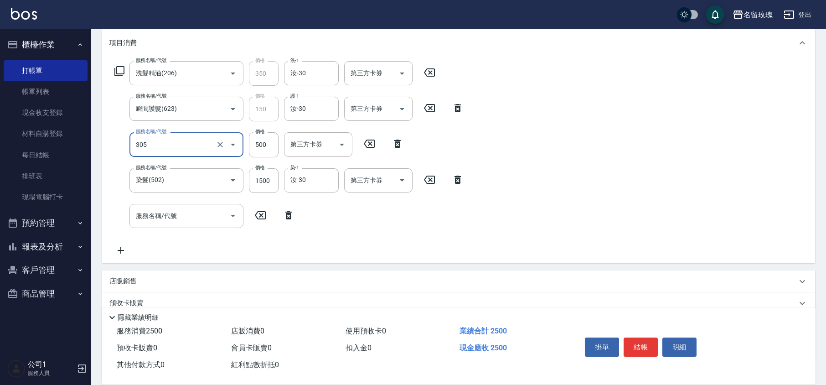
type input "剪髮(305)"
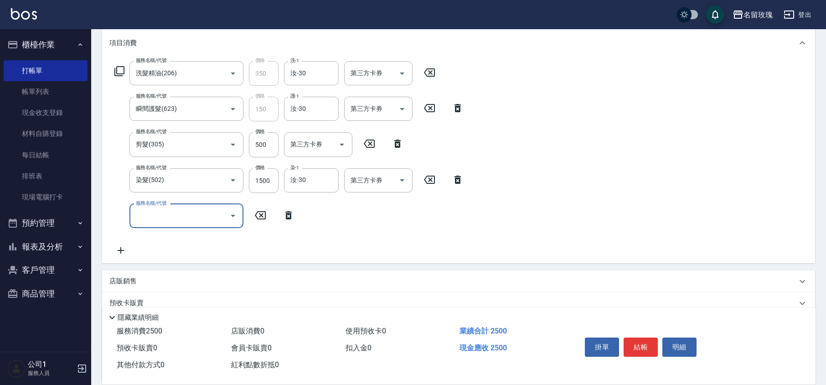
click at [124, 70] on icon at bounding box center [119, 71] width 10 height 10
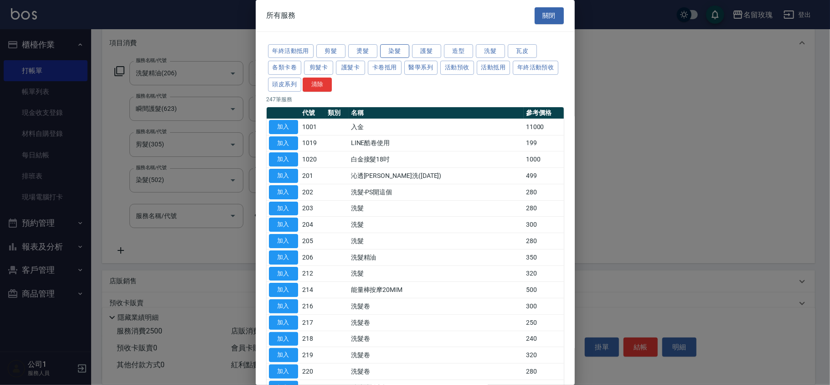
click at [400, 49] on button "染髮" at bounding box center [394, 51] width 29 height 14
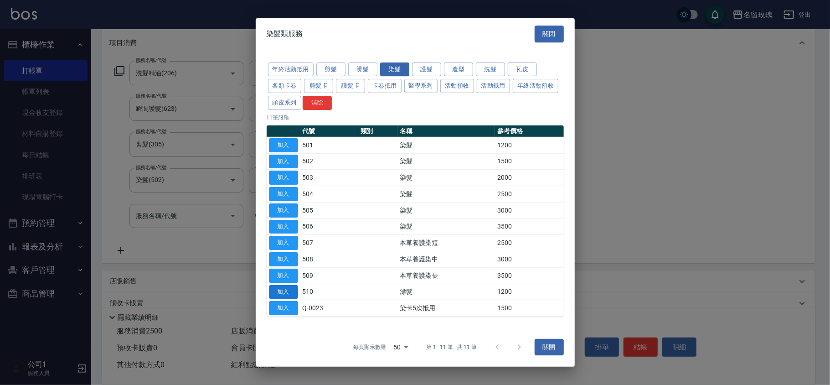
click at [278, 289] on button "加入" at bounding box center [283, 292] width 29 height 14
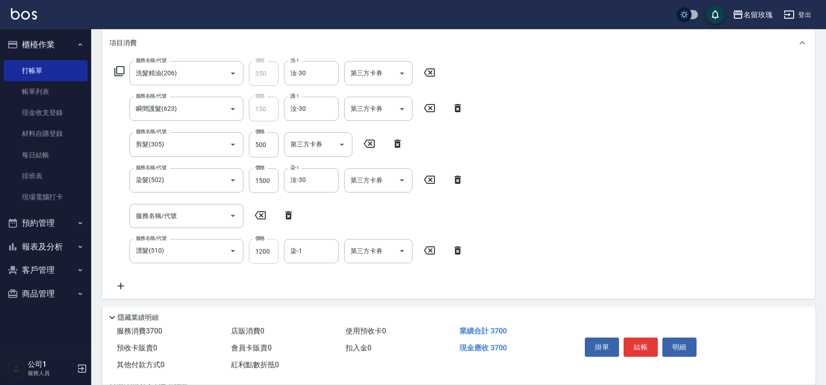
click at [258, 257] on input "1200" at bounding box center [264, 251] width 30 height 25
type input "1000"
type input "汝-30"
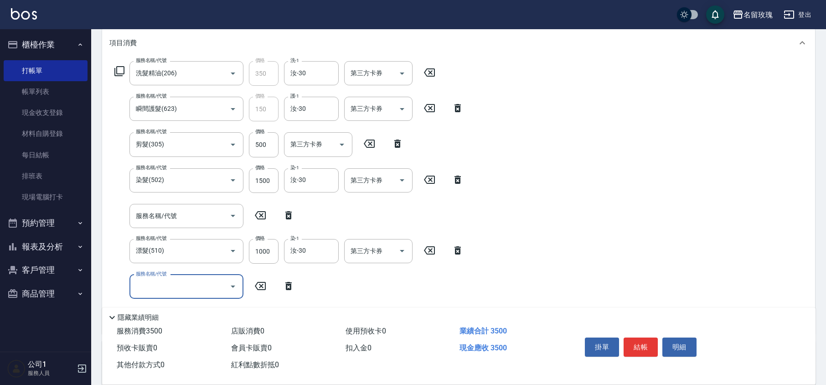
click at [292, 219] on icon at bounding box center [288, 215] width 23 height 11
type input "漂髮(510)"
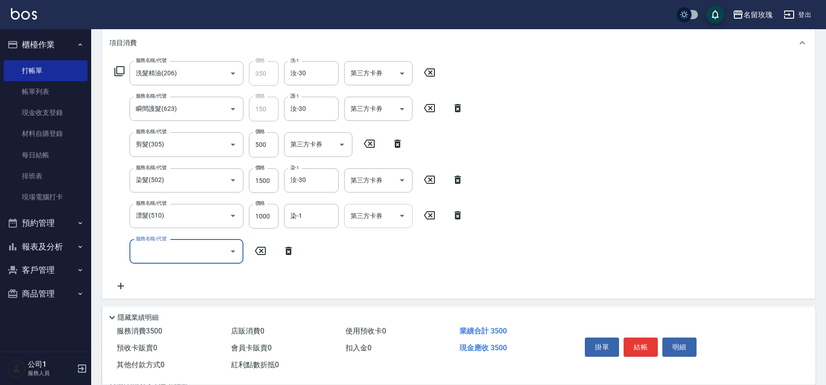
click at [292, 213] on div "染-1 染-1" at bounding box center [311, 216] width 55 height 24
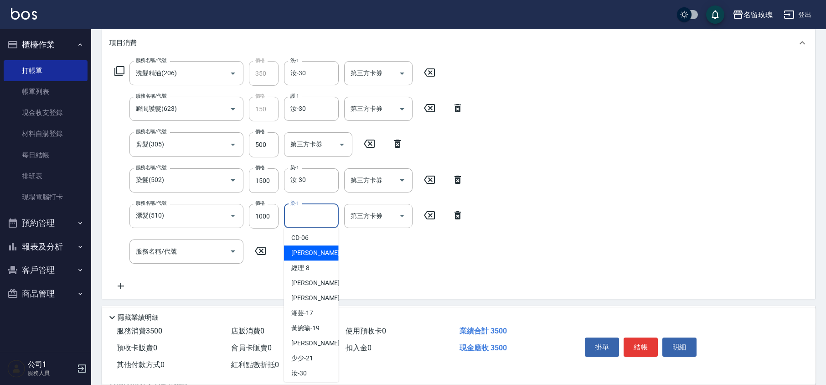
scroll to position [179, 0]
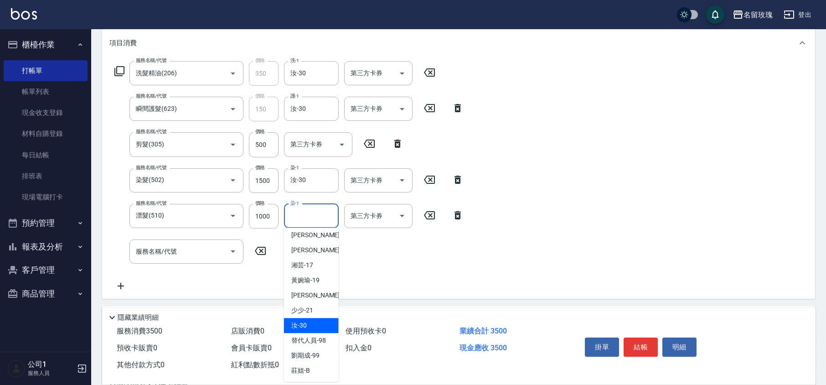
click at [314, 325] on div "汝 -30" at bounding box center [311, 325] width 55 height 15
type input "汝-30"
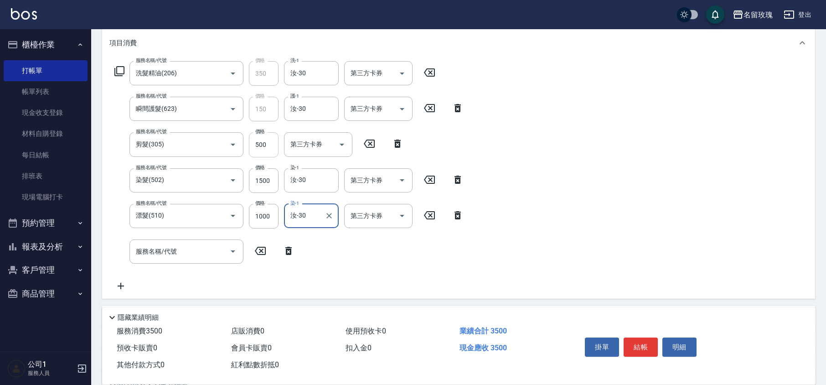
click at [258, 141] on input "500" at bounding box center [264, 144] width 30 height 25
drag, startPoint x: 151, startPoint y: 156, endPoint x: 177, endPoint y: 144, distance: 29.0
click at [151, 156] on div "剪髮(305) 服務名稱/代號" at bounding box center [187, 144] width 114 height 24
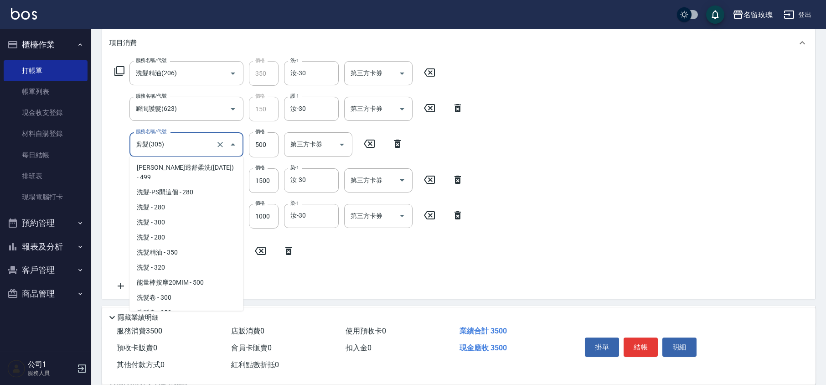
click at [178, 144] on input "剪髮(305)" at bounding box center [174, 144] width 80 height 16
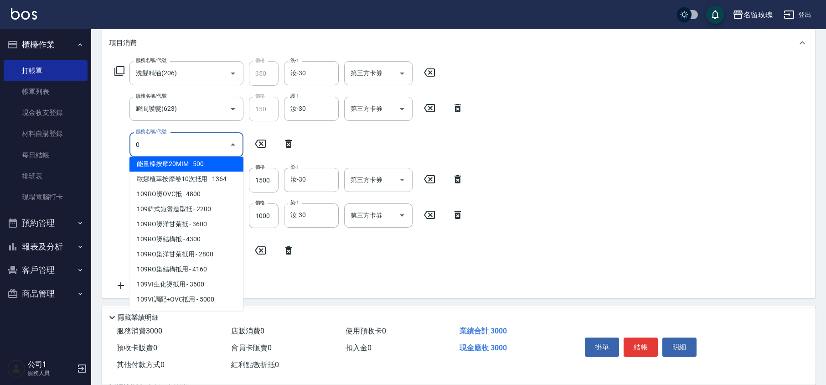
scroll to position [0, 0]
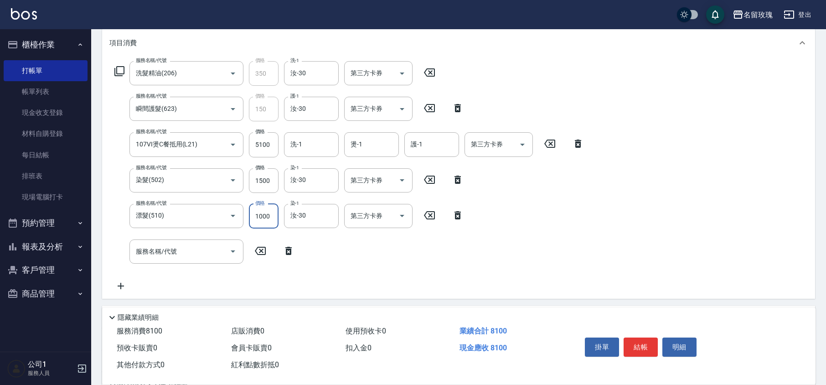
click at [581, 143] on icon at bounding box center [578, 144] width 6 height 8
type input "染髮(502)"
type input "漂髮(510)"
type input "1000"
type input "1500"
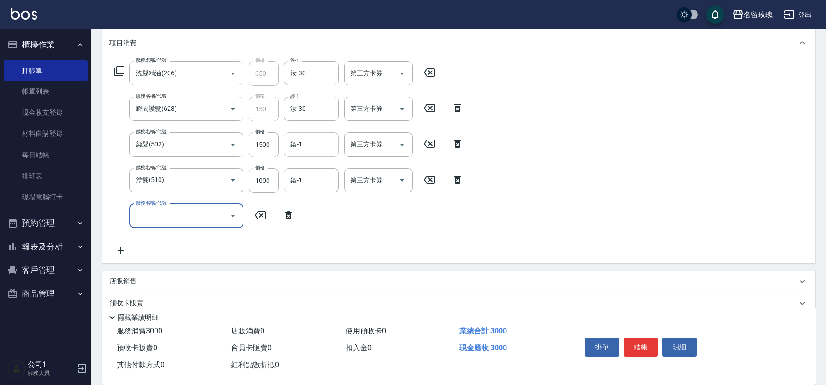
click at [312, 148] on input "染-1" at bounding box center [311, 144] width 47 height 16
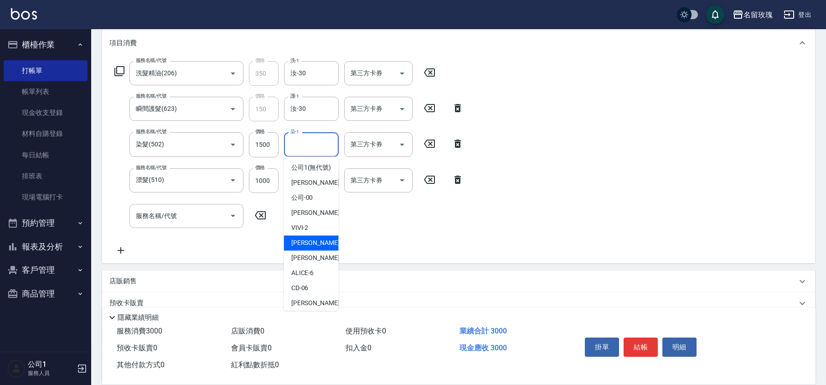
scroll to position [179, 0]
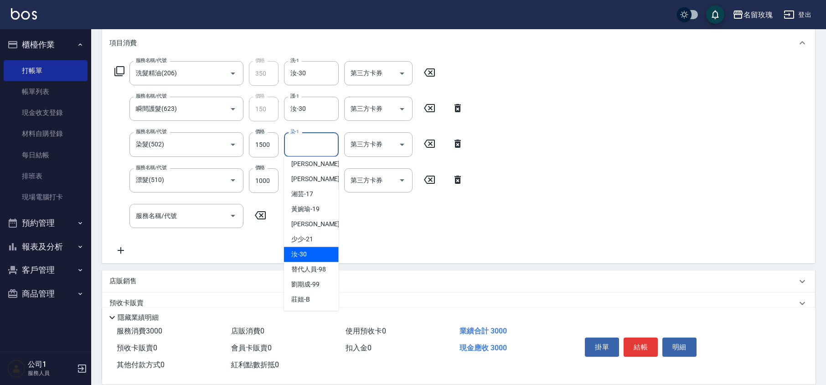
click at [312, 254] on div "汝 -30" at bounding box center [311, 254] width 55 height 15
type input "汝-30"
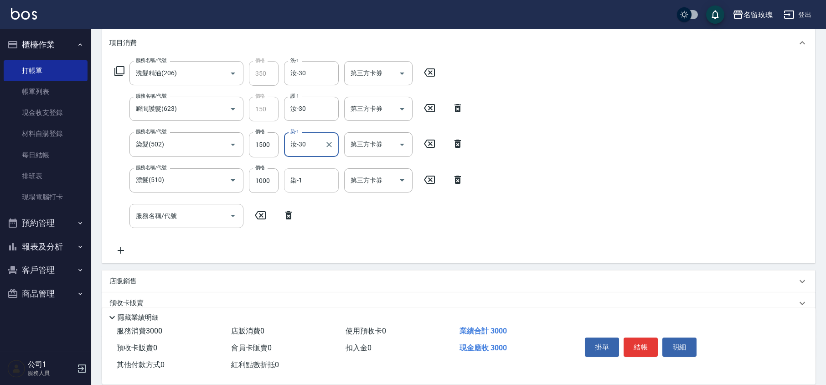
click at [315, 191] on div "染-1" at bounding box center [311, 180] width 55 height 24
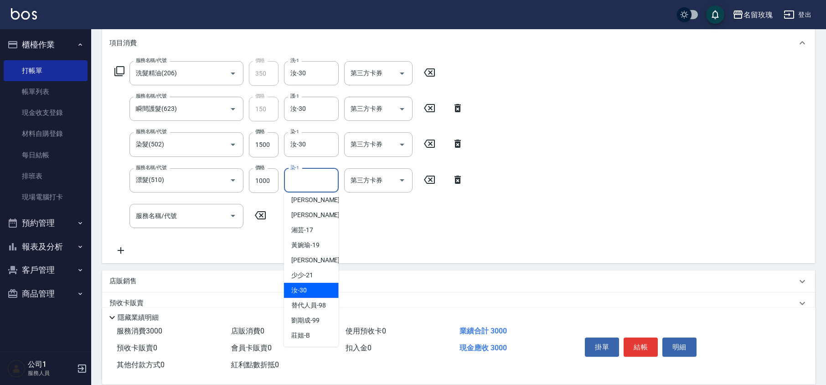
click at [305, 289] on span "汝 -30" at bounding box center [299, 290] width 16 height 10
type input "汝-30"
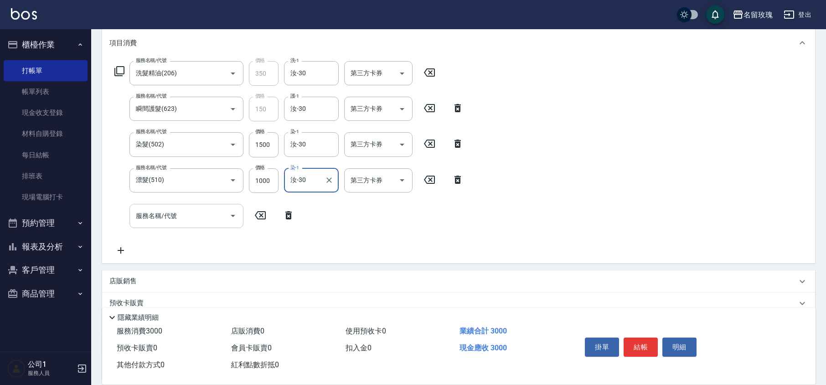
click at [192, 217] on input "服務名稱/代號" at bounding box center [180, 216] width 92 height 16
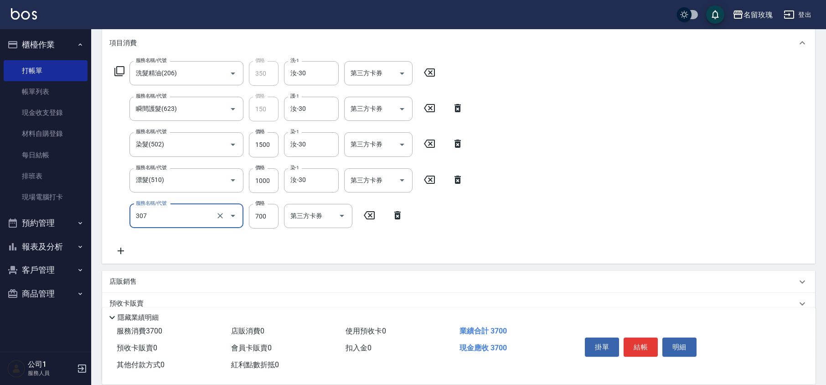
type input "剪髮(307)"
type input "800"
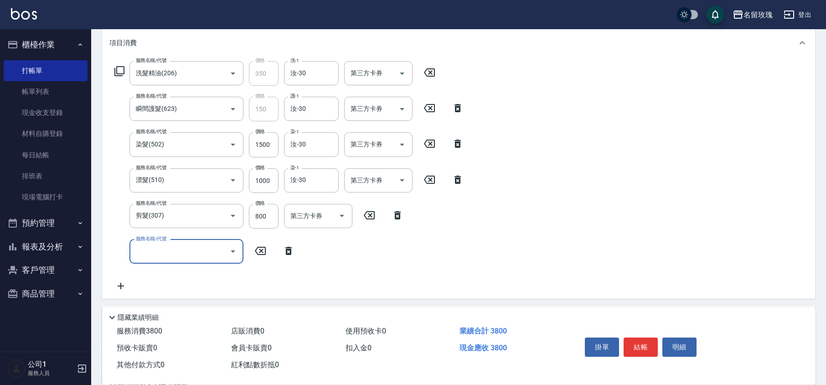
click at [290, 247] on icon at bounding box center [288, 250] width 23 height 11
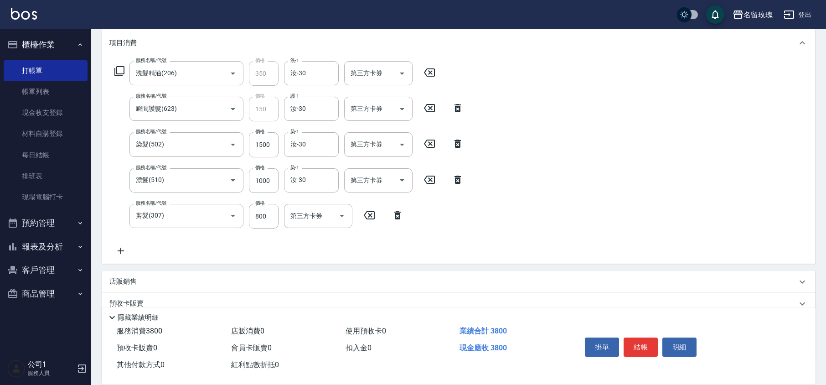
click at [290, 247] on div "服務名稱/代號 洗髮精油(206) 服務名稱/代號 價格 350 價格 洗-1 汝-30 洗-1 第三方卡券 第三方卡券 服務名稱/代號 瞬間護髮(623) …" at bounding box center [289, 158] width 360 height 195
type input "[DATE] 17:54"
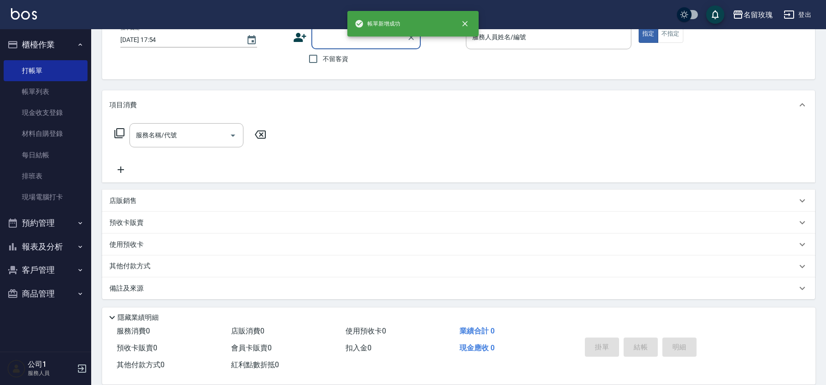
scroll to position [0, 0]
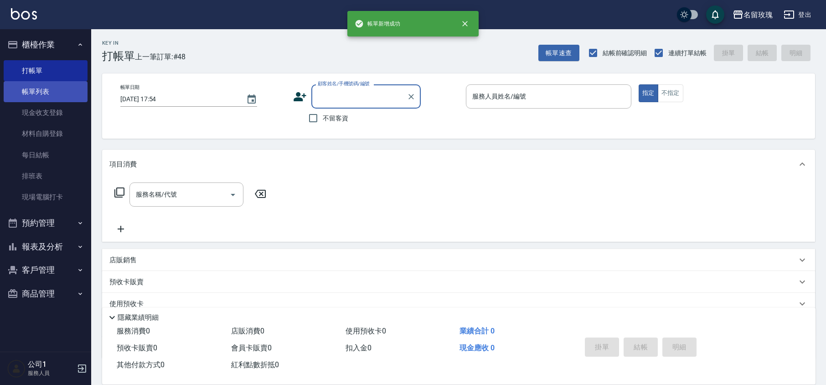
click at [41, 81] on link "帳單列表" at bounding box center [46, 91] width 84 height 21
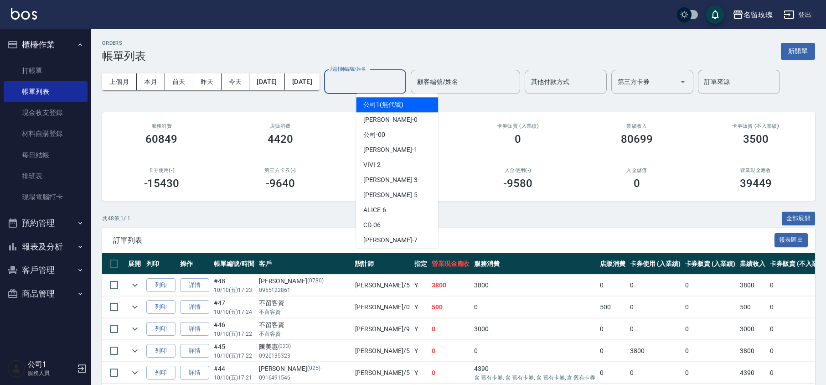
click at [381, 75] on div "設計師編號/姓名 設計師編號/姓名" at bounding box center [365, 82] width 82 height 24
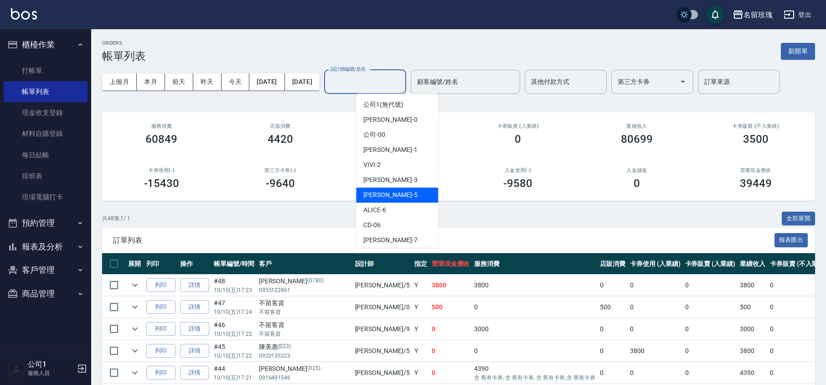
click at [389, 193] on div "KELLY -5" at bounding box center [397, 194] width 82 height 15
type input "[PERSON_NAME]-5"
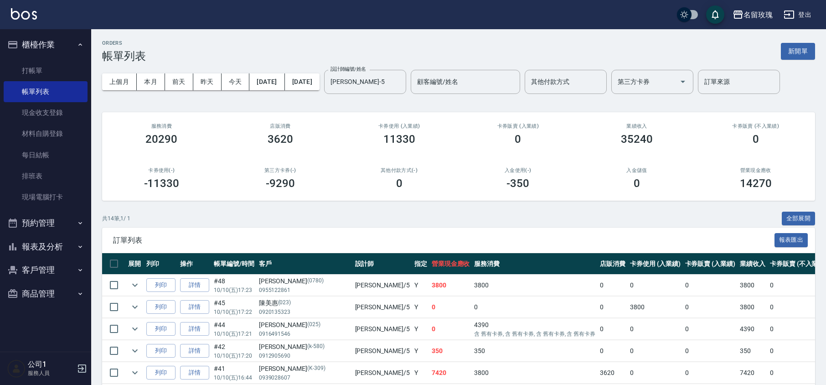
click at [385, 107] on div "ORDERS 帳單列表 新開單 上個月 本月 [DATE] [DATE] [DATE] [DATE] [DATE] 設計師編號/姓名 [PERSON_NAME…" at bounding box center [458, 322] width 735 height 587
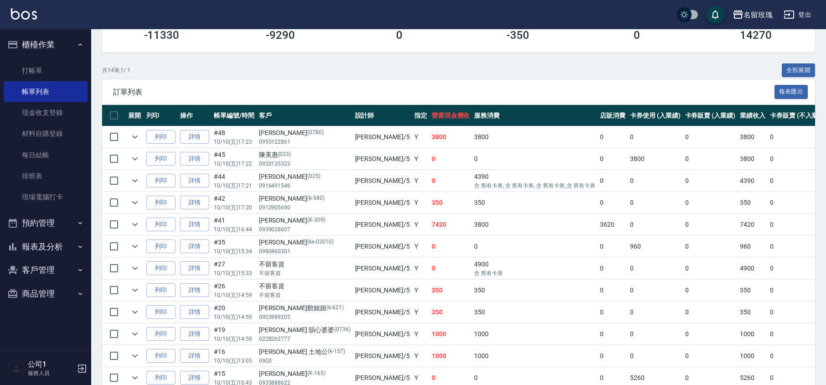
scroll to position [63, 0]
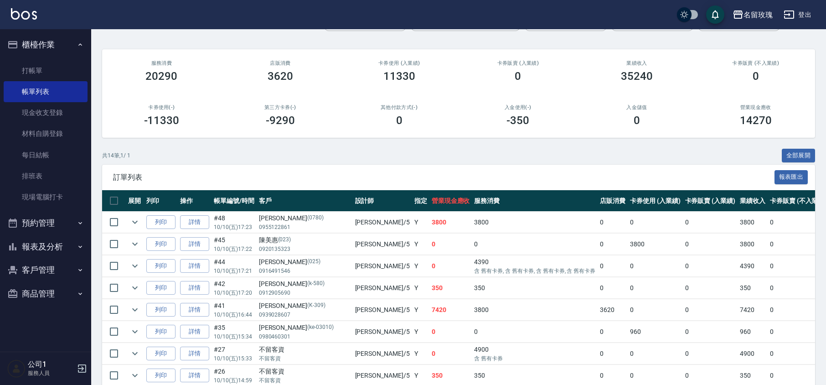
click at [44, 45] on button "櫃檯作業" at bounding box center [46, 45] width 84 height 24
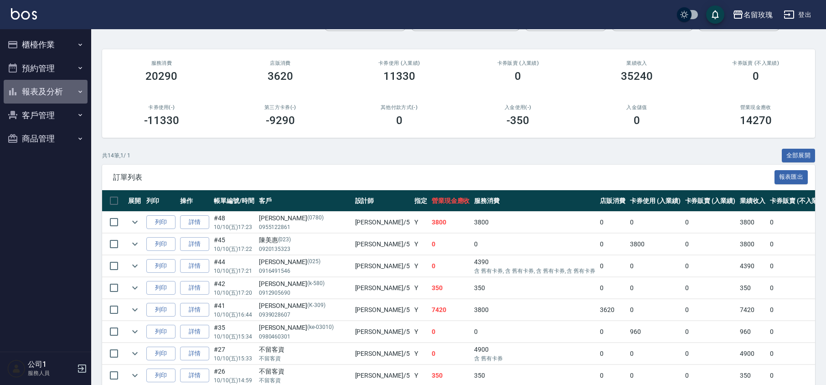
click at [35, 94] on button "報表及分析" at bounding box center [46, 92] width 84 height 24
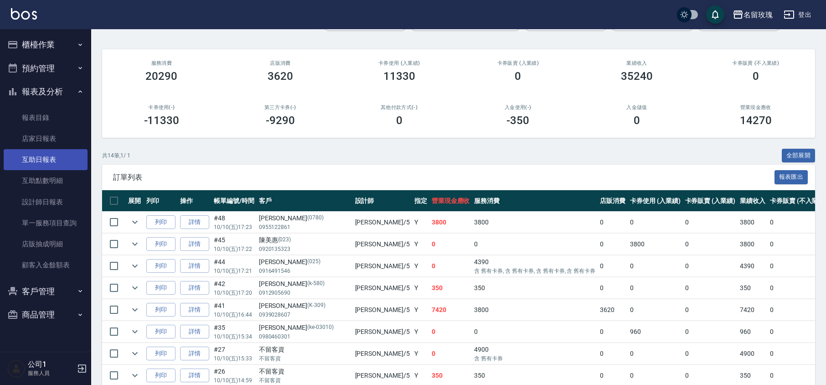
click at [62, 155] on link "互助日報表" at bounding box center [46, 159] width 84 height 21
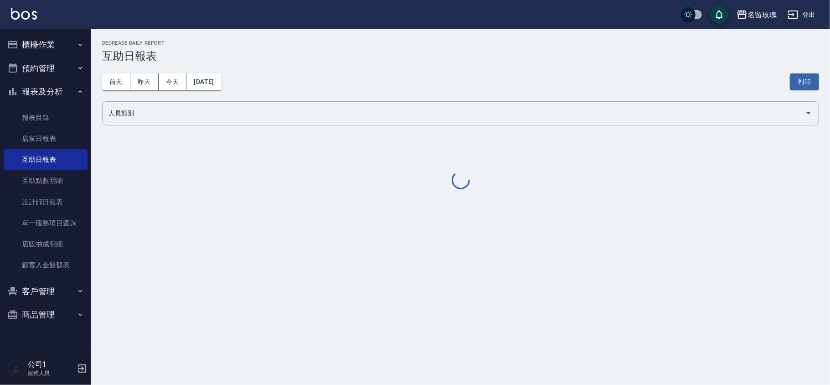
click at [271, 67] on div "[DATE] [DATE] [DATE] [DATE] 列印" at bounding box center [460, 81] width 717 height 39
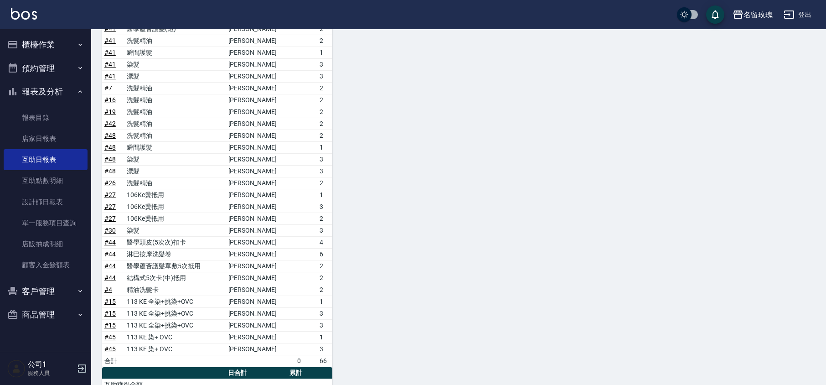
scroll to position [909, 0]
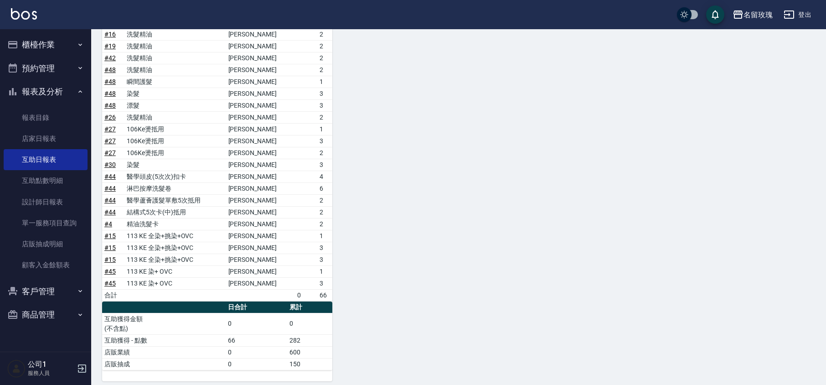
click at [56, 83] on button "報表及分析" at bounding box center [46, 92] width 84 height 24
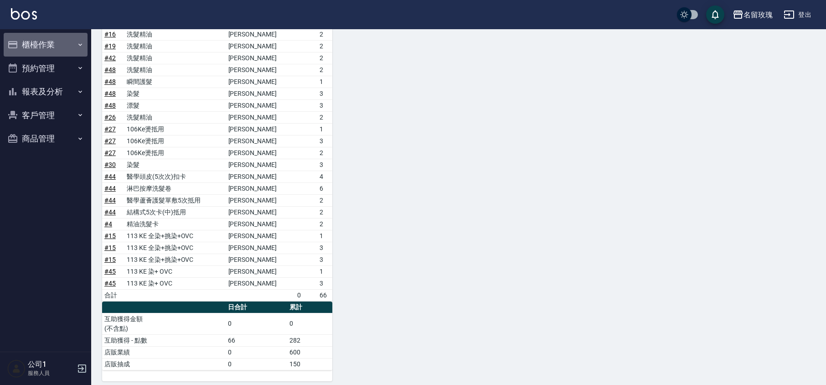
click at [55, 39] on button "櫃檯作業" at bounding box center [46, 45] width 84 height 24
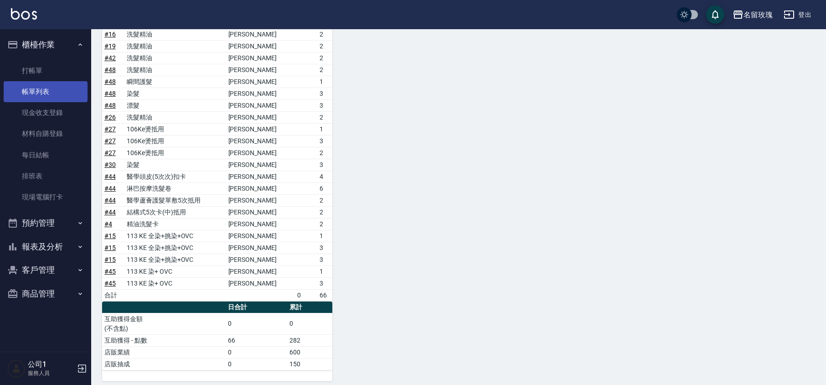
click at [57, 97] on link "帳單列表" at bounding box center [46, 91] width 84 height 21
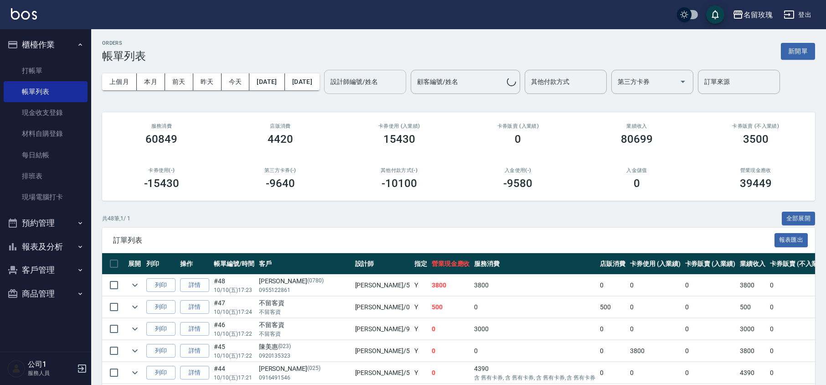
click at [376, 73] on div "設計師編號/姓名" at bounding box center [365, 82] width 82 height 24
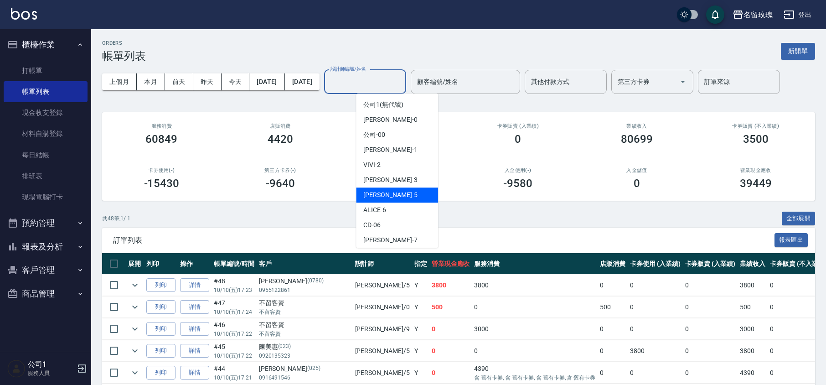
click at [376, 194] on span "KELLY -5" at bounding box center [390, 195] width 54 height 10
type input "[PERSON_NAME]-5"
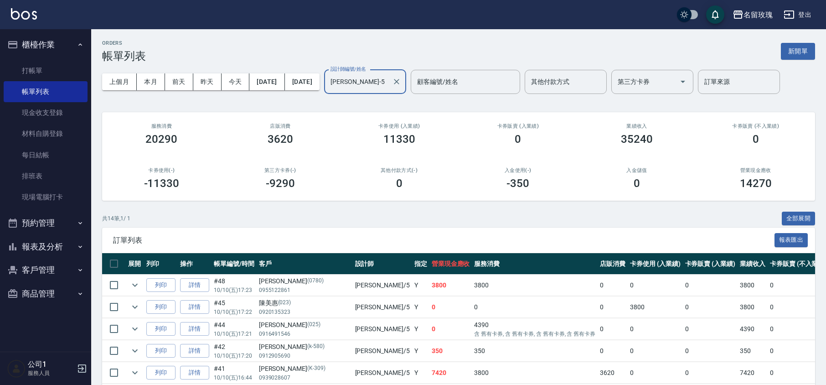
click at [329, 101] on div "ORDERS 帳單列表 新開單 上個月 本月 [DATE] [DATE] [DATE] [DATE] [DATE] 設計師編號/姓名 [PERSON_NAME…" at bounding box center [458, 322] width 735 height 587
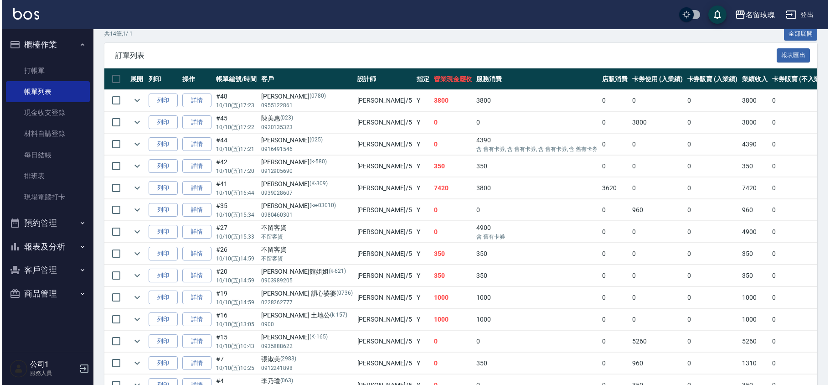
scroll to position [245, 0]
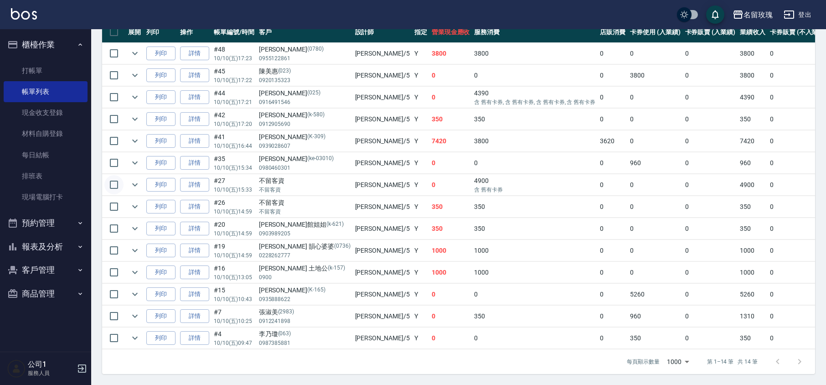
click at [108, 175] on input "checkbox" at bounding box center [113, 184] width 19 height 19
checkbox input "true"
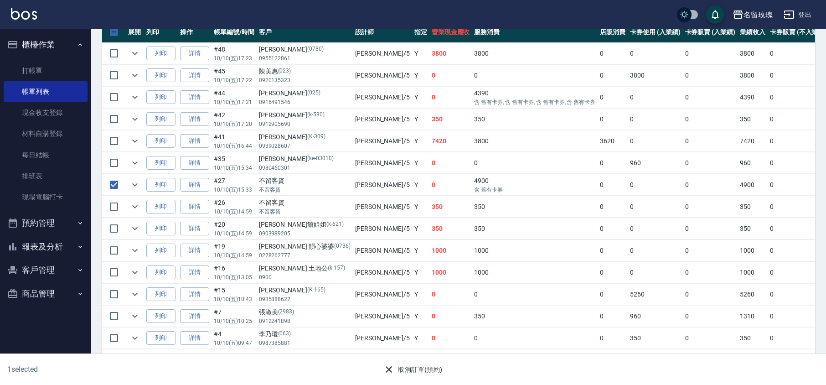
click at [393, 370] on icon "button" at bounding box center [389, 369] width 11 height 11
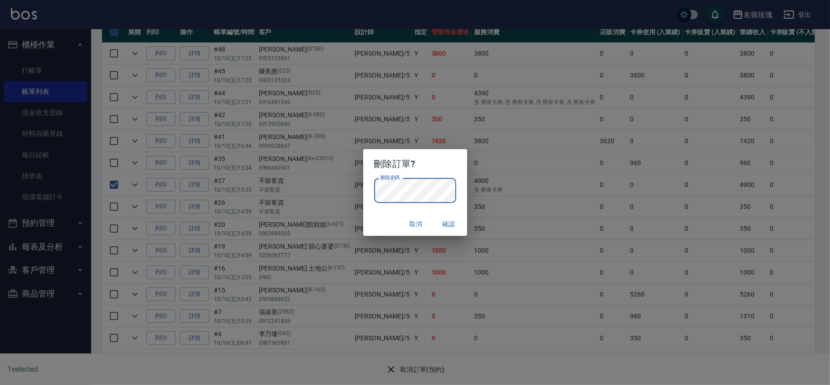
click at [425, 169] on h2 "刪除訂單?" at bounding box center [415, 163] width 104 height 29
click at [447, 223] on button "確認" at bounding box center [449, 224] width 29 height 17
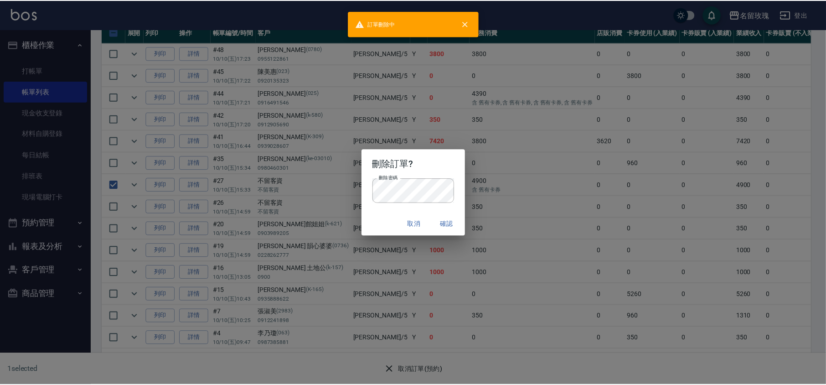
scroll to position [0, 0]
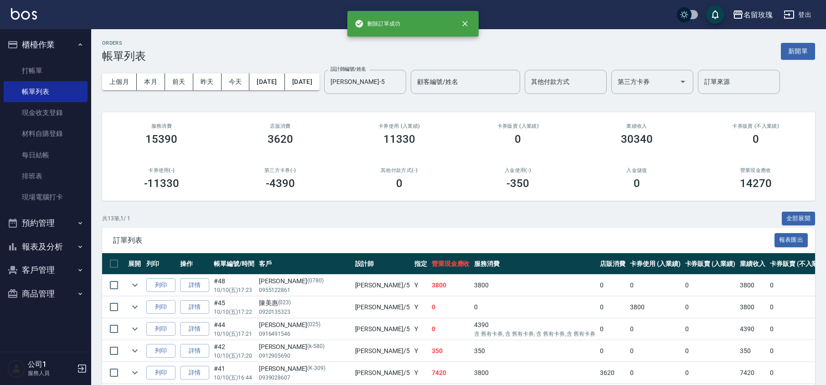
click at [42, 243] on button "報表及分析" at bounding box center [46, 247] width 84 height 24
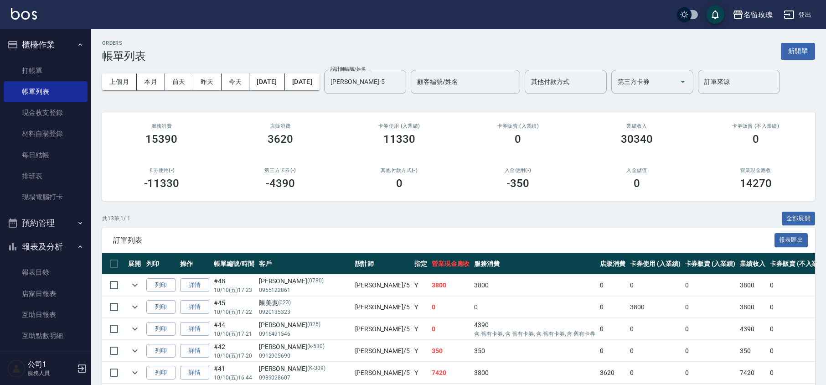
scroll to position [132, 0]
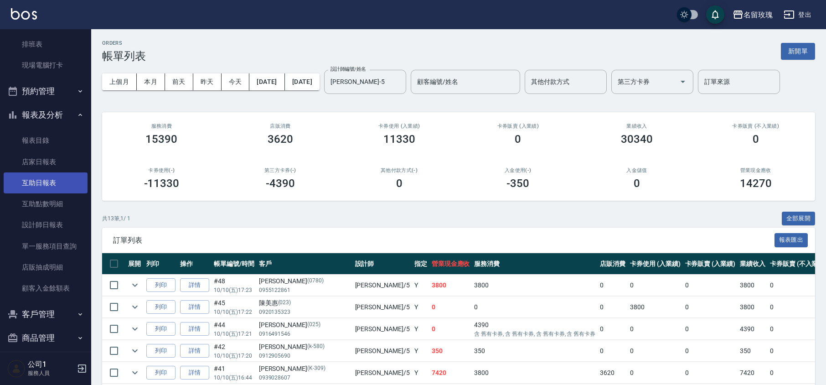
drag, startPoint x: 53, startPoint y: 182, endPoint x: 70, endPoint y: 172, distance: 19.4
click at [54, 181] on link "互助日報表" at bounding box center [46, 182] width 84 height 21
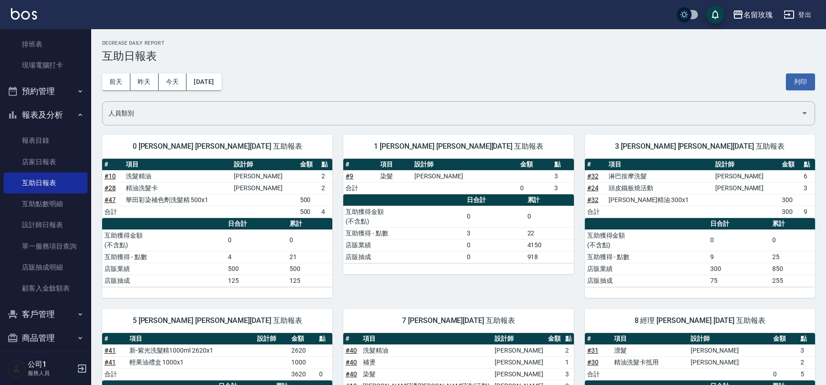
click at [325, 54] on h3 "互助日報表" at bounding box center [458, 56] width 713 height 13
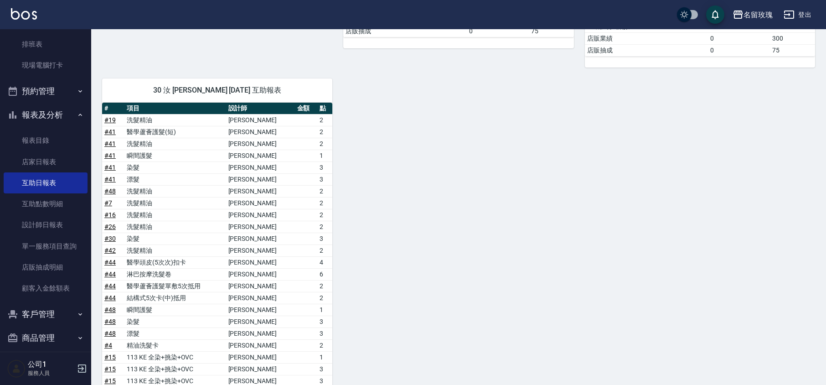
scroll to position [669, 0]
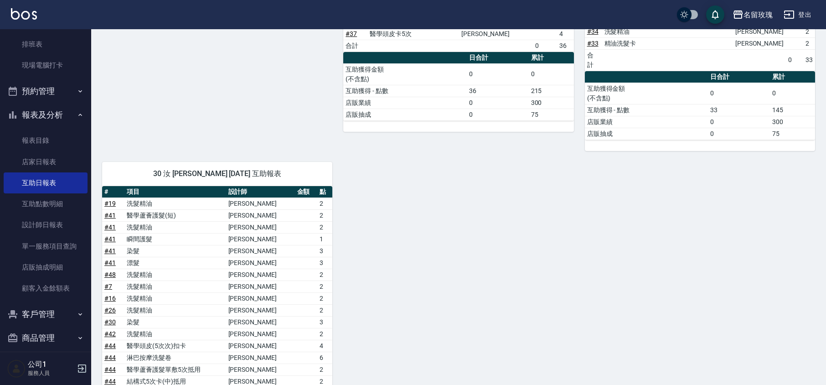
click at [36, 105] on button "報表及分析" at bounding box center [46, 115] width 84 height 24
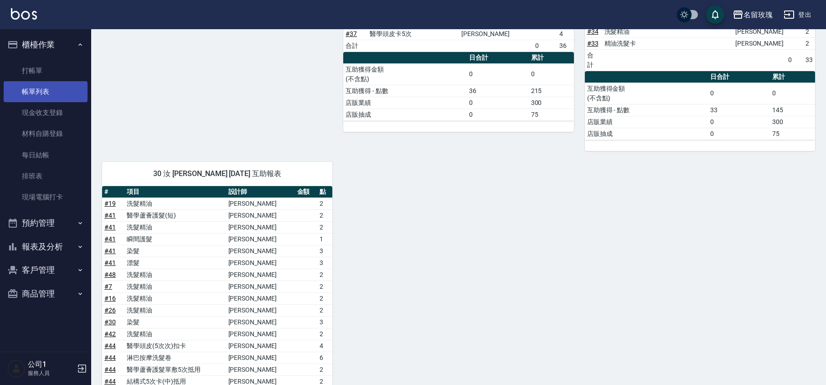
scroll to position [0, 0]
click at [40, 88] on link "帳單列表" at bounding box center [46, 91] width 84 height 21
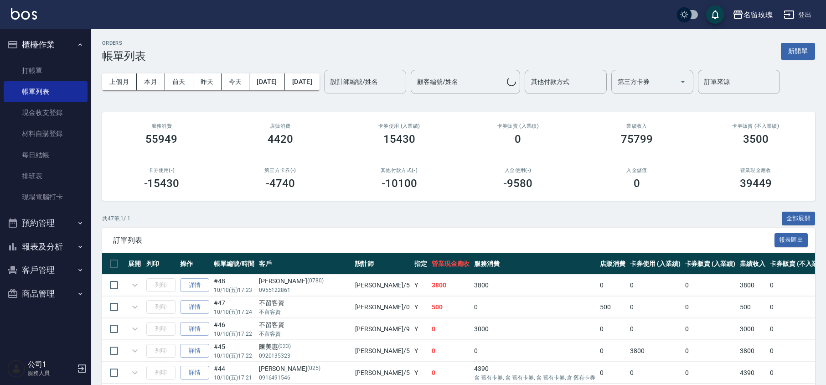
click at [406, 93] on div "設計師編號/姓名" at bounding box center [365, 82] width 82 height 24
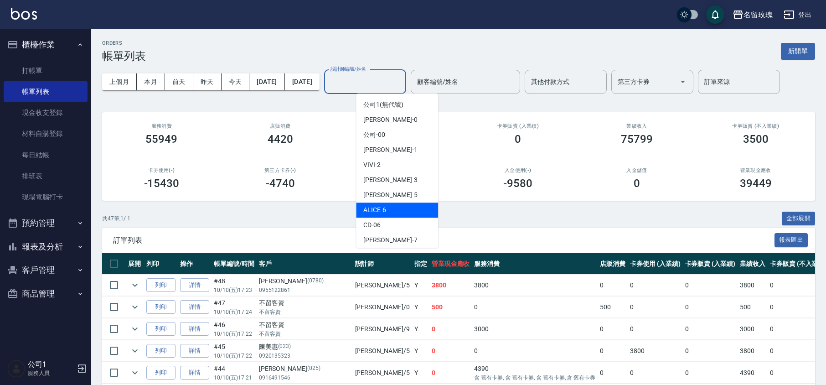
click at [398, 203] on div "ALICE -6" at bounding box center [397, 209] width 82 height 15
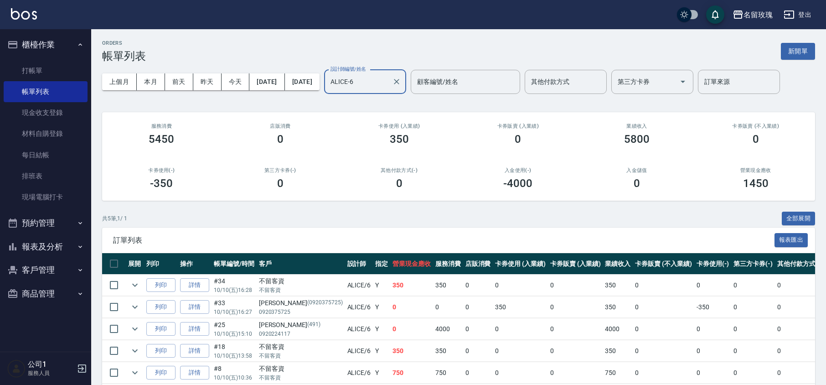
click at [366, 72] on label "設計師編號/姓名" at bounding box center [349, 69] width 36 height 7
click at [389, 74] on input "ALICE-6" at bounding box center [358, 82] width 60 height 16
click at [399, 73] on div "ALICE-6 設計師編號/姓名" at bounding box center [365, 82] width 82 height 24
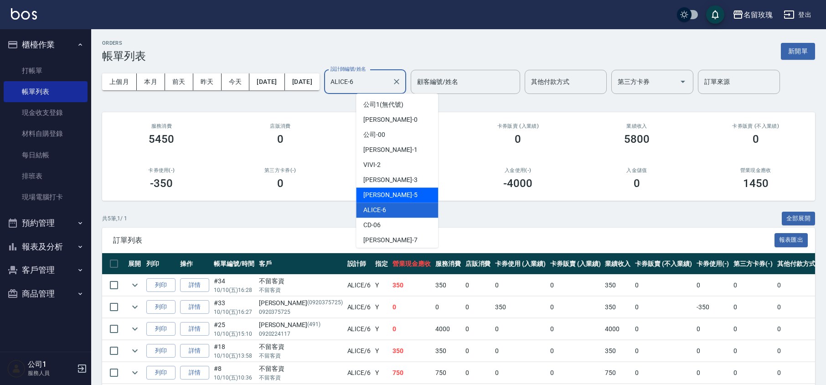
click at [403, 193] on div "KELLY -5" at bounding box center [397, 194] width 82 height 15
type input "[PERSON_NAME]-5"
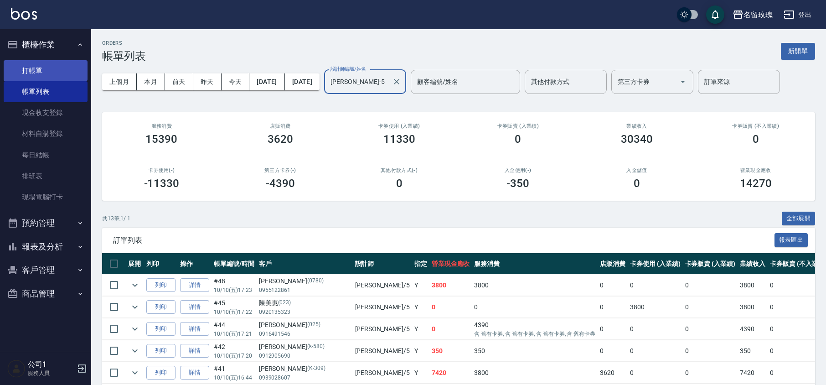
click at [57, 61] on link "打帳單" at bounding box center [46, 70] width 84 height 21
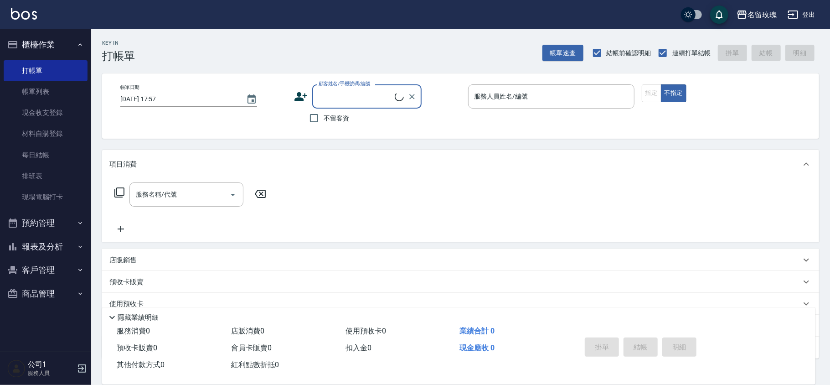
click at [53, 42] on button "櫃檯作業" at bounding box center [46, 45] width 84 height 24
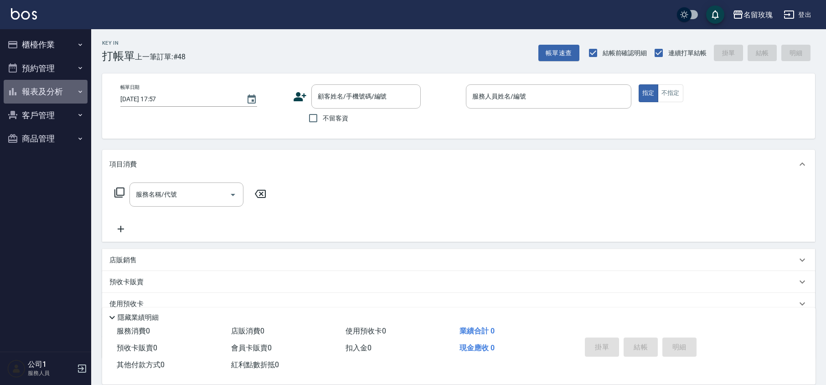
click at [60, 96] on button "報表及分析" at bounding box center [46, 92] width 84 height 24
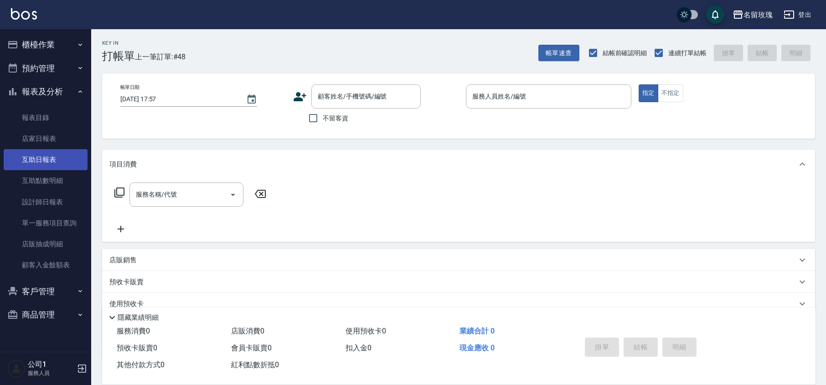
click at [44, 155] on link "互助日報表" at bounding box center [46, 159] width 84 height 21
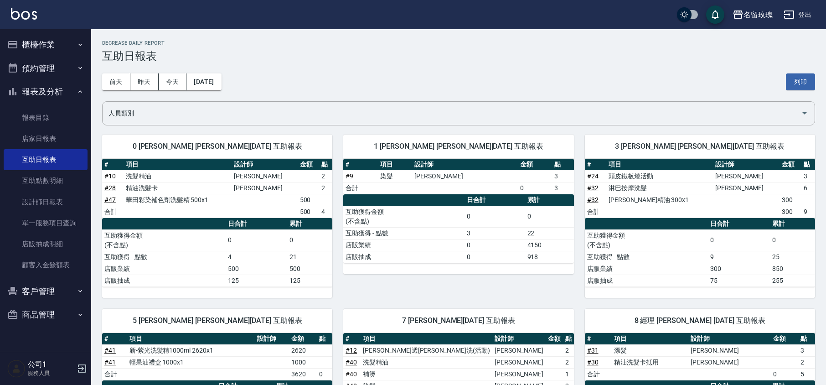
click at [251, 68] on div "[DATE] [DATE] [DATE] [DATE] 列印" at bounding box center [458, 81] width 713 height 39
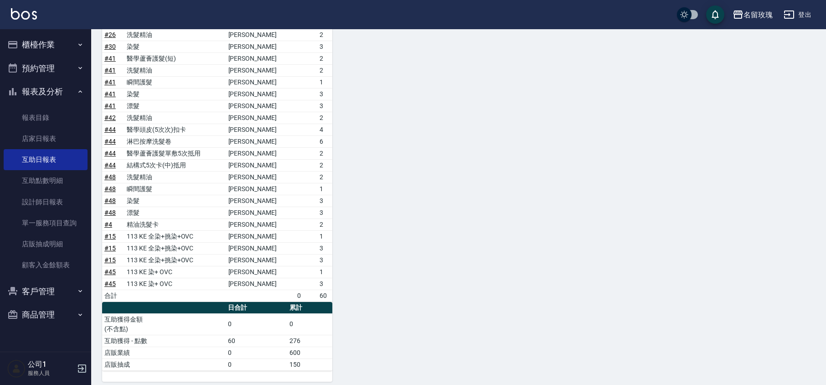
scroll to position [447, 0]
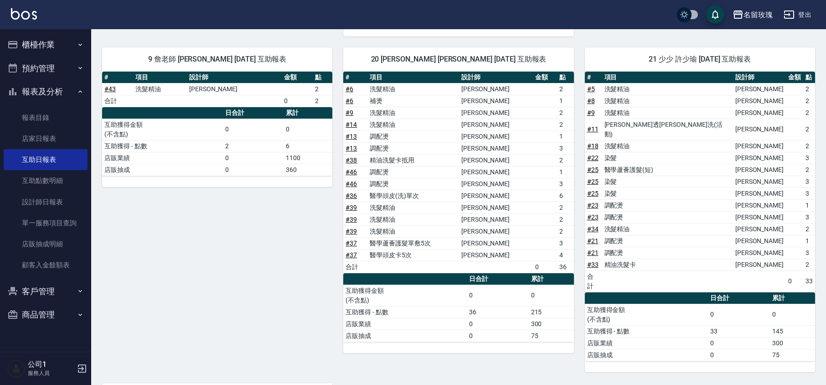
click at [43, 89] on button "報表及分析" at bounding box center [46, 92] width 84 height 24
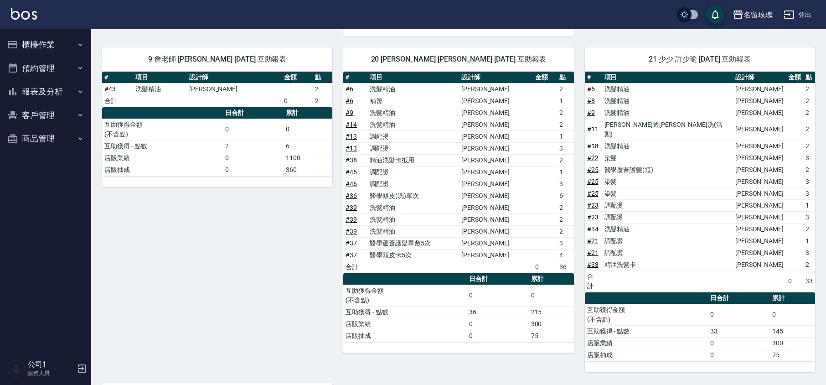
click at [53, 44] on button "櫃檯作業" at bounding box center [46, 45] width 84 height 24
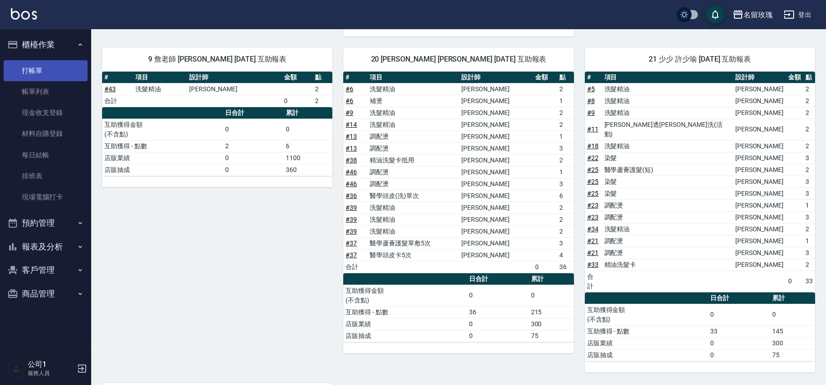
click at [52, 75] on link "打帳單" at bounding box center [46, 70] width 84 height 21
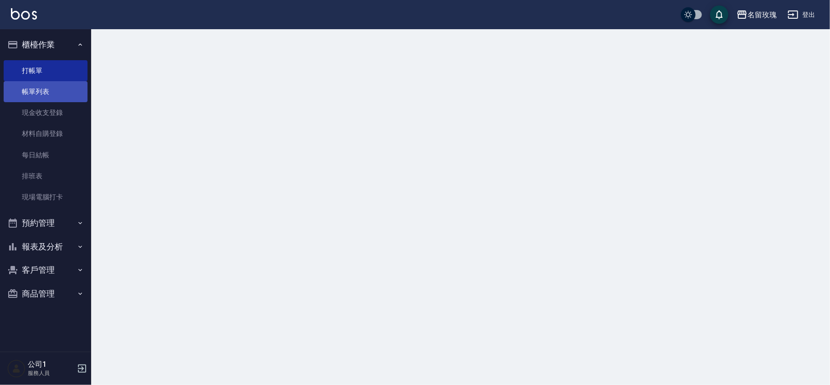
click at [53, 90] on link "帳單列表" at bounding box center [46, 91] width 84 height 21
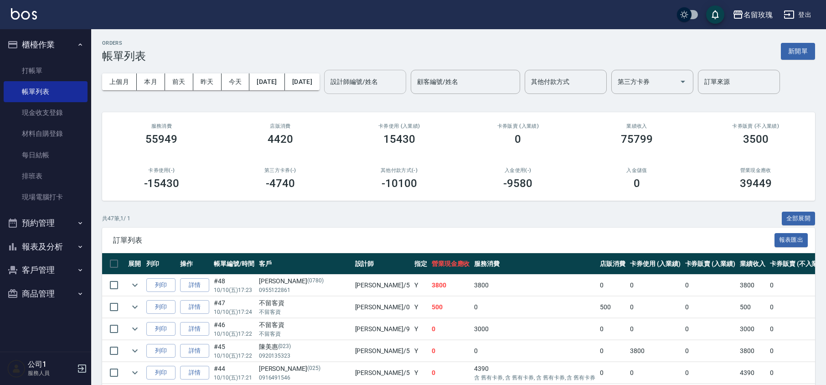
click at [389, 90] on div "設計師編號/姓名" at bounding box center [365, 82] width 82 height 24
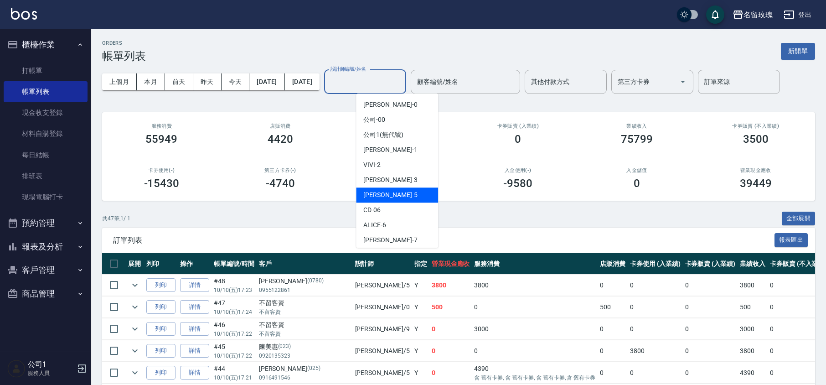
click at [404, 197] on div "KELLY -5" at bounding box center [397, 194] width 82 height 15
type input "[PERSON_NAME]-5"
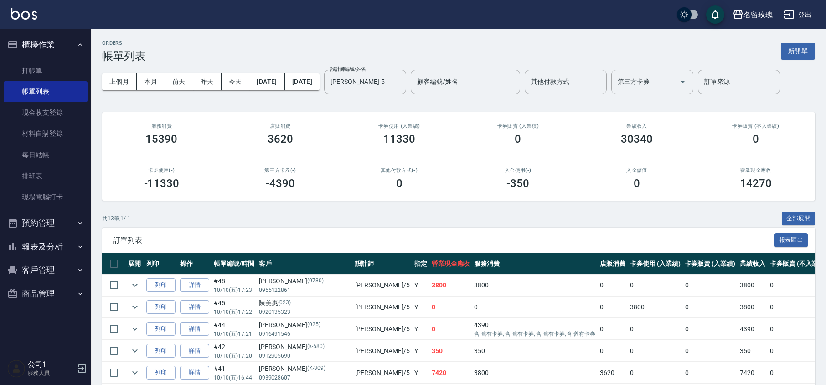
click at [404, 45] on div "ORDERS 帳單列表 新開單" at bounding box center [458, 51] width 713 height 22
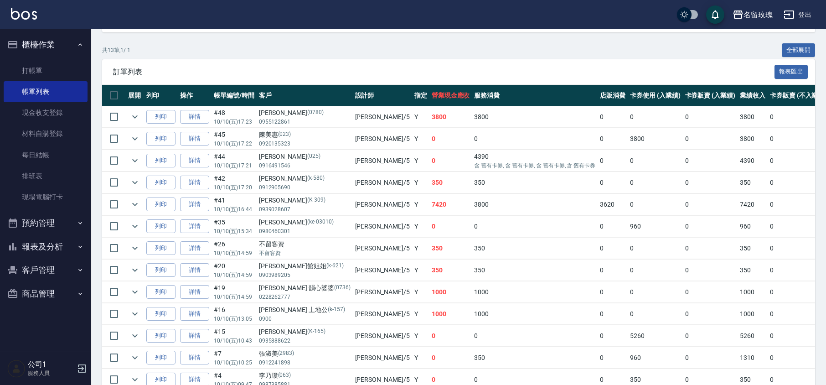
scroll to position [223, 0]
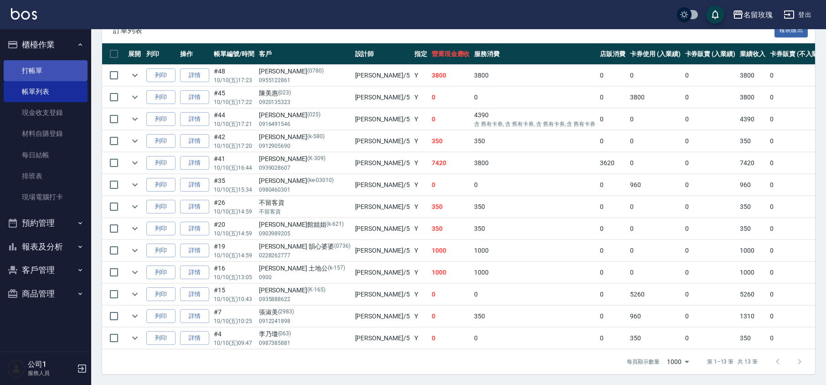
click at [46, 65] on link "打帳單" at bounding box center [46, 70] width 84 height 21
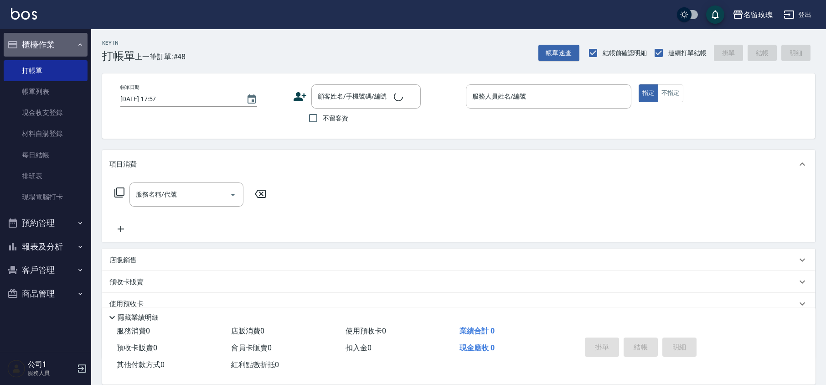
click at [55, 46] on button "櫃檯作業" at bounding box center [46, 45] width 84 height 24
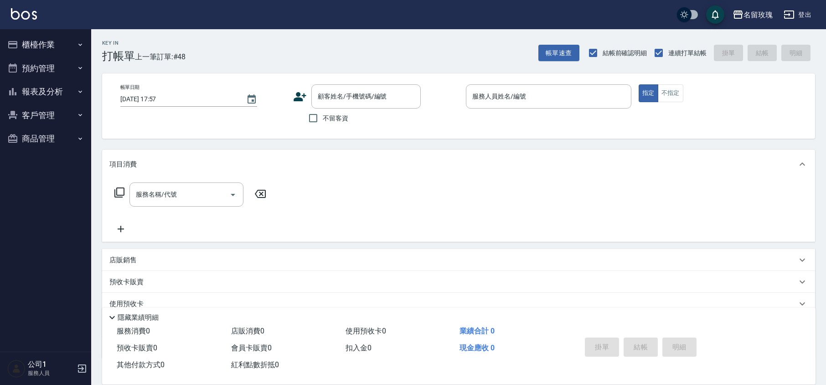
click at [48, 82] on button "報表及分析" at bounding box center [46, 92] width 84 height 24
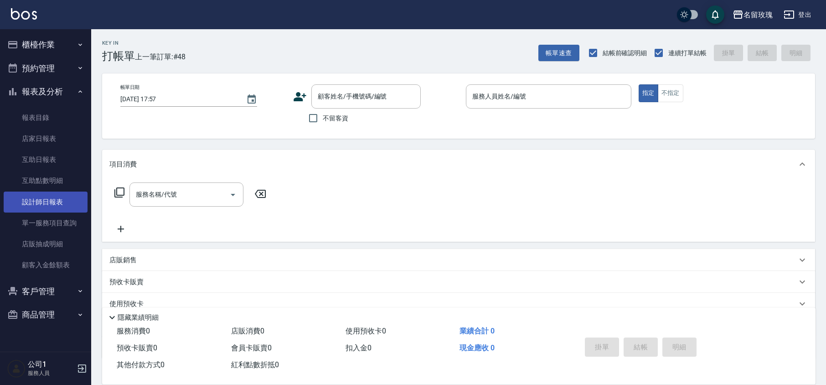
click at [56, 199] on link "設計師日報表" at bounding box center [46, 202] width 84 height 21
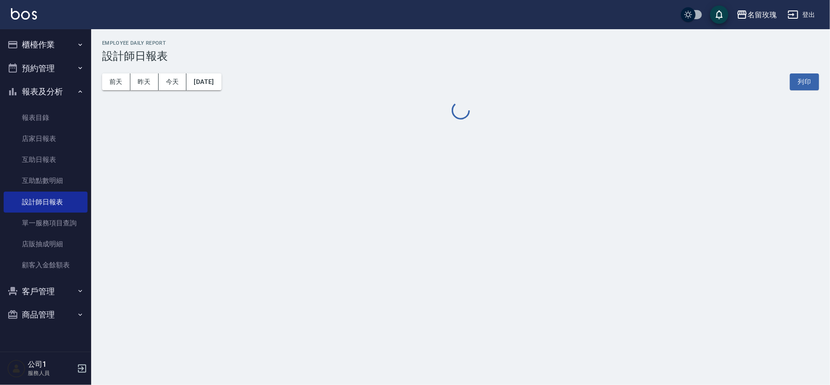
click at [239, 48] on div "Employee Daily Report 設計師日報表" at bounding box center [460, 51] width 717 height 22
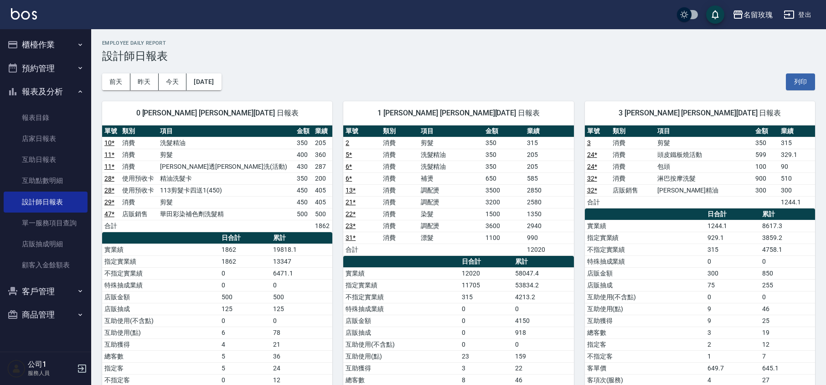
click at [411, 68] on div "[DATE] [DATE] [DATE] [DATE] 列印" at bounding box center [458, 81] width 713 height 39
click at [33, 91] on button "報表及分析" at bounding box center [46, 92] width 84 height 24
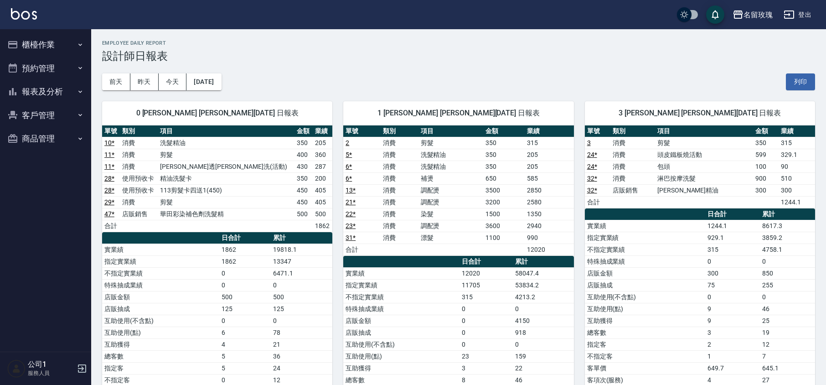
click at [55, 50] on button "櫃檯作業" at bounding box center [46, 45] width 84 height 24
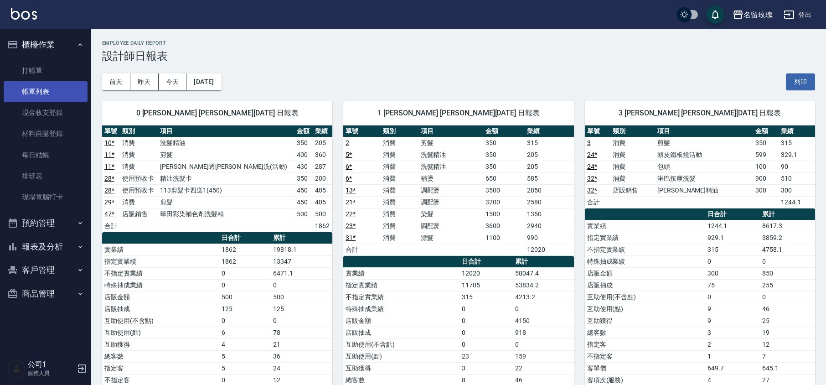
click at [48, 91] on link "帳單列表" at bounding box center [46, 91] width 84 height 21
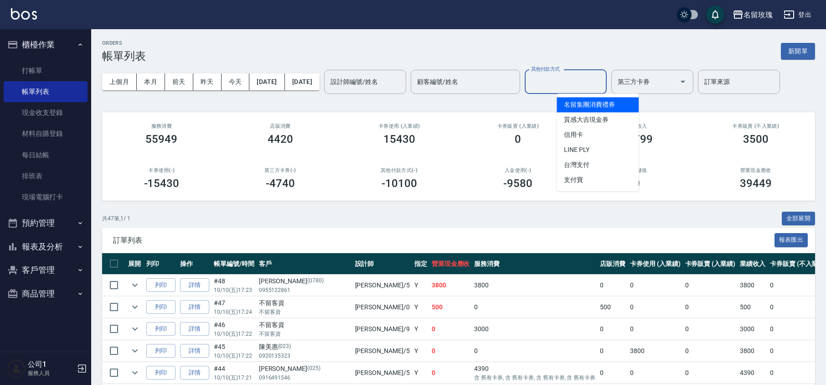
click at [372, 43] on div "ORDERS 帳單列表 新開單" at bounding box center [458, 51] width 713 height 22
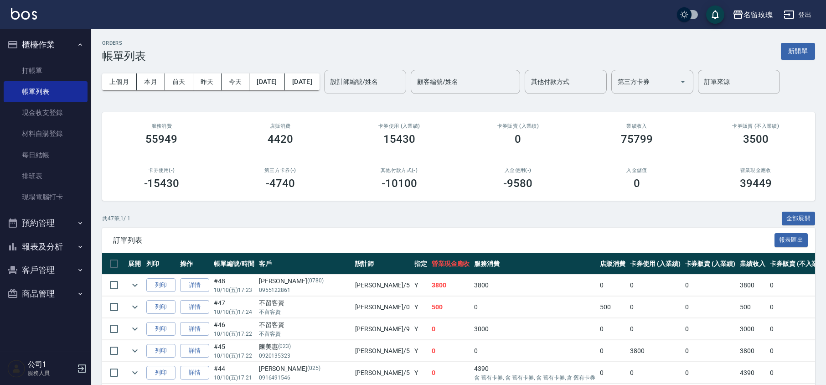
drag, startPoint x: 398, startPoint y: 80, endPoint x: 401, endPoint y: 90, distance: 10.5
click at [400, 82] on input "設計師編號/姓名" at bounding box center [365, 82] width 74 height 16
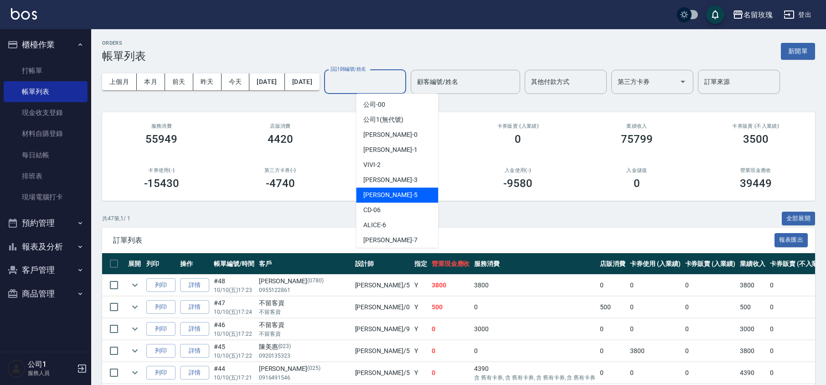
click at [393, 196] on div "KELLY -5" at bounding box center [397, 194] width 82 height 15
type input "[PERSON_NAME]-5"
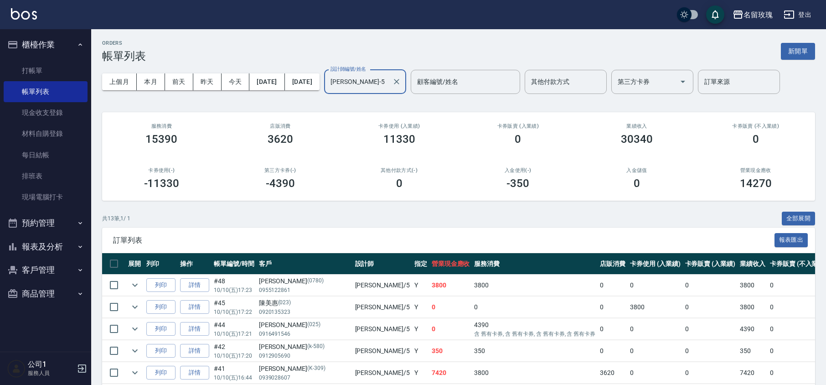
click at [371, 102] on div "ORDERS 帳單列表 新開單 上個月 本月 [DATE] [DATE] [DATE] [DATE] [DATE] 設計師編號/姓名 [PERSON_NAME…" at bounding box center [458, 312] width 735 height 566
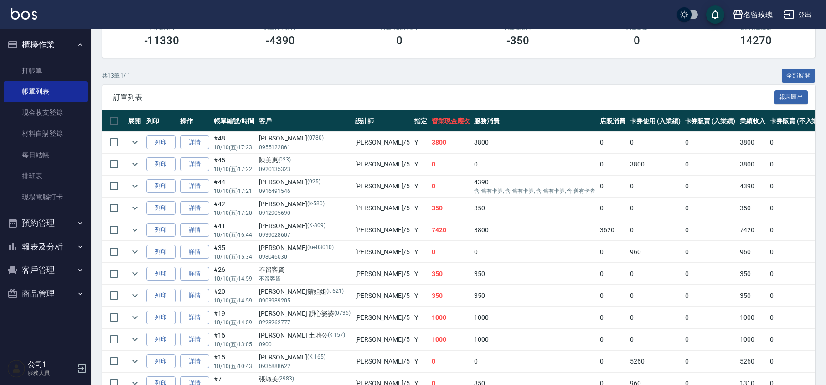
scroll to position [223, 0]
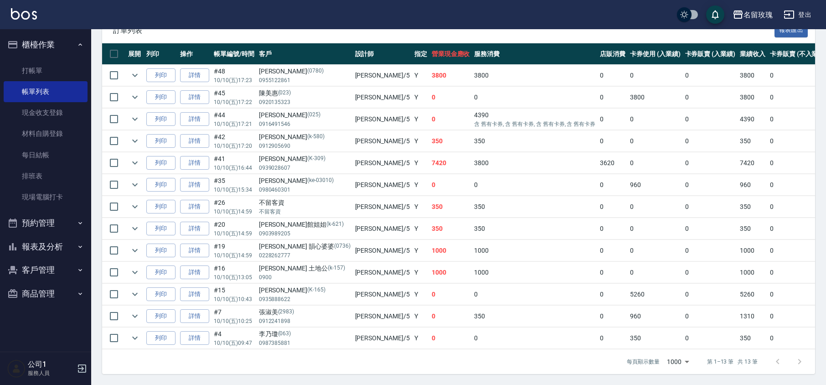
click at [201, 200] on link "詳情" at bounding box center [194, 207] width 29 height 14
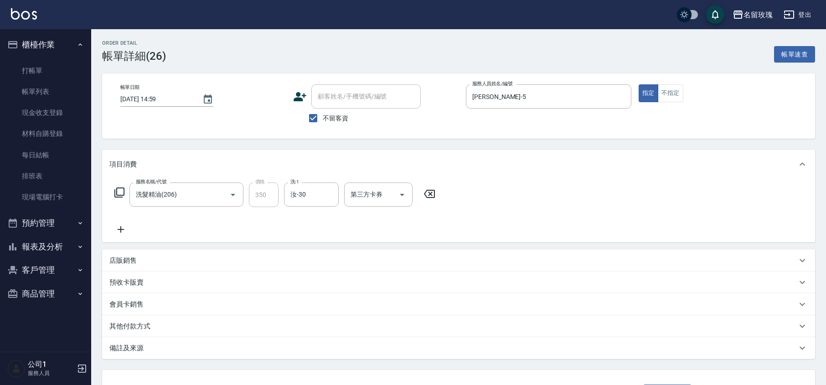
type input "[DATE] 14:59"
checkbox input "true"
type input "[PERSON_NAME]-5"
type input "洗髮精油(206)"
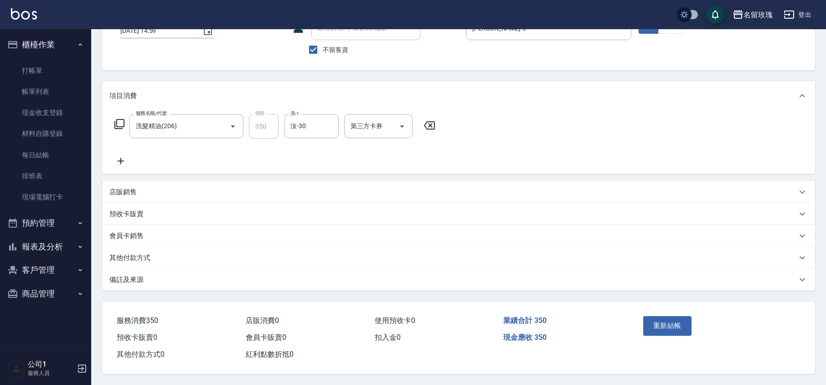
click at [149, 280] on div "備註及來源" at bounding box center [453, 280] width 688 height 10
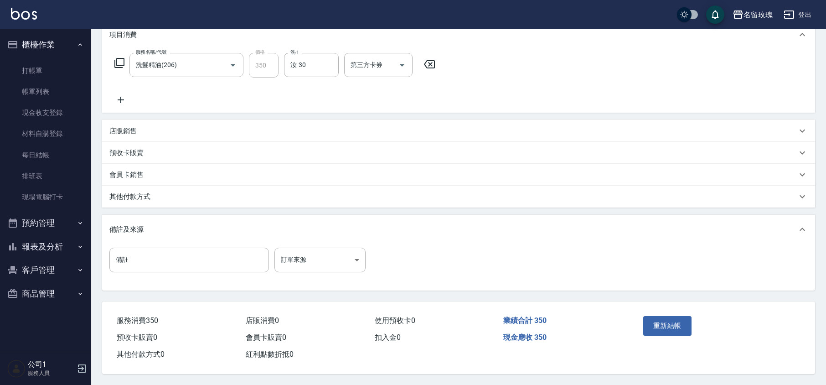
scroll to position [132, 0]
click at [152, 266] on input "備註" at bounding box center [189, 260] width 160 height 25
type input "健忘姨"
click at [685, 322] on button "重新結帳" at bounding box center [668, 325] width 48 height 19
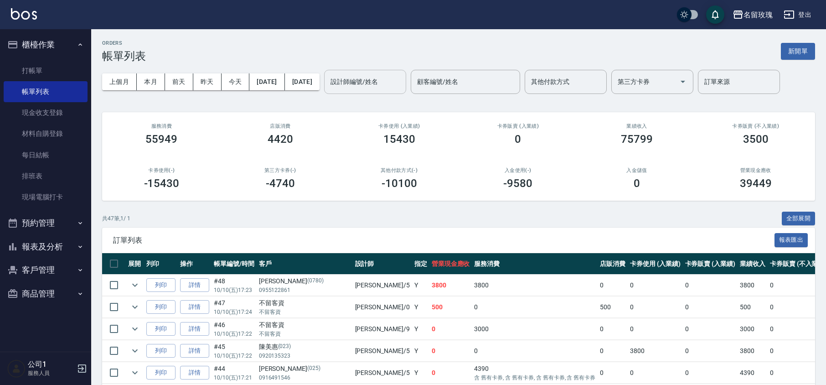
click at [393, 70] on div "設計師編號/姓名" at bounding box center [365, 82] width 82 height 24
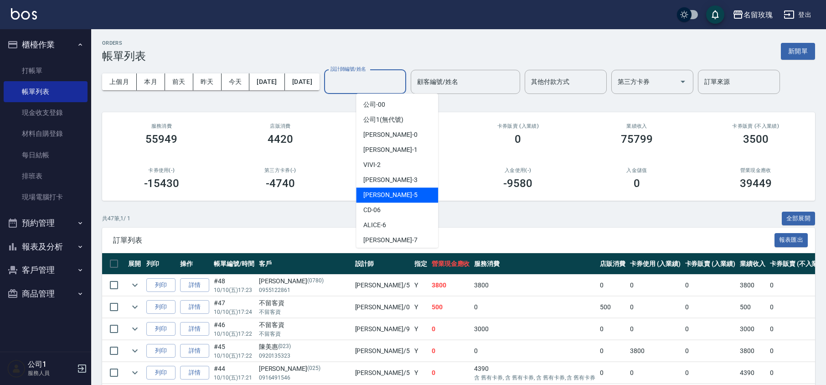
click at [389, 195] on div "KELLY -5" at bounding box center [397, 194] width 82 height 15
type input "[PERSON_NAME]-5"
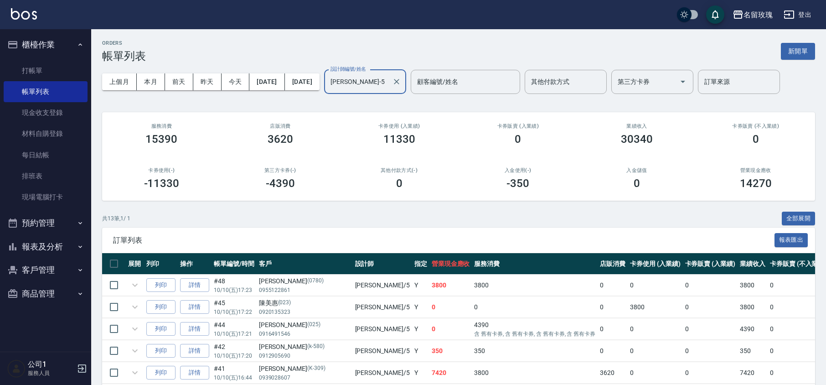
click at [395, 105] on div "ORDERS 帳單列表 新開單 上個月 本月 [DATE] [DATE] [DATE] [DATE] [DATE] 設計師編號/姓名 [PERSON_NAME…" at bounding box center [458, 312] width 735 height 566
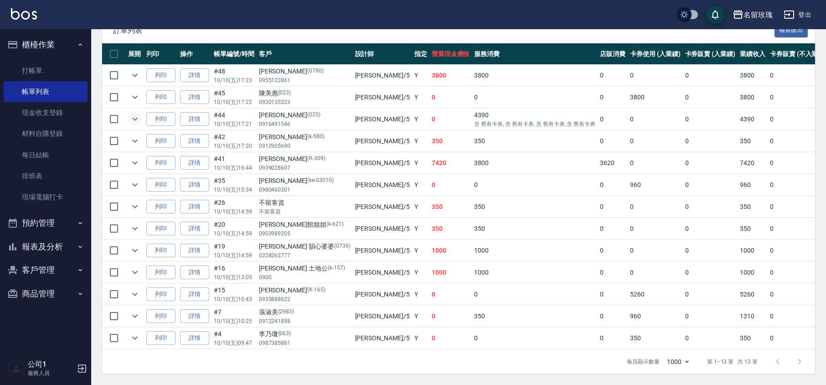
click at [135, 114] on icon "expand row" at bounding box center [135, 119] width 11 height 11
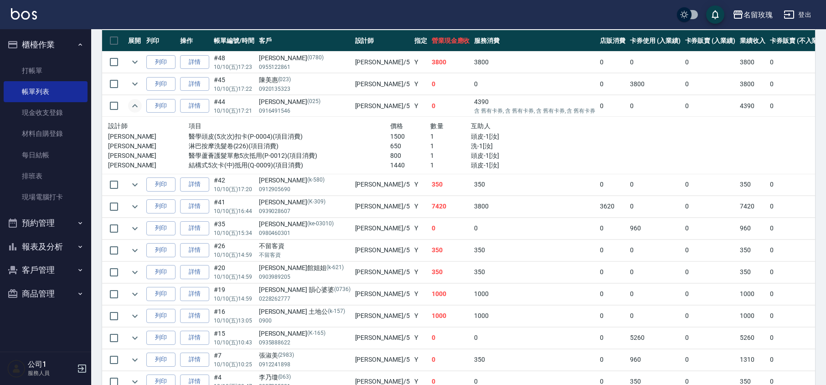
click at [137, 104] on icon "expand row" at bounding box center [135, 105] width 11 height 11
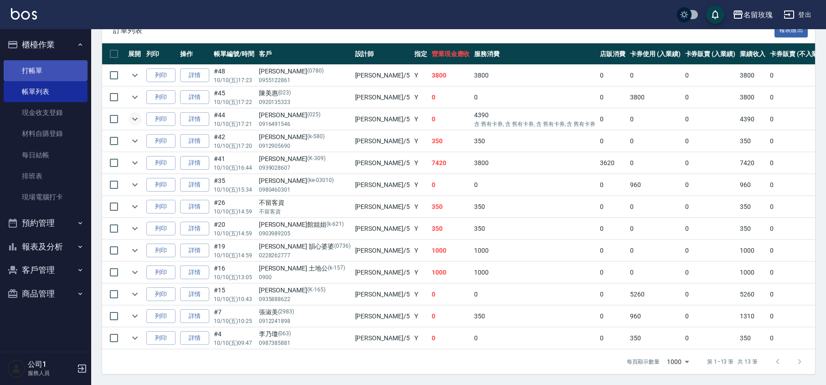
click at [52, 67] on link "打帳單" at bounding box center [46, 70] width 84 height 21
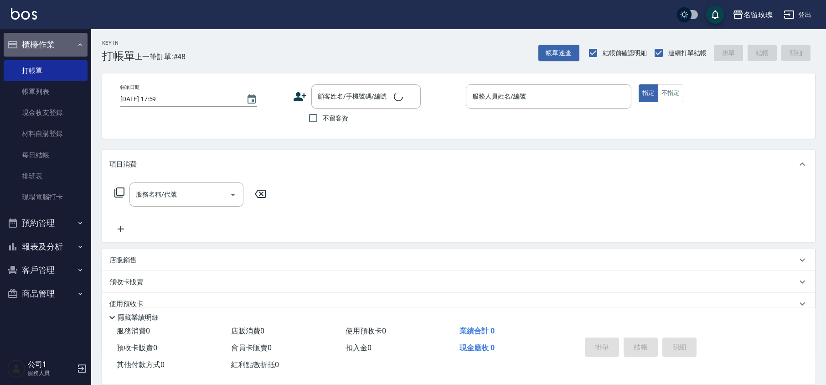
click at [52, 37] on button "櫃檯作業" at bounding box center [46, 45] width 84 height 24
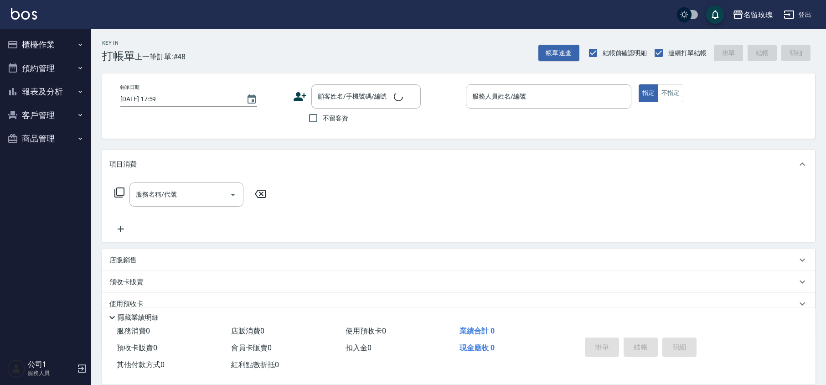
click at [327, 39] on div "Key In 打帳單 上一筆訂單:#48 帳單速查 結帳前確認明細 連續打單結帳 掛單 結帳 明細" at bounding box center [453, 45] width 724 height 33
